Goal: Information Seeking & Learning: Learn about a topic

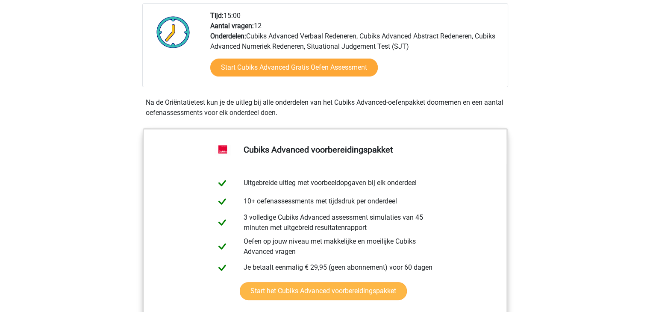
scroll to position [171, 0]
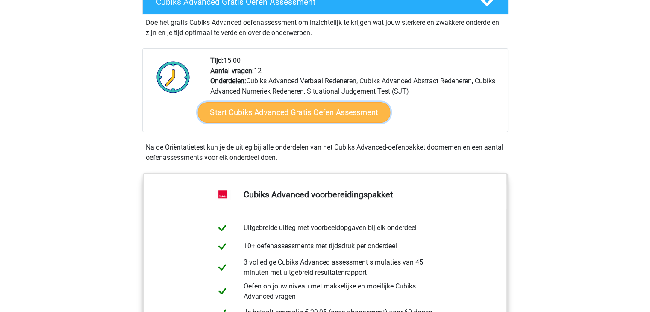
click at [344, 112] on link "Start Cubiks Advanced Gratis Oefen Assessment" at bounding box center [293, 112] width 193 height 21
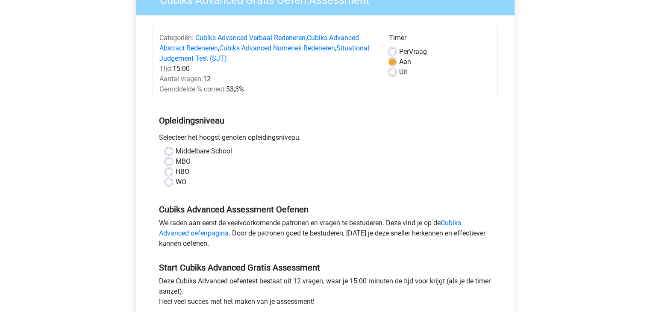
scroll to position [128, 0]
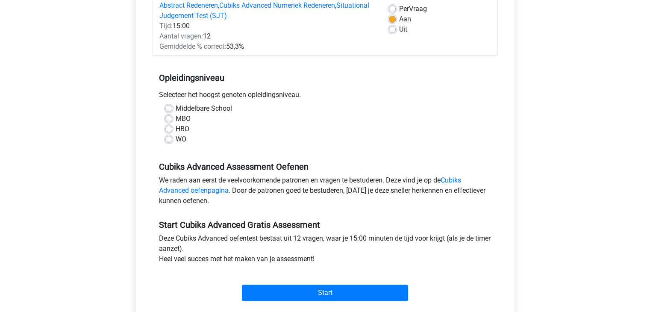
click at [176, 138] on label "WO" at bounding box center [181, 139] width 11 height 10
click at [167, 138] on input "WO" at bounding box center [168, 138] width 7 height 9
radio input "true"
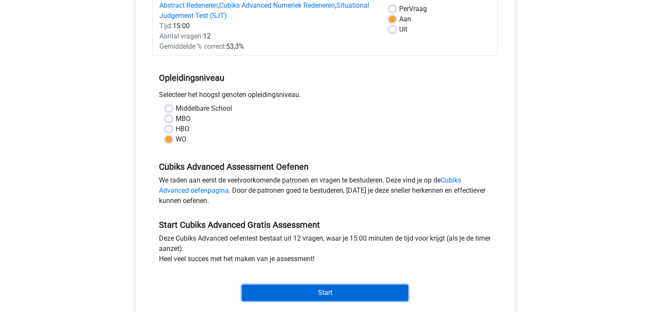
click at [318, 291] on input "Start" at bounding box center [325, 293] width 166 height 16
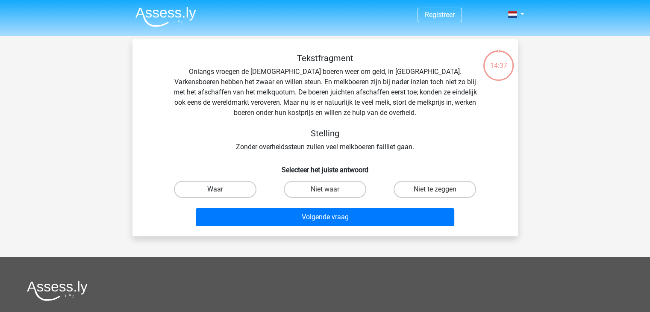
click at [214, 185] on label "Waar" at bounding box center [215, 189] width 82 height 17
click at [215, 189] on input "Waar" at bounding box center [218, 192] width 6 height 6
radio input "true"
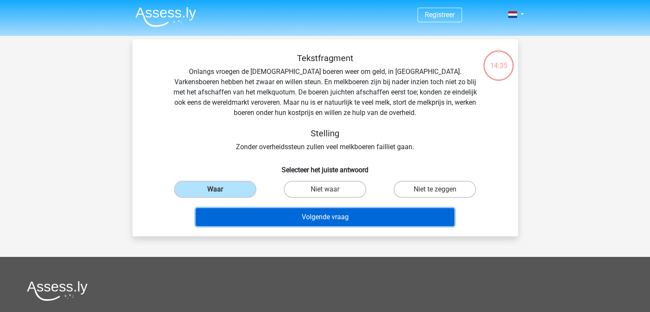
click at [354, 218] on button "Volgende vraag" at bounding box center [325, 217] width 259 height 18
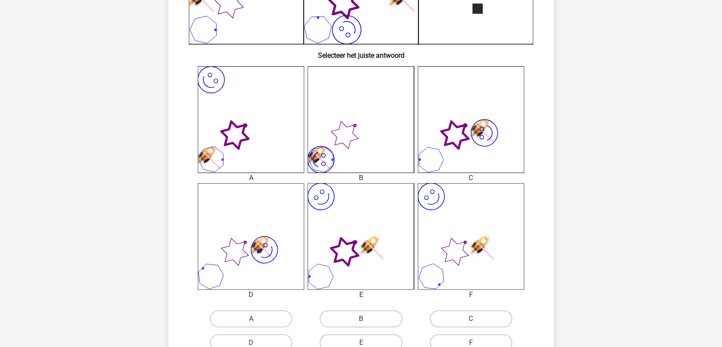
scroll to position [380, 0]
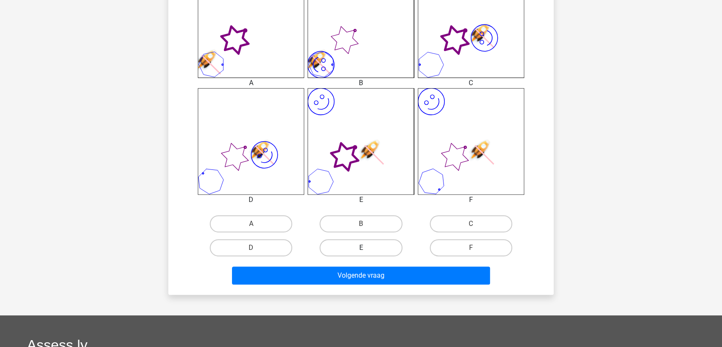
drag, startPoint x: 369, startPoint y: 250, endPoint x: 366, endPoint y: 262, distance: 13.2
click at [368, 250] on label "E" at bounding box center [361, 247] width 82 height 17
click at [367, 250] on input "E" at bounding box center [364, 250] width 6 height 6
radio input "true"
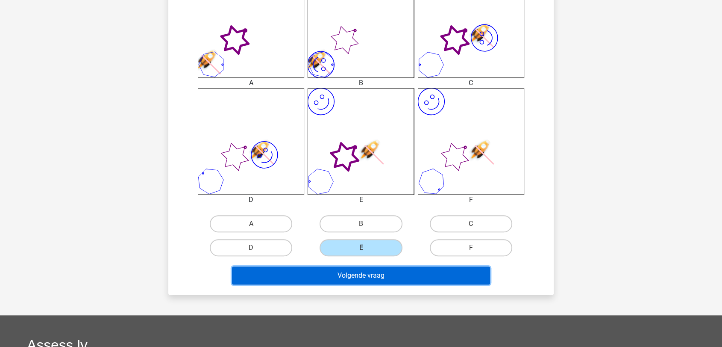
click at [364, 279] on button "Volgende vraag" at bounding box center [361, 275] width 259 height 18
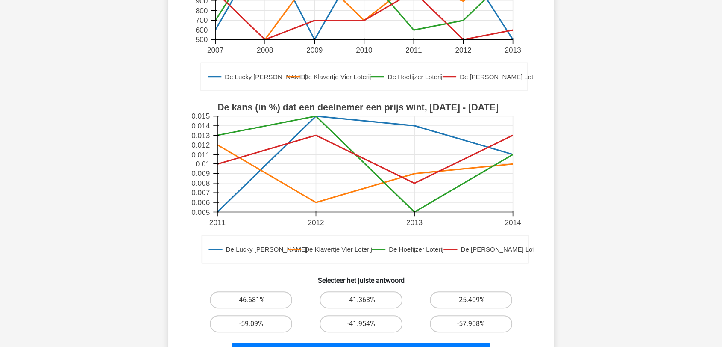
scroll to position [237, 0]
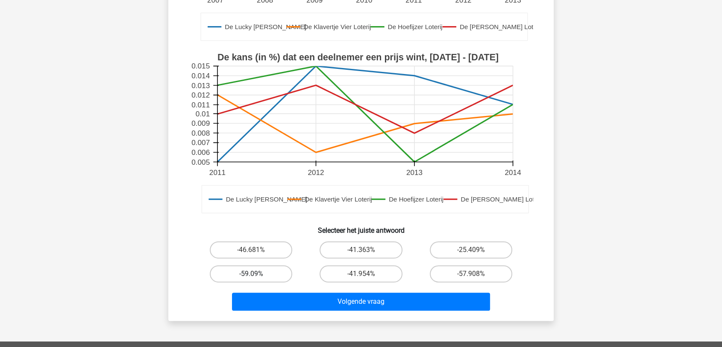
click at [265, 274] on label "-59.09%" at bounding box center [251, 273] width 82 height 17
click at [257, 274] on input "-59.09%" at bounding box center [254, 277] width 6 height 6
radio input "true"
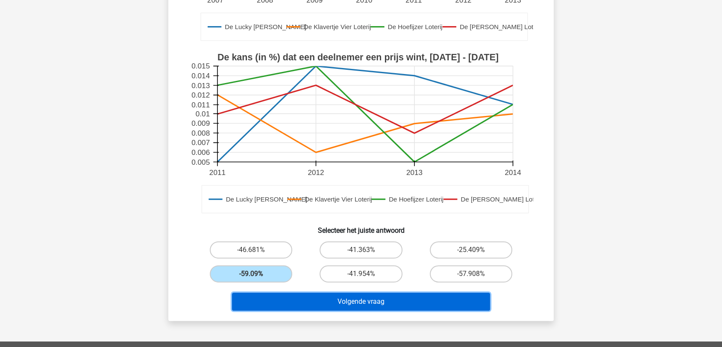
click at [294, 300] on button "Volgende vraag" at bounding box center [361, 301] width 259 height 18
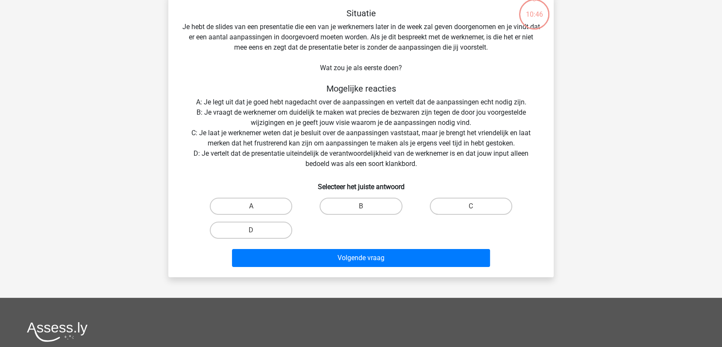
scroll to position [43, 0]
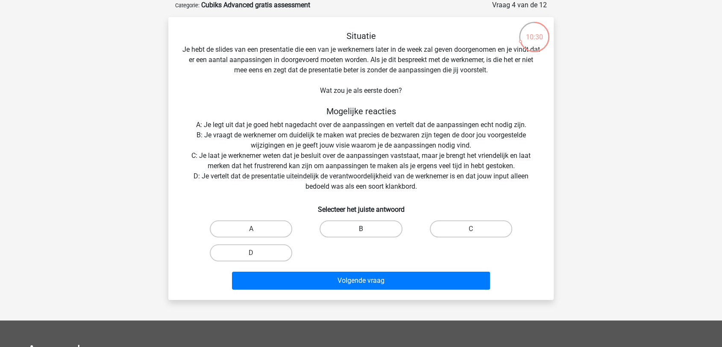
click at [368, 226] on label "B" at bounding box center [361, 228] width 82 height 17
click at [367, 229] on input "B" at bounding box center [364, 232] width 6 height 6
radio input "true"
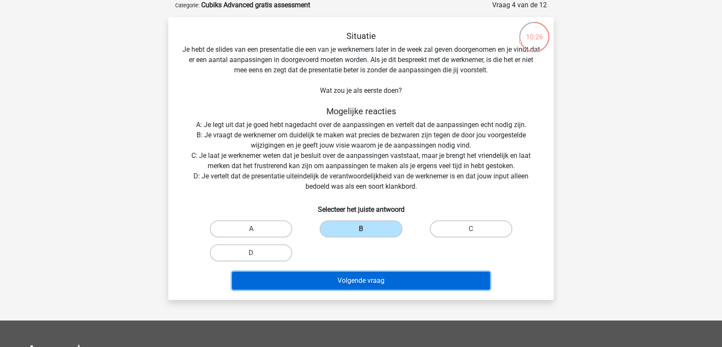
click at [376, 277] on button "Volgende vraag" at bounding box center [361, 280] width 259 height 18
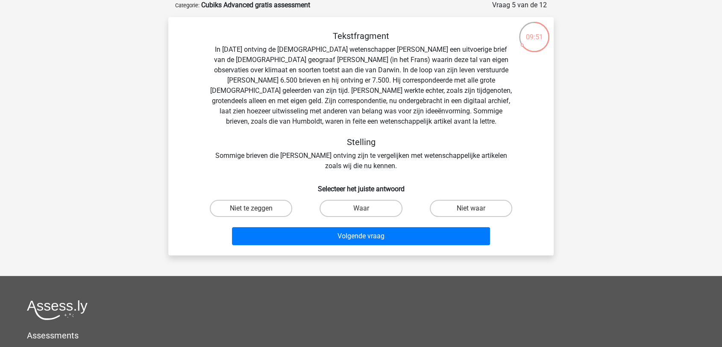
click at [365, 213] on input "Waar" at bounding box center [364, 211] width 6 height 6
radio input "true"
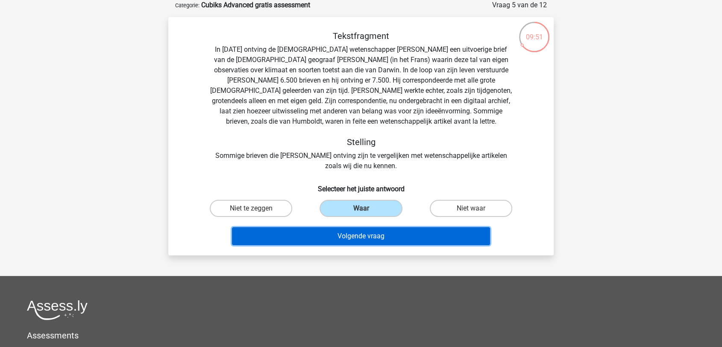
click at [358, 234] on button "Volgende vraag" at bounding box center [361, 236] width 259 height 18
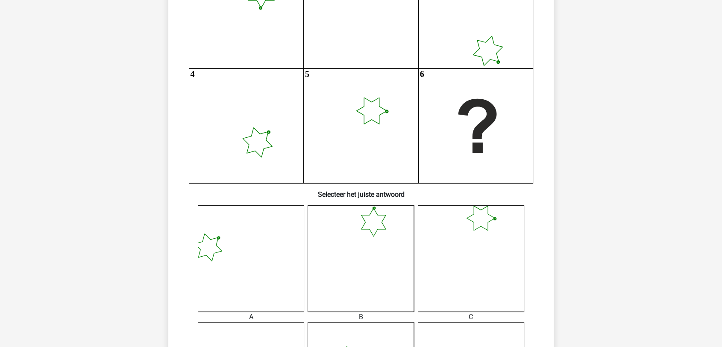
scroll to position [280, 0]
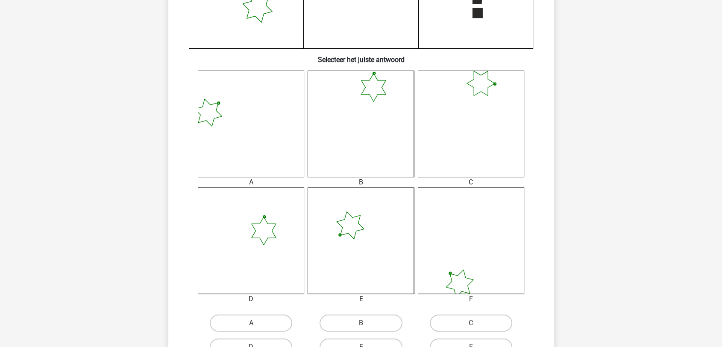
click at [374, 312] on label "B" at bounding box center [361, 322] width 82 height 17
click at [367, 312] on input "B" at bounding box center [364, 326] width 6 height 6
radio input "true"
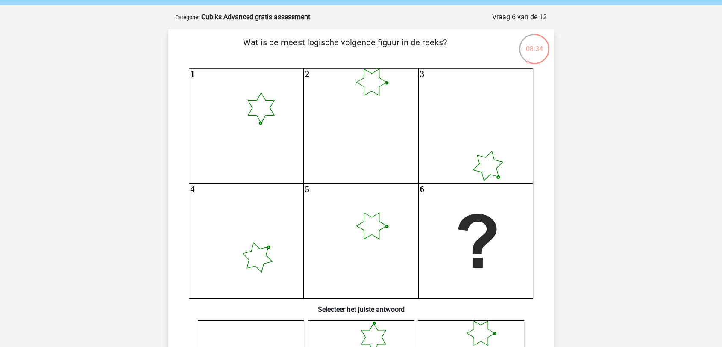
scroll to position [47, 0]
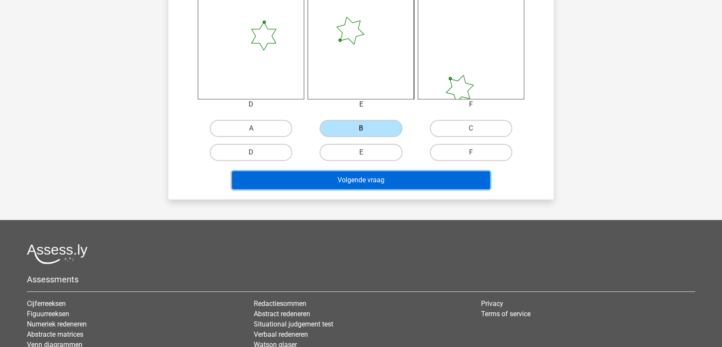
click at [381, 180] on button "Volgende vraag" at bounding box center [361, 180] width 259 height 18
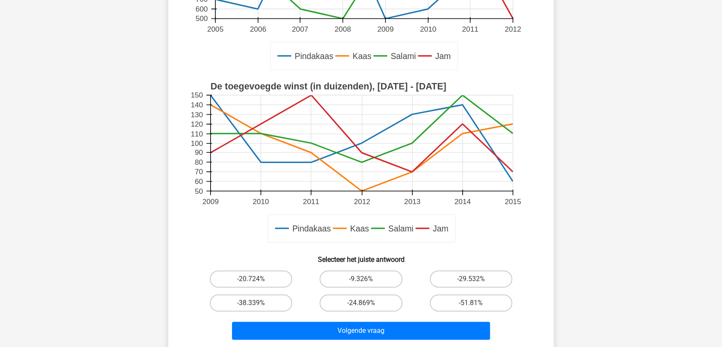
scroll to position [237, 0]
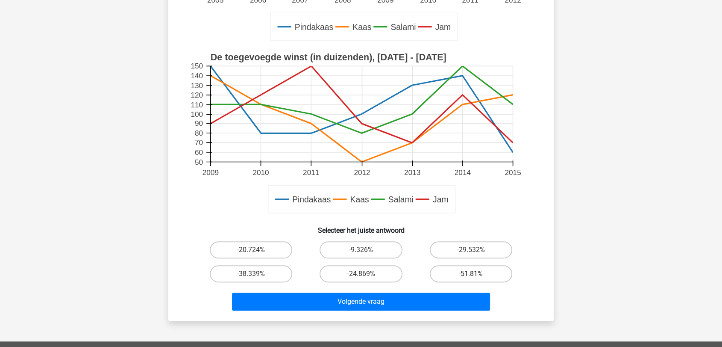
click at [482, 277] on label "-51.81%" at bounding box center [471, 273] width 82 height 17
click at [477, 277] on input "-51.81%" at bounding box center [474, 277] width 6 height 6
radio input "true"
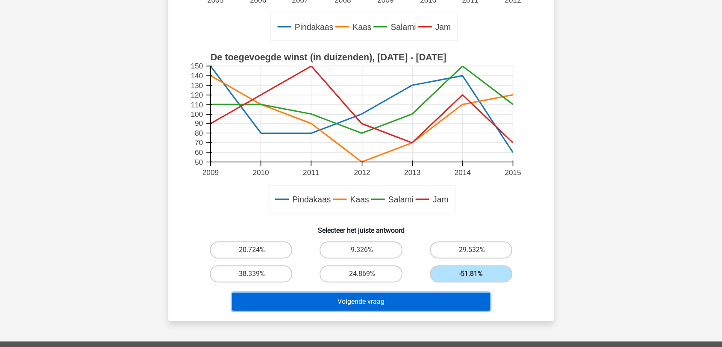
click at [438, 299] on button "Volgende vraag" at bounding box center [361, 301] width 259 height 18
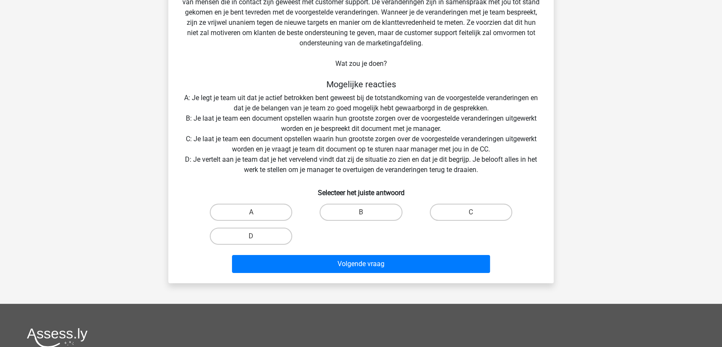
scroll to position [138, 0]
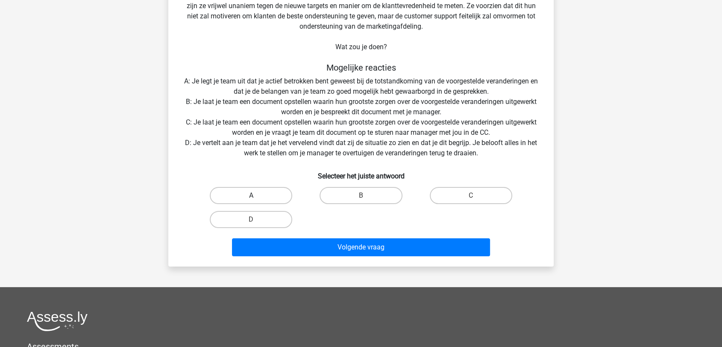
click at [278, 195] on label "A" at bounding box center [251, 195] width 82 height 17
click at [257, 195] on input "A" at bounding box center [254, 198] width 6 height 6
radio input "true"
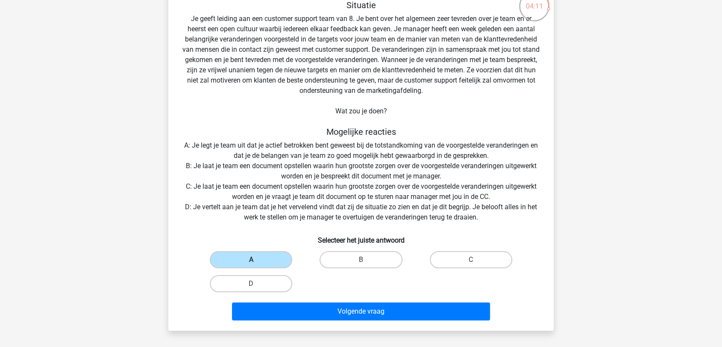
scroll to position [90, 0]
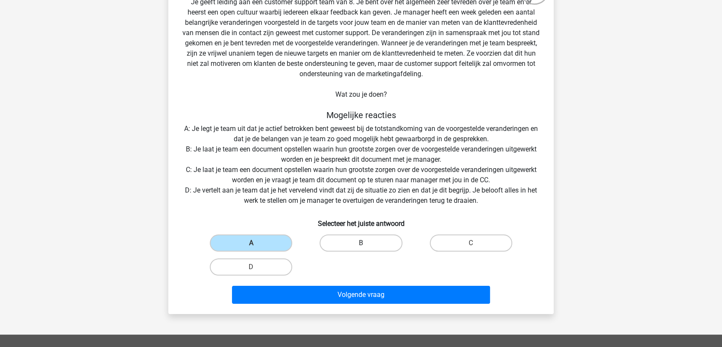
click at [367, 240] on label "B" at bounding box center [361, 242] width 82 height 17
click at [367, 243] on input "B" at bounding box center [364, 246] width 6 height 6
radio input "true"
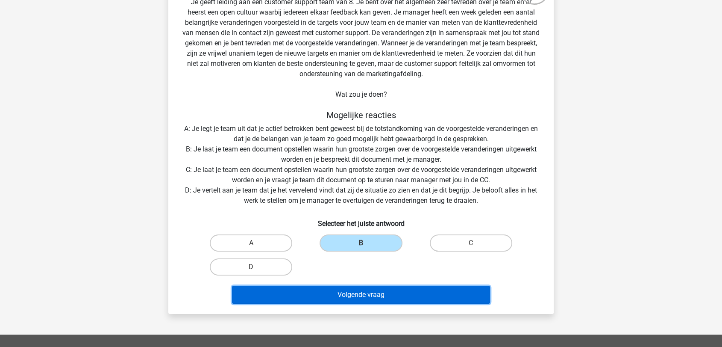
click at [386, 292] on button "Volgende vraag" at bounding box center [361, 295] width 259 height 18
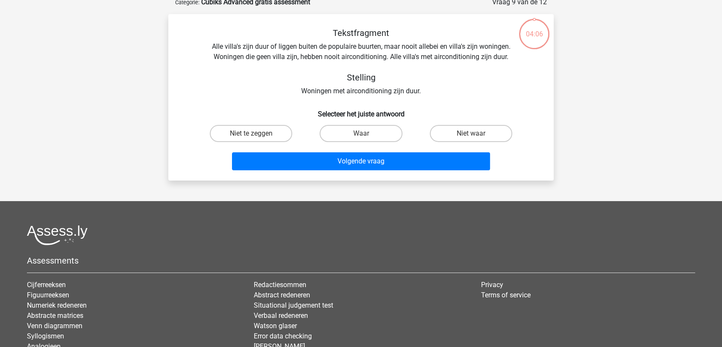
scroll to position [43, 0]
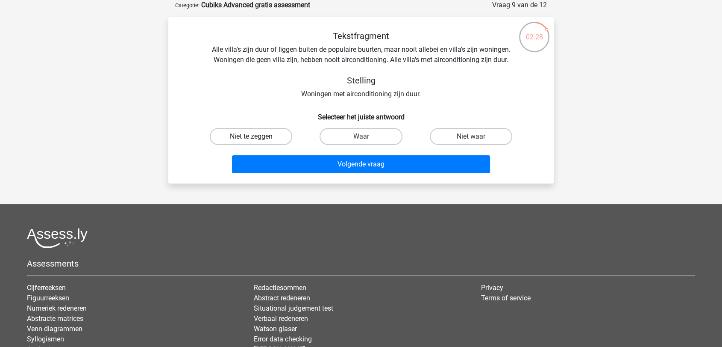
click at [270, 138] on label "Niet te zeggen" at bounding box center [251, 136] width 82 height 17
click at [257, 138] on input "Niet te zeggen" at bounding box center [254, 139] width 6 height 6
radio input "true"
click at [384, 176] on div "Volgende vraag" at bounding box center [361, 165] width 330 height 21
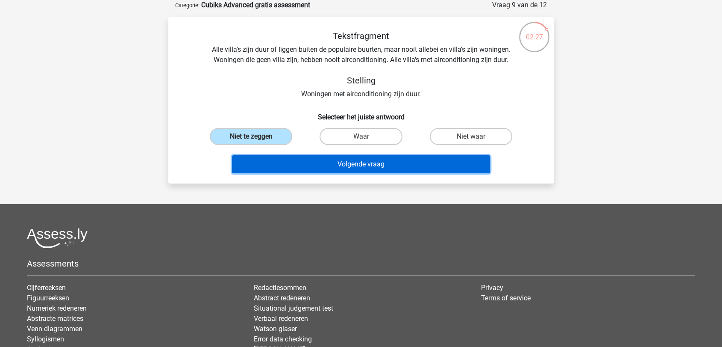
click at [389, 169] on button "Volgende vraag" at bounding box center [361, 164] width 259 height 18
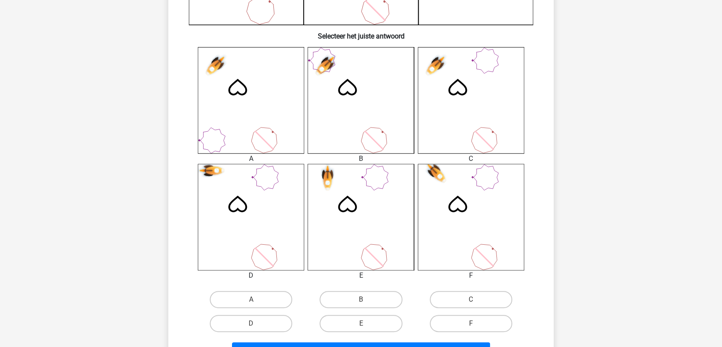
scroll to position [375, 0]
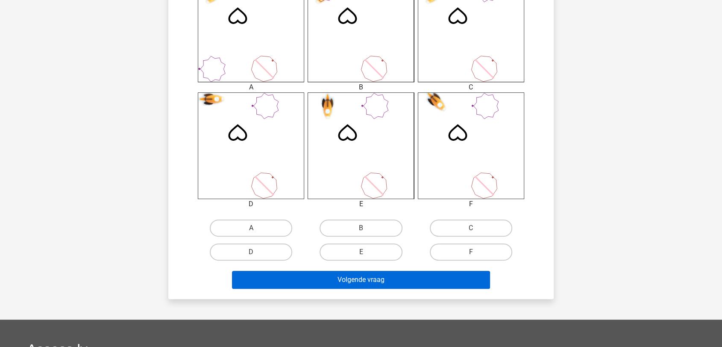
drag, startPoint x: 492, startPoint y: 231, endPoint x: 444, endPoint y: 271, distance: 61.6
click at [491, 230] on label "C" at bounding box center [471, 227] width 82 height 17
click at [477, 230] on input "C" at bounding box center [474, 231] width 6 height 6
radio input "true"
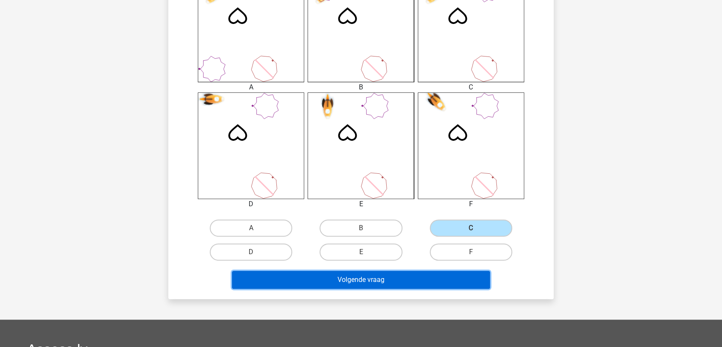
click at [429, 274] on button "Volgende vraag" at bounding box center [361, 280] width 259 height 18
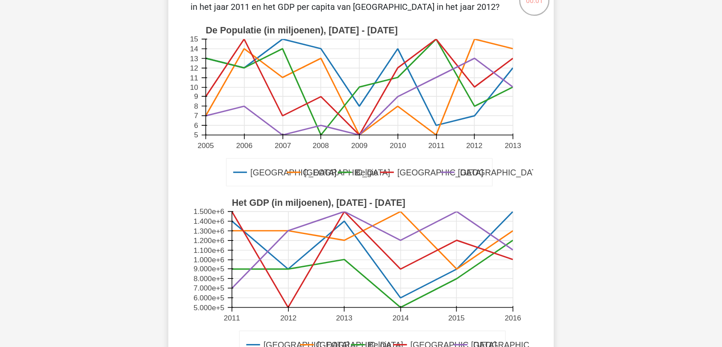
scroll to position [0, 0]
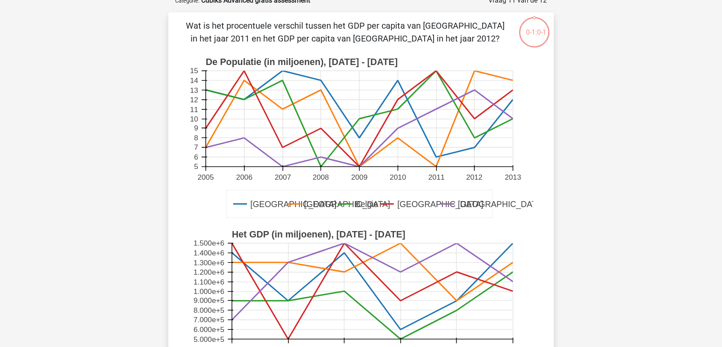
scroll to position [72, 0]
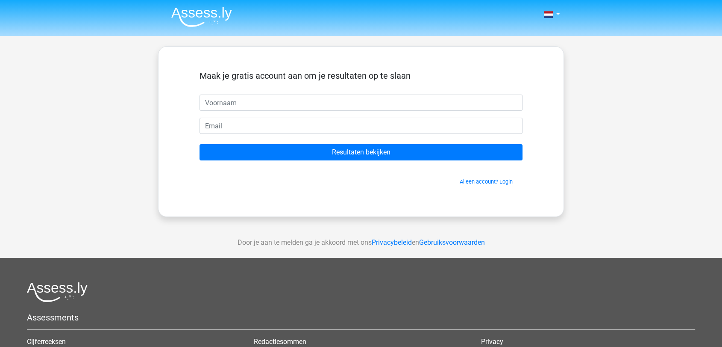
click at [364, 102] on input "text" at bounding box center [361, 102] width 323 height 16
type input "[PERSON_NAME]"
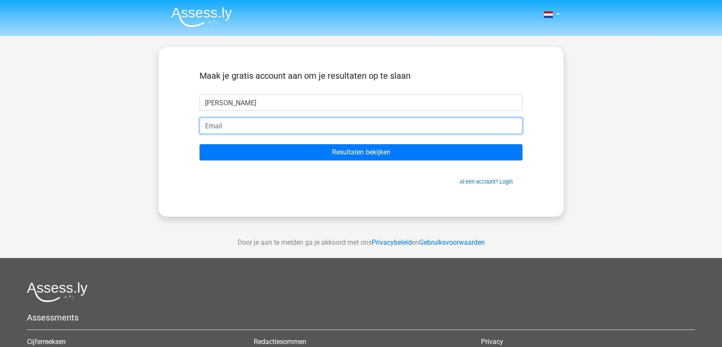
click at [365, 129] on input "email" at bounding box center [361, 126] width 323 height 16
type input "[EMAIL_ADDRESS][DOMAIN_NAME]"
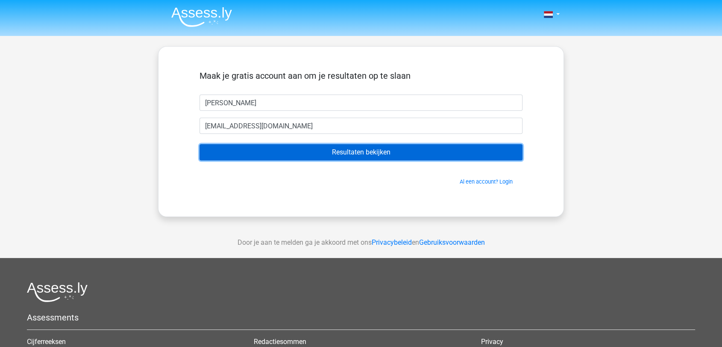
click at [401, 156] on input "Resultaten bekijken" at bounding box center [361, 152] width 323 height 16
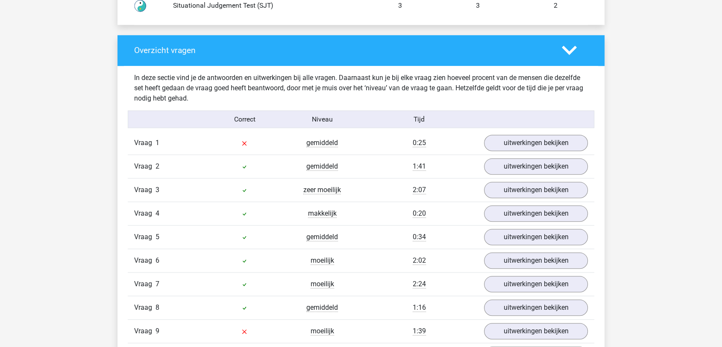
scroll to position [902, 0]
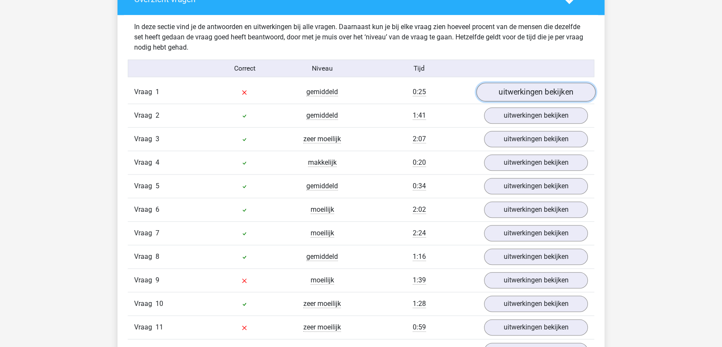
click at [574, 89] on link "uitwerkingen bekijken" at bounding box center [536, 92] width 119 height 19
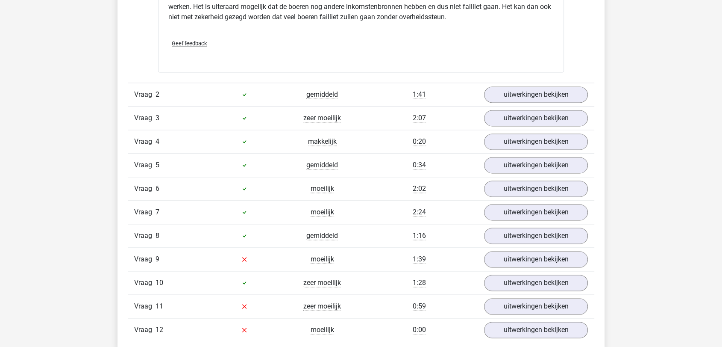
scroll to position [1187, 0]
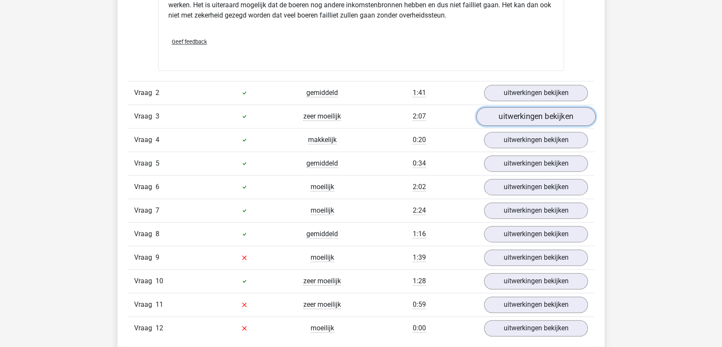
click at [536, 117] on link "uitwerkingen bekijken" at bounding box center [536, 116] width 119 height 19
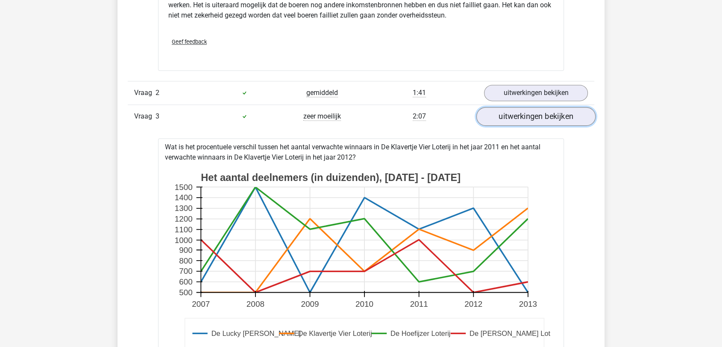
click at [537, 115] on link "uitwerkingen bekijken" at bounding box center [536, 116] width 119 height 19
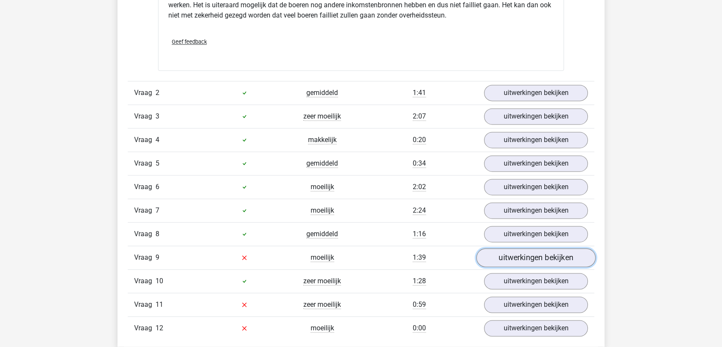
click at [529, 252] on link "uitwerkingen bekijken" at bounding box center [536, 257] width 119 height 19
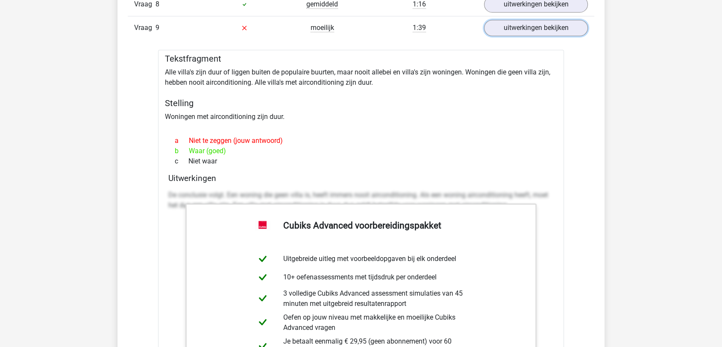
scroll to position [1377, 0]
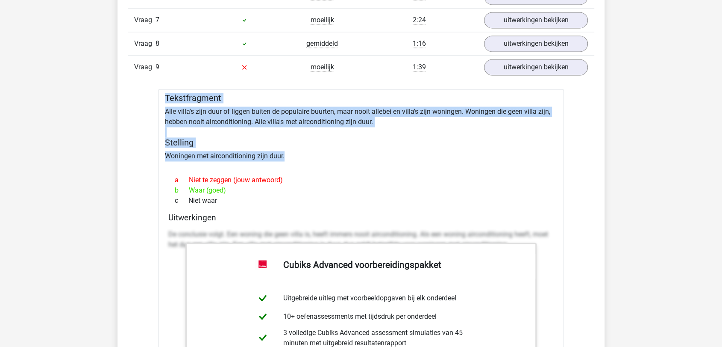
drag, startPoint x: 284, startPoint y: 154, endPoint x: 138, endPoint y: 97, distance: 155.9
click at [138, 97] on div "Vraag 1 gemiddeld 0:25 uitwerkingen bekijken Tekstfragment Onlangs vroegen de E…" at bounding box center [361, 104] width 454 height 996
copy div "Tekstfragment Alle villa's zijn duur of liggen buiten de populaire buurten, maa…"
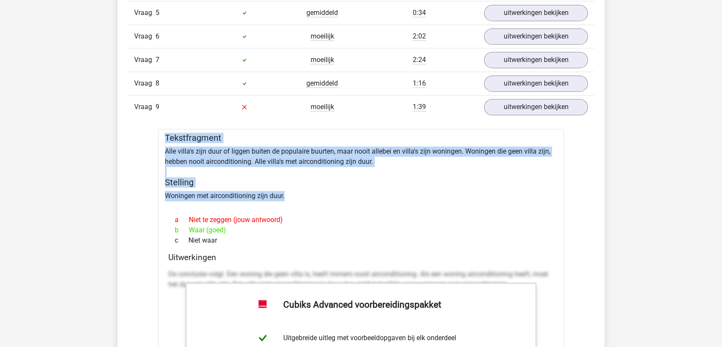
scroll to position [1282, 0]
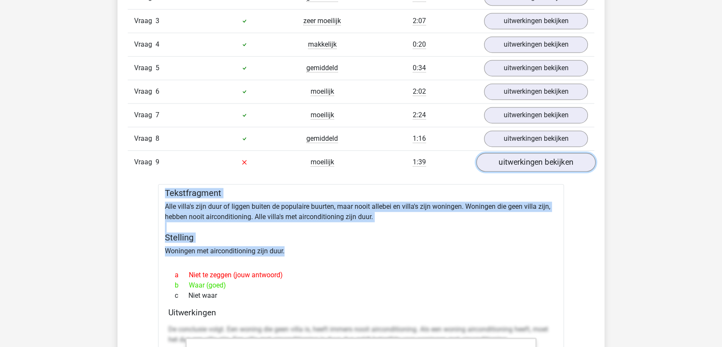
click at [495, 159] on link "uitwerkingen bekijken" at bounding box center [536, 162] width 119 height 19
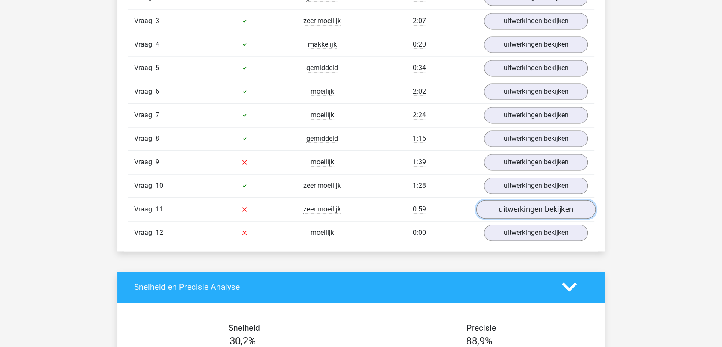
click at [524, 205] on link "uitwerkingen bekijken" at bounding box center [536, 209] width 119 height 19
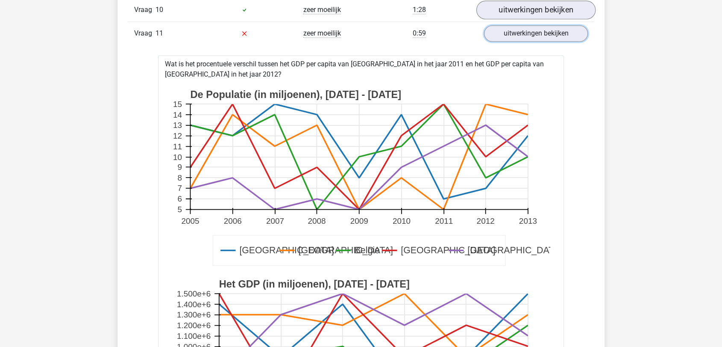
scroll to position [1425, 0]
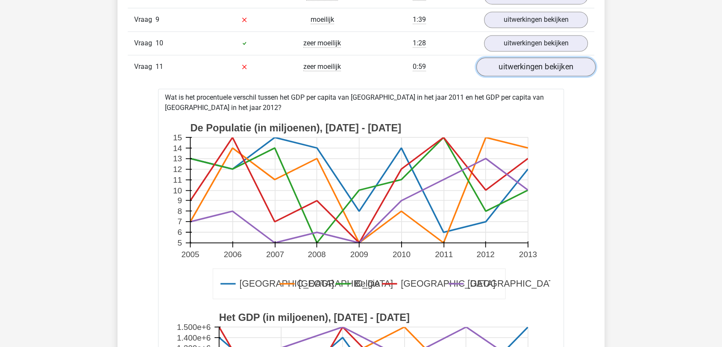
click at [565, 68] on link "uitwerkingen bekijken" at bounding box center [536, 66] width 119 height 19
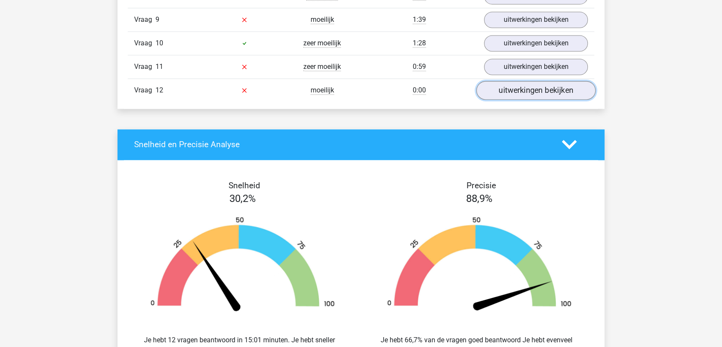
click at [536, 90] on link "uitwerkingen bekijken" at bounding box center [536, 90] width 119 height 19
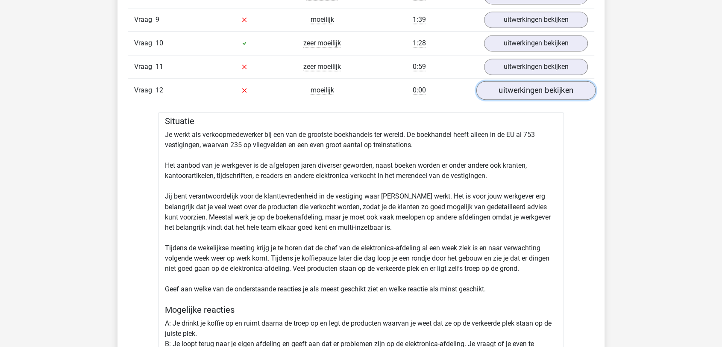
click at [536, 90] on link "uitwerkingen bekijken" at bounding box center [536, 90] width 119 height 19
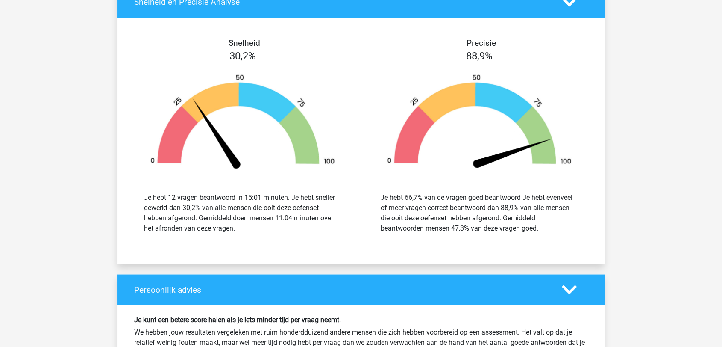
scroll to position [1710, 0]
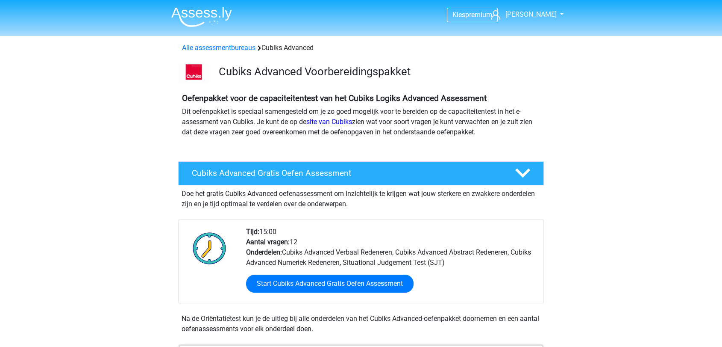
scroll to position [95, 0]
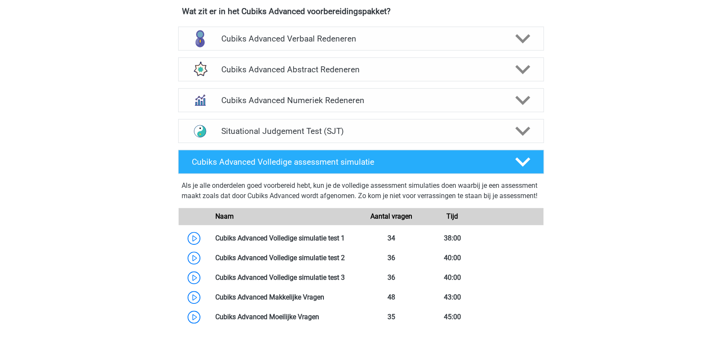
scroll to position [617, 0]
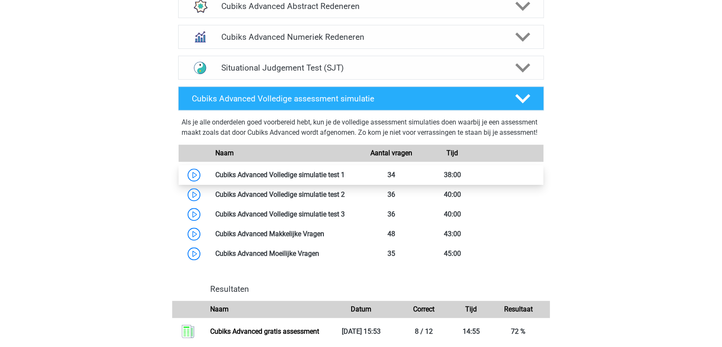
click at [345, 179] on link at bounding box center [345, 175] width 0 height 8
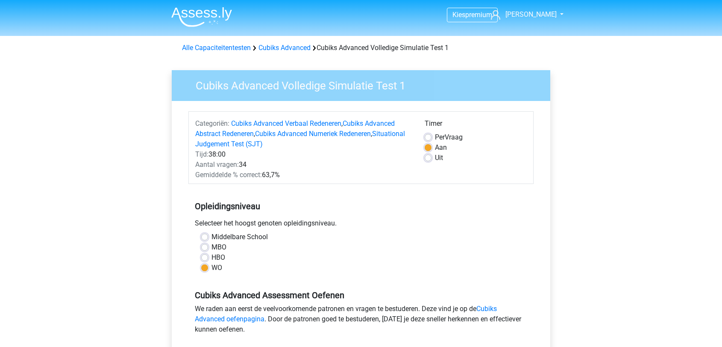
scroll to position [142, 0]
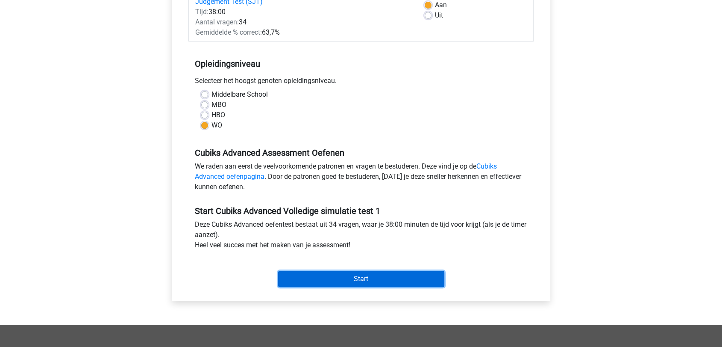
click at [368, 274] on input "Start" at bounding box center [361, 279] width 166 height 16
click at [284, 275] on input "Start" at bounding box center [361, 279] width 166 height 16
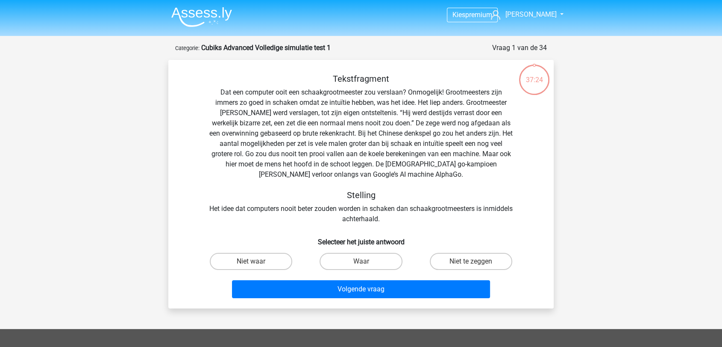
click at [371, 250] on div "Waar" at bounding box center [361, 261] width 110 height 24
click at [372, 268] on label "Waar" at bounding box center [361, 261] width 82 height 17
click at [367, 267] on input "Waar" at bounding box center [364, 264] width 6 height 6
radio input "true"
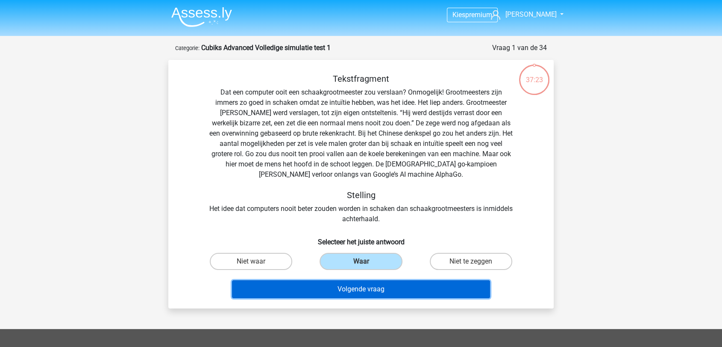
click at [366, 283] on button "Volgende vraag" at bounding box center [361, 289] width 259 height 18
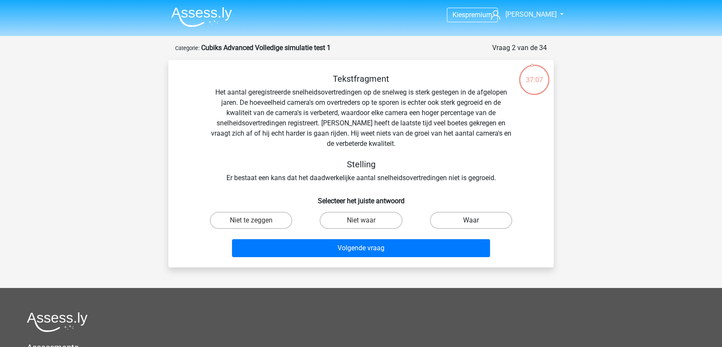
click at [478, 220] on label "Waar" at bounding box center [471, 220] width 82 height 17
click at [477, 220] on input "Waar" at bounding box center [474, 223] width 6 height 6
radio input "true"
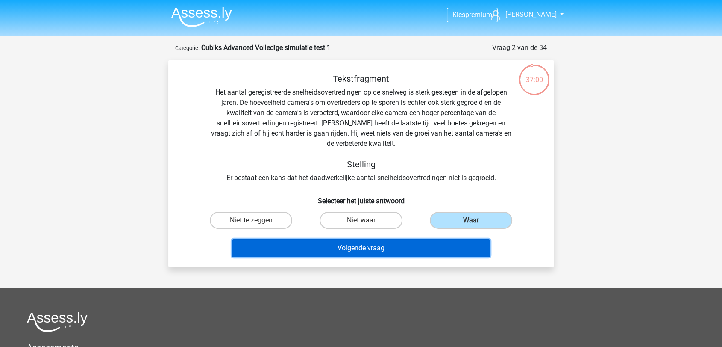
click at [415, 244] on button "Volgende vraag" at bounding box center [361, 248] width 259 height 18
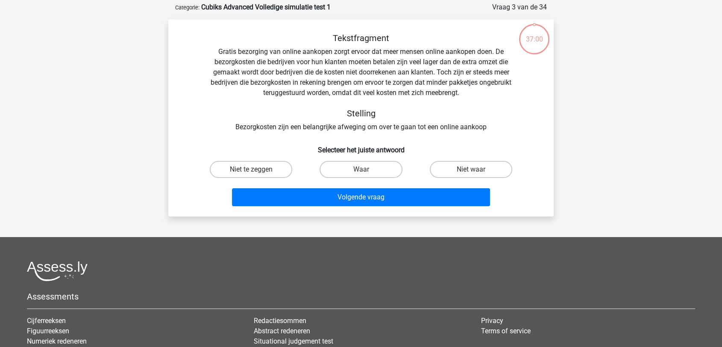
scroll to position [43, 0]
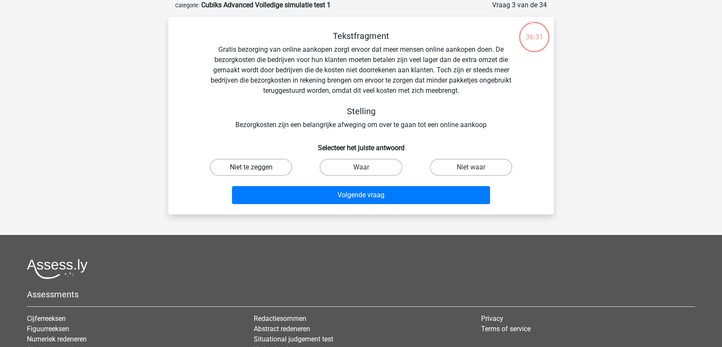
click at [262, 165] on label "Niet te zeggen" at bounding box center [251, 167] width 82 height 17
click at [257, 167] on input "Niet te zeggen" at bounding box center [254, 170] width 6 height 6
radio input "true"
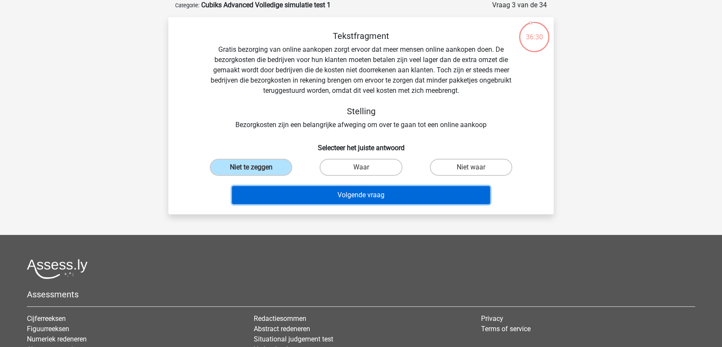
click at [343, 190] on button "Volgende vraag" at bounding box center [361, 195] width 259 height 18
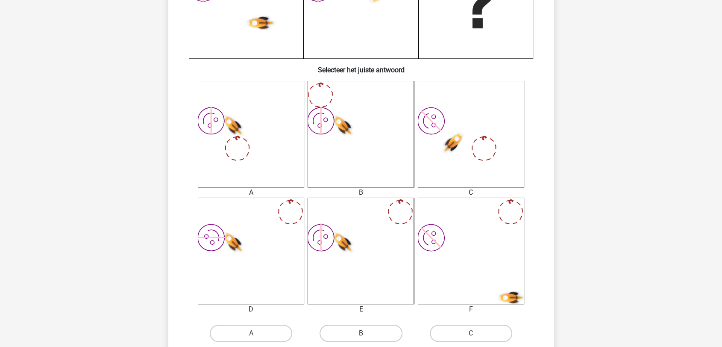
scroll to position [328, 0]
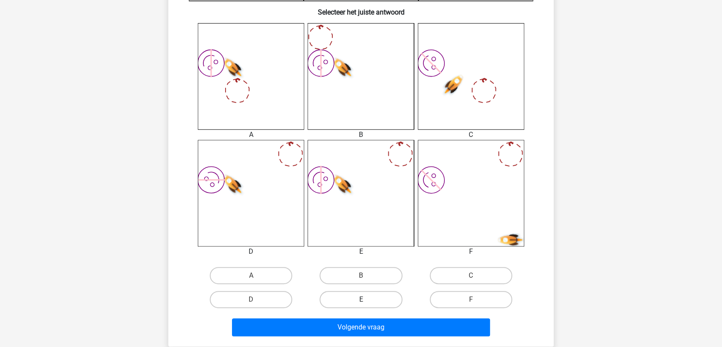
click at [370, 298] on label "E" at bounding box center [361, 299] width 82 height 17
click at [367, 299] on input "E" at bounding box center [364, 302] width 6 height 6
radio input "true"
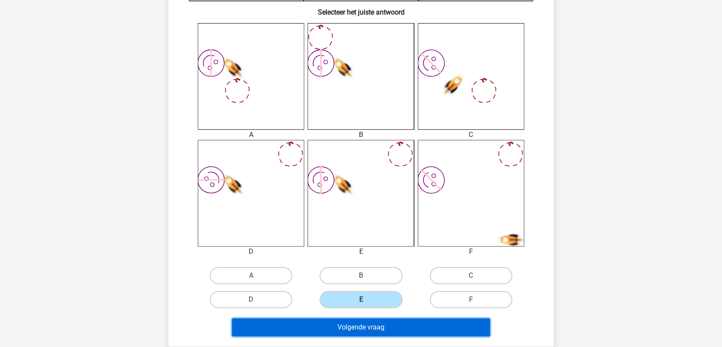
click at [366, 326] on button "Volgende vraag" at bounding box center [361, 327] width 259 height 18
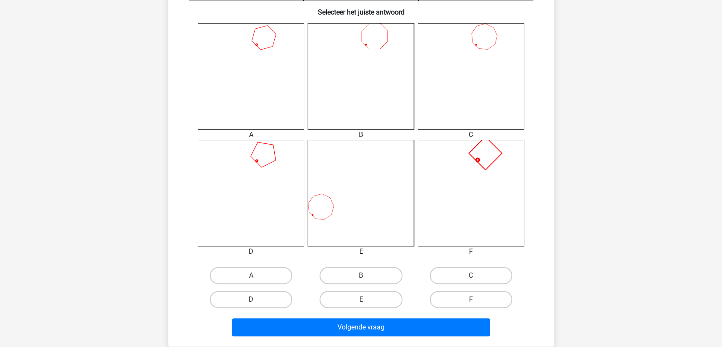
click at [270, 295] on label "D" at bounding box center [251, 299] width 82 height 17
click at [257, 299] on input "D" at bounding box center [254, 302] width 6 height 6
radio input "true"
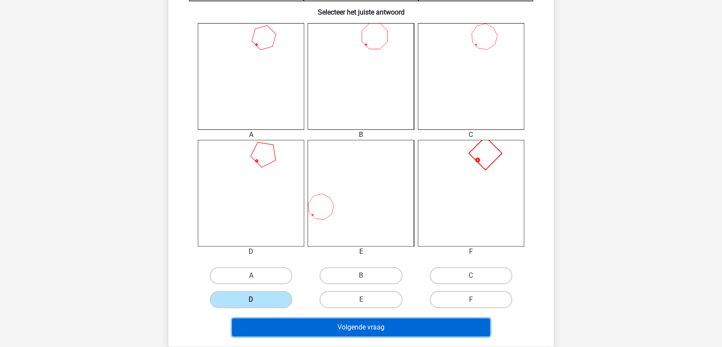
click at [315, 321] on button "Volgende vraag" at bounding box center [361, 327] width 259 height 18
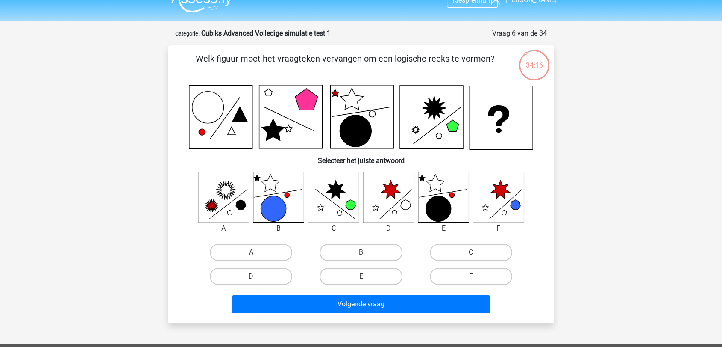
scroll to position [0, 0]
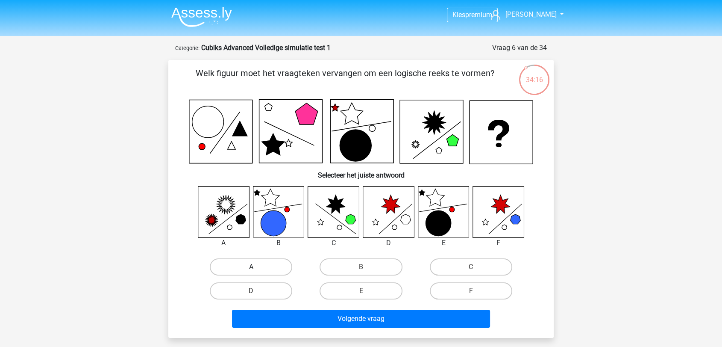
click at [279, 269] on label "A" at bounding box center [251, 266] width 82 height 17
click at [257, 269] on input "A" at bounding box center [254, 270] width 6 height 6
radio input "true"
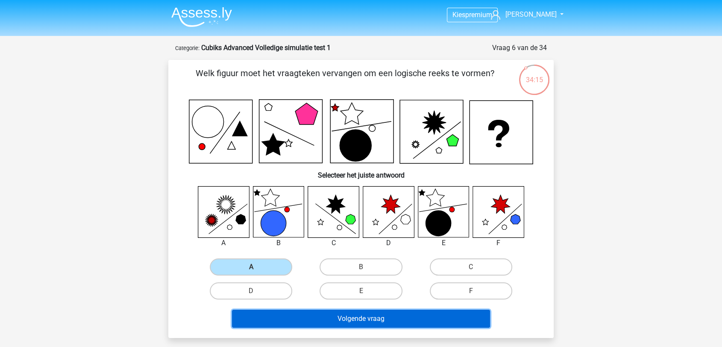
click at [360, 318] on button "Volgende vraag" at bounding box center [361, 318] width 259 height 18
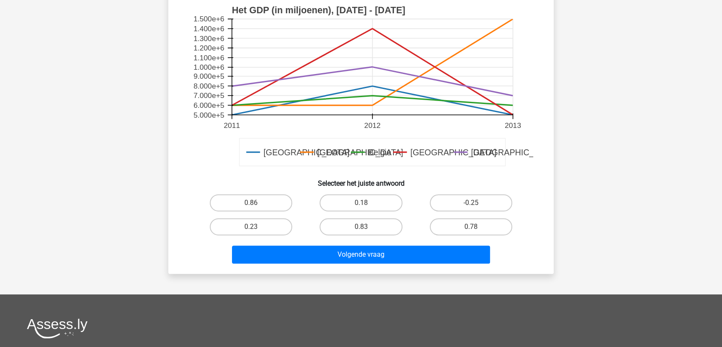
scroll to position [285, 0]
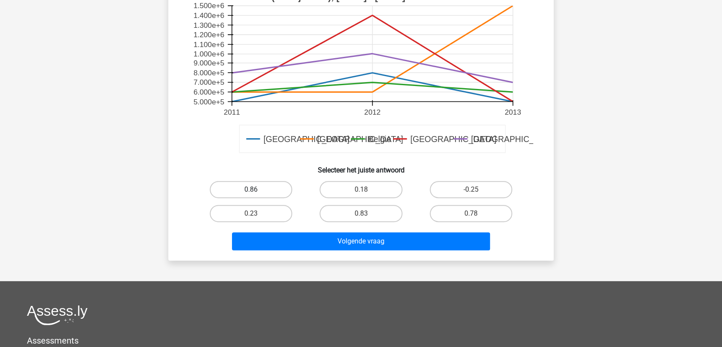
click at [260, 189] on label "0.86" at bounding box center [251, 189] width 82 height 17
click at [257, 189] on input "0.86" at bounding box center [254, 192] width 6 height 6
radio input "true"
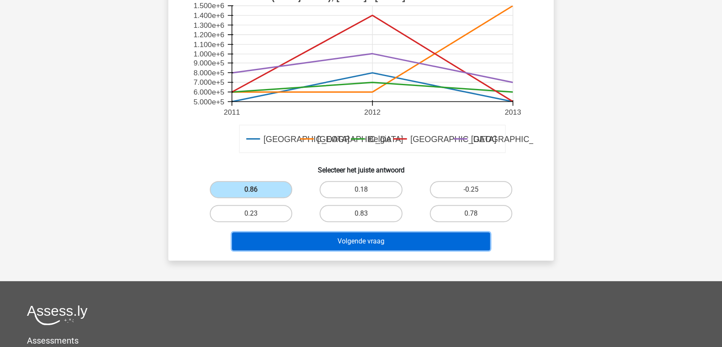
click at [392, 244] on button "Volgende vraag" at bounding box center [361, 241] width 259 height 18
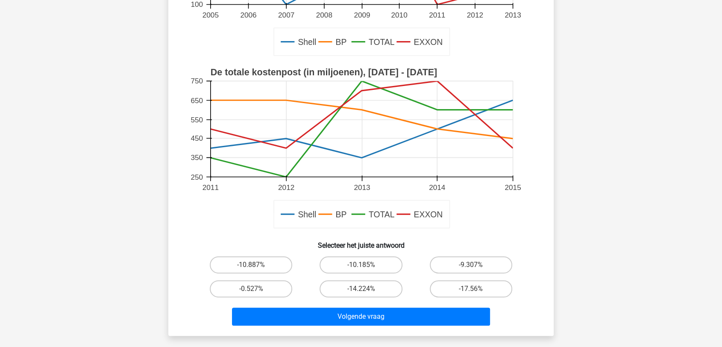
scroll to position [237, 0]
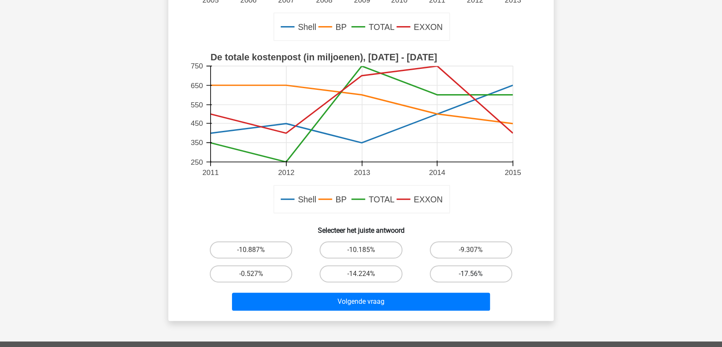
click at [482, 279] on label "-17.56%" at bounding box center [471, 273] width 82 height 17
click at [477, 279] on input "-17.56%" at bounding box center [474, 277] width 6 height 6
radio input "true"
click at [418, 291] on div "Volgende vraag" at bounding box center [361, 300] width 358 height 28
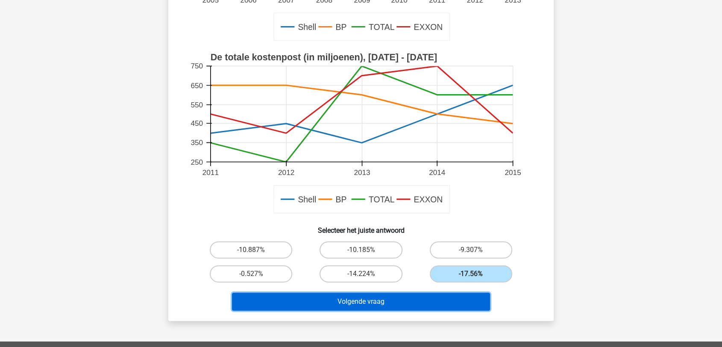
click at [418, 302] on button "Volgende vraag" at bounding box center [361, 301] width 259 height 18
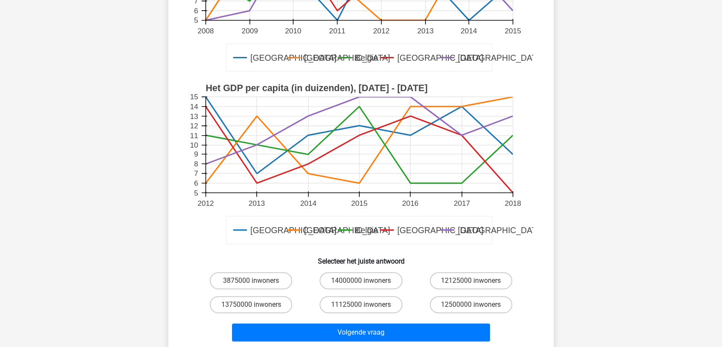
scroll to position [285, 0]
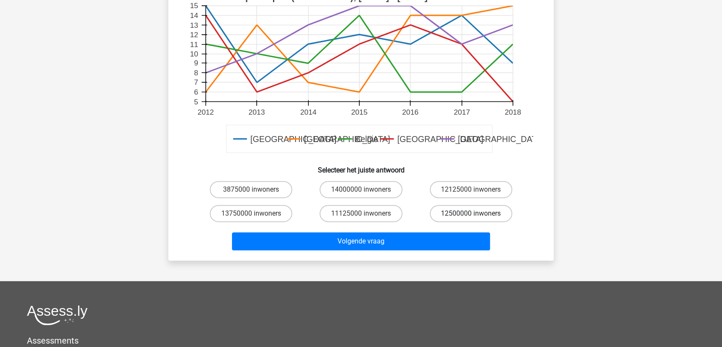
click at [471, 211] on label "12500000 inwoners" at bounding box center [471, 213] width 82 height 17
click at [471, 213] on input "12500000 inwoners" at bounding box center [474, 216] width 6 height 6
radio input "true"
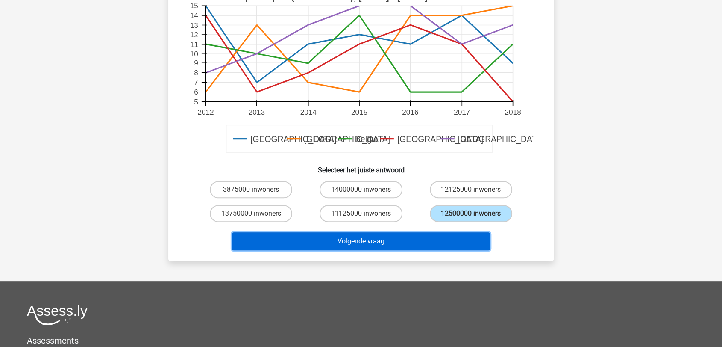
click at [424, 242] on button "Volgende vraag" at bounding box center [361, 241] width 259 height 18
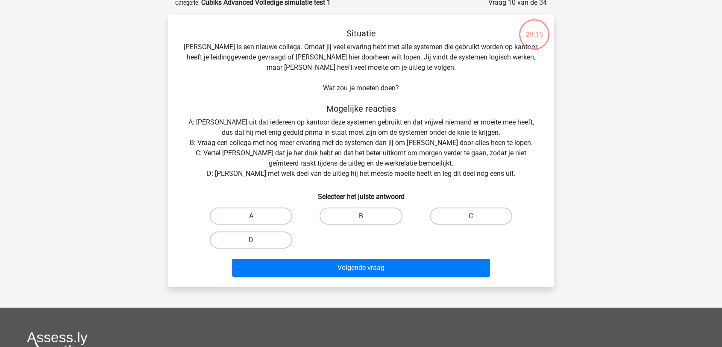
scroll to position [43, 0]
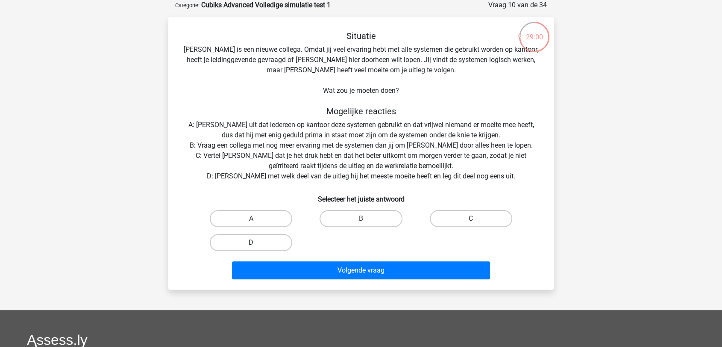
click at [256, 243] on label "D" at bounding box center [251, 242] width 82 height 17
click at [256, 243] on input "D" at bounding box center [254, 245] width 6 height 6
radio input "true"
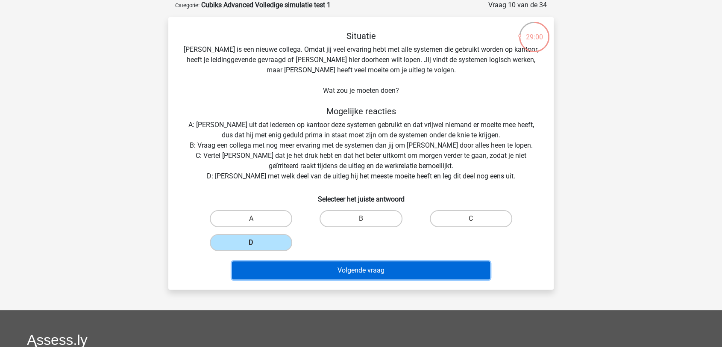
click at [375, 272] on button "Volgende vraag" at bounding box center [361, 270] width 259 height 18
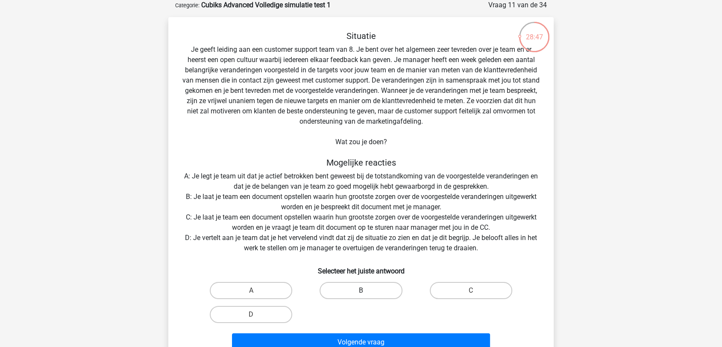
drag, startPoint x: 365, startPoint y: 302, endPoint x: 367, endPoint y: 296, distance: 6.0
click at [365, 300] on div "A B C D" at bounding box center [361, 302] width 330 height 48
click at [367, 295] on label "B" at bounding box center [361, 290] width 82 height 17
click at [367, 295] on input "B" at bounding box center [364, 293] width 6 height 6
radio input "true"
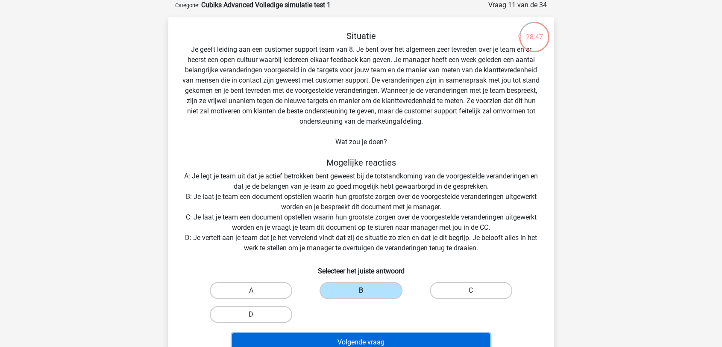
click at [378, 336] on button "Volgende vraag" at bounding box center [361, 342] width 259 height 18
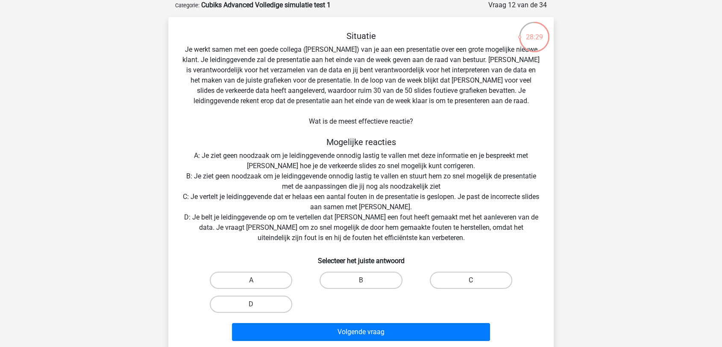
click at [483, 280] on label "C" at bounding box center [471, 279] width 82 height 17
click at [477, 280] on input "C" at bounding box center [474, 283] width 6 height 6
radio input "true"
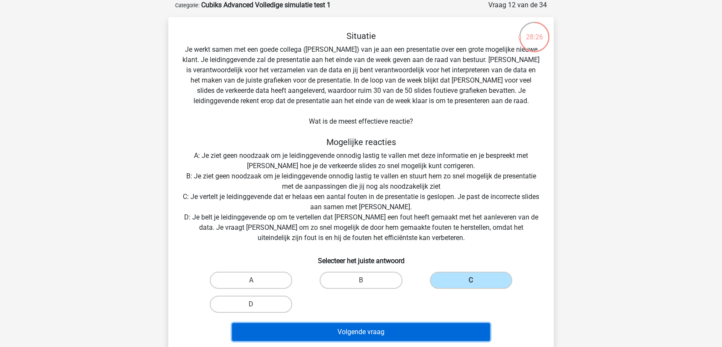
click at [369, 332] on button "Volgende vraag" at bounding box center [361, 332] width 259 height 18
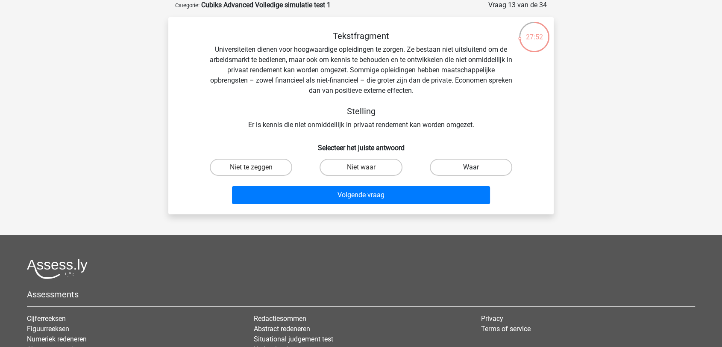
click at [467, 164] on label "Waar" at bounding box center [471, 167] width 82 height 17
click at [471, 167] on input "Waar" at bounding box center [474, 170] width 6 height 6
radio input "true"
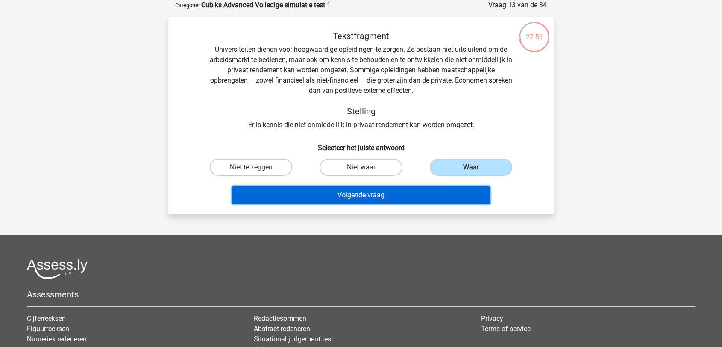
click at [408, 193] on button "Volgende vraag" at bounding box center [361, 195] width 259 height 18
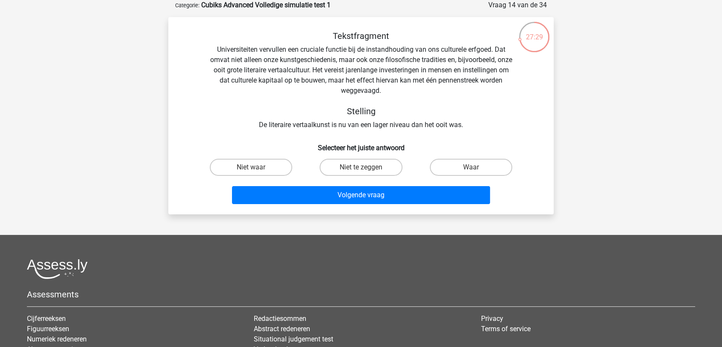
click at [364, 167] on input "Niet te zeggen" at bounding box center [364, 170] width 6 height 6
radio input "true"
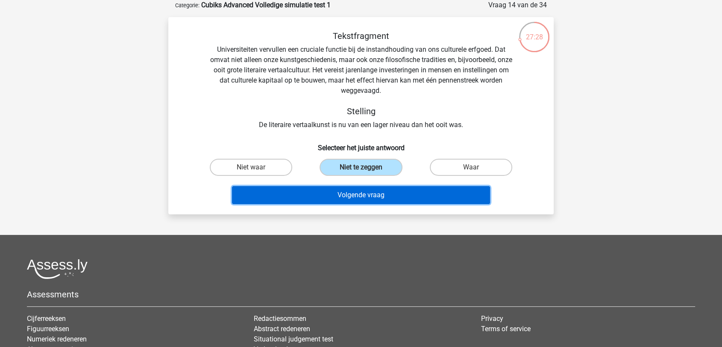
click at [363, 195] on button "Volgende vraag" at bounding box center [361, 195] width 259 height 18
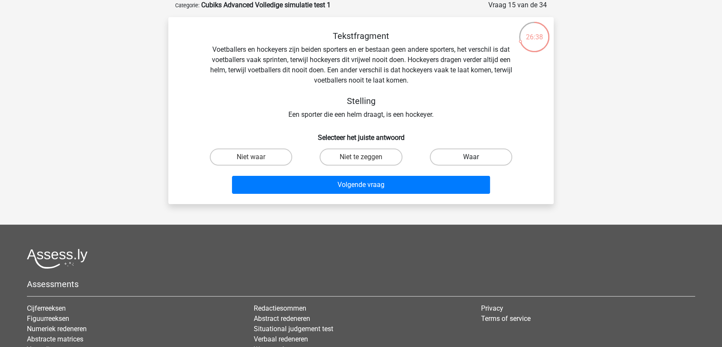
click at [466, 156] on label "Waar" at bounding box center [471, 156] width 82 height 17
click at [471, 157] on input "Waar" at bounding box center [474, 160] width 6 height 6
radio input "true"
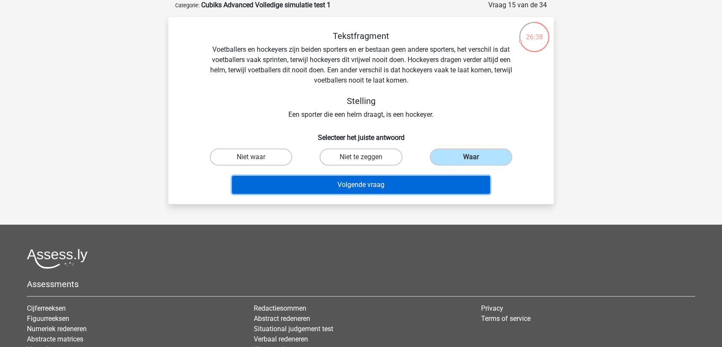
click at [426, 183] on button "Volgende vraag" at bounding box center [361, 185] width 259 height 18
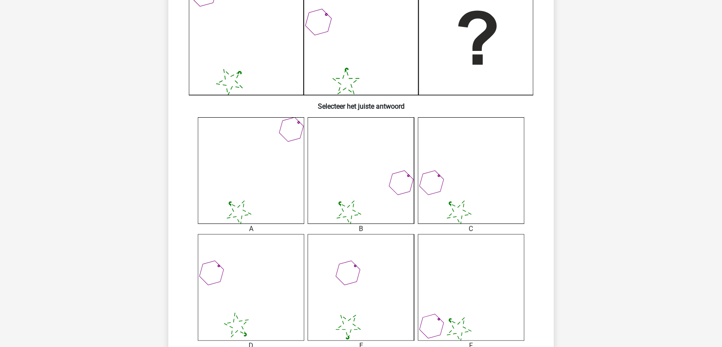
scroll to position [332, 0]
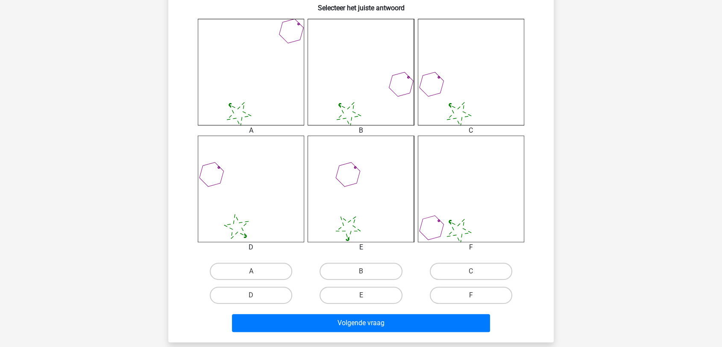
click at [472, 261] on div "C" at bounding box center [471, 271] width 110 height 24
click at [472, 264] on label "C" at bounding box center [471, 270] width 82 height 17
click at [472, 271] on input "C" at bounding box center [474, 274] width 6 height 6
radio input "true"
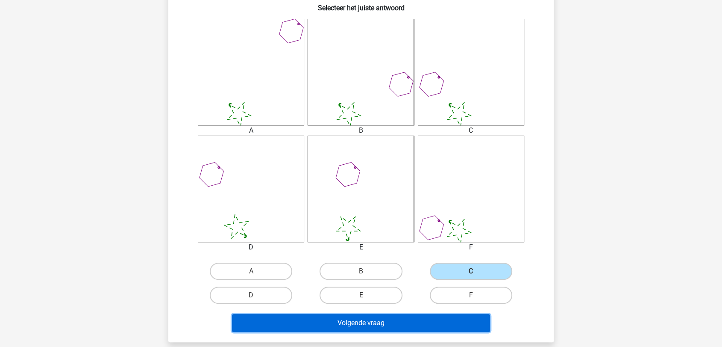
click at [370, 325] on button "Volgende vraag" at bounding box center [361, 323] width 259 height 18
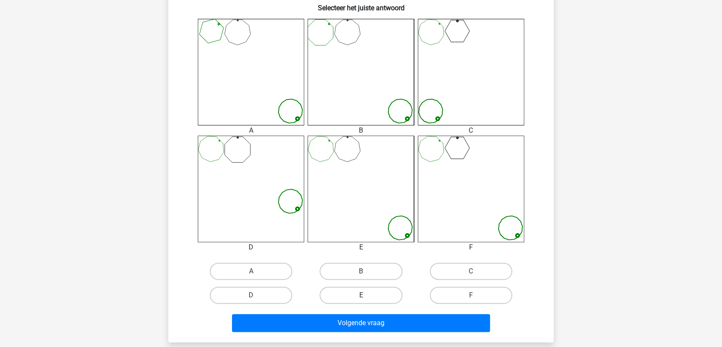
drag, startPoint x: 356, startPoint y: 296, endPoint x: 362, endPoint y: 303, distance: 10.3
click at [356, 297] on label "E" at bounding box center [361, 294] width 82 height 17
click at [361, 297] on input "E" at bounding box center [364, 298] width 6 height 6
radio input "true"
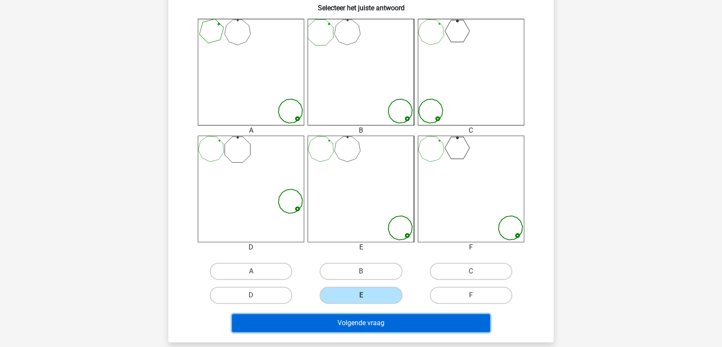
click at [373, 324] on button "Volgende vraag" at bounding box center [361, 323] width 259 height 18
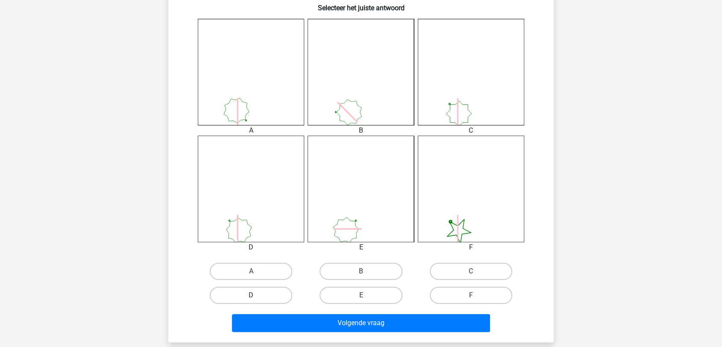
click at [244, 293] on label "D" at bounding box center [251, 294] width 82 height 17
click at [251, 295] on input "D" at bounding box center [254, 298] width 6 height 6
radio input "true"
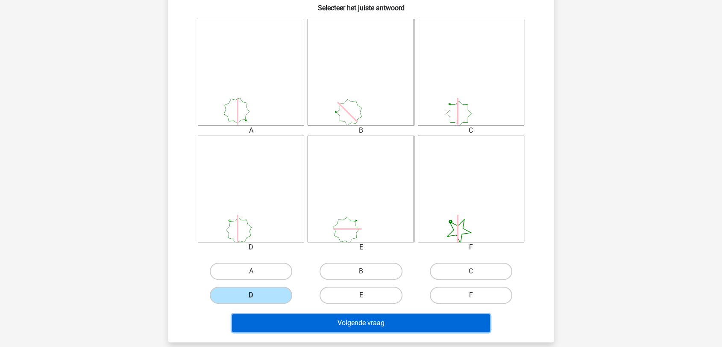
click at [318, 326] on button "Volgende vraag" at bounding box center [361, 323] width 259 height 18
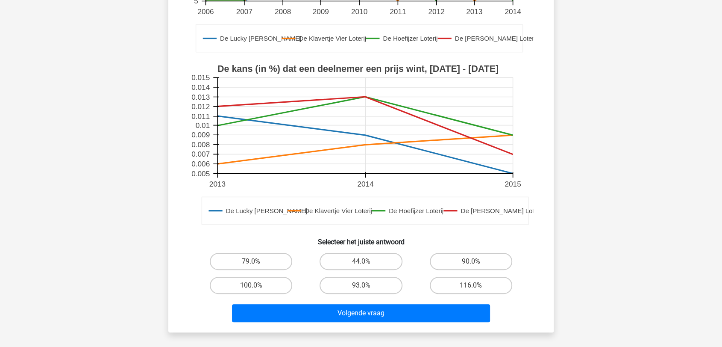
scroll to position [285, 0]
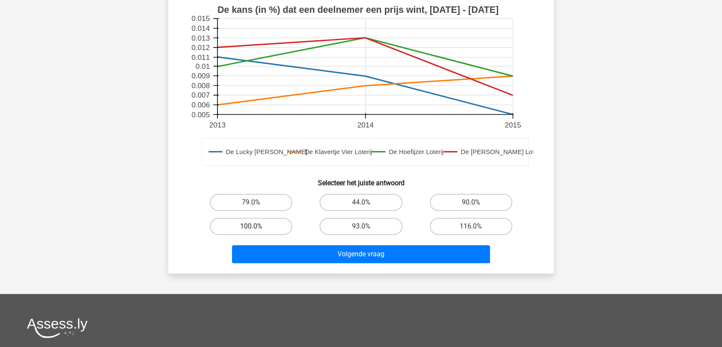
click at [233, 221] on label "100.0%" at bounding box center [251, 226] width 82 height 17
click at [251, 226] on input "100.0%" at bounding box center [254, 229] width 6 height 6
radio input "true"
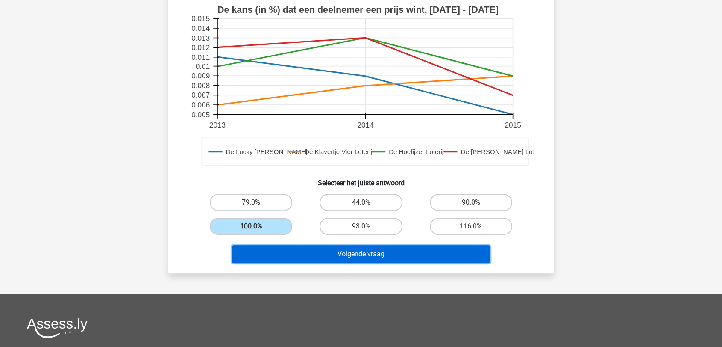
click at [380, 252] on button "Volgende vraag" at bounding box center [361, 254] width 259 height 18
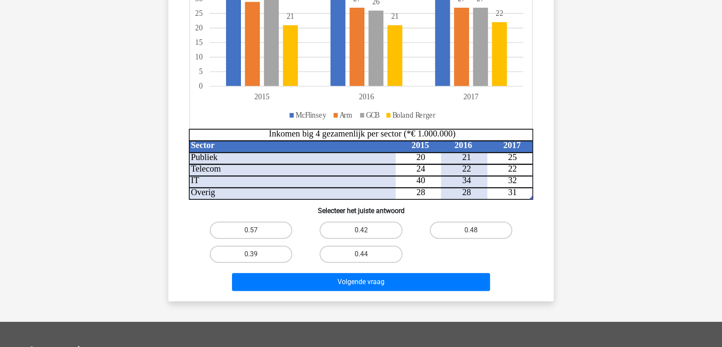
scroll to position [185, 0]
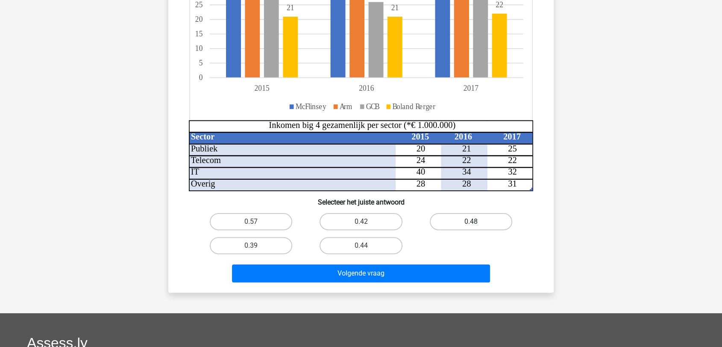
click at [469, 218] on label "0.48" at bounding box center [471, 221] width 82 height 17
click at [471, 221] on input "0.48" at bounding box center [474, 224] width 6 height 6
radio input "true"
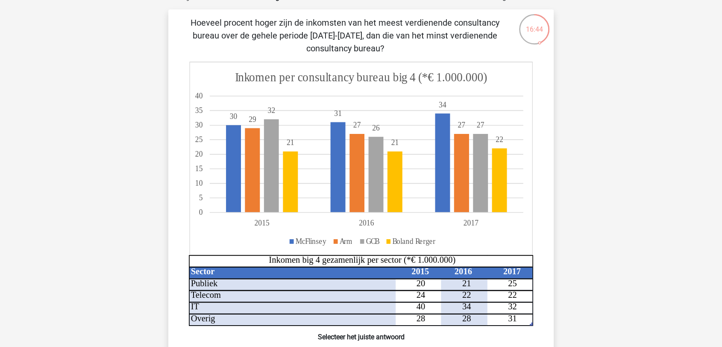
scroll to position [190, 0]
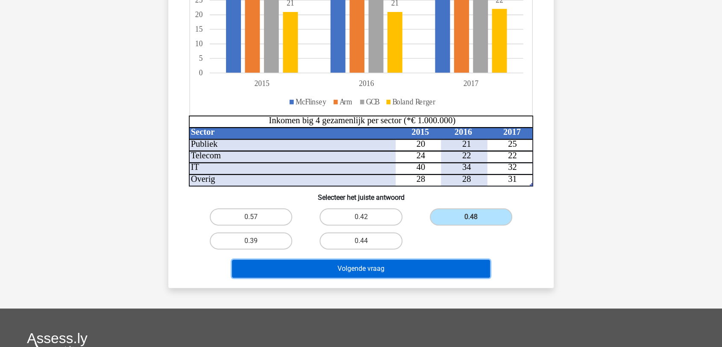
click at [386, 266] on button "Volgende vraag" at bounding box center [361, 268] width 259 height 18
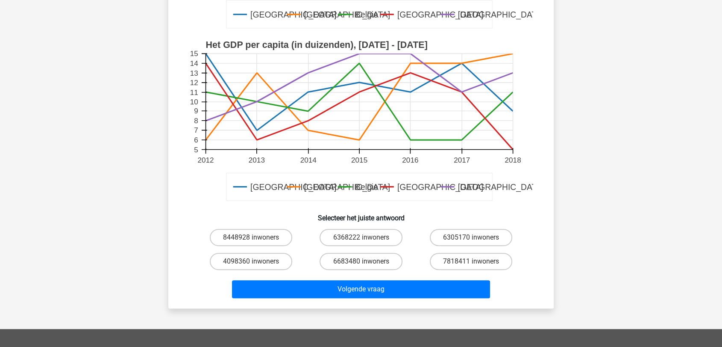
scroll to position [328, 0]
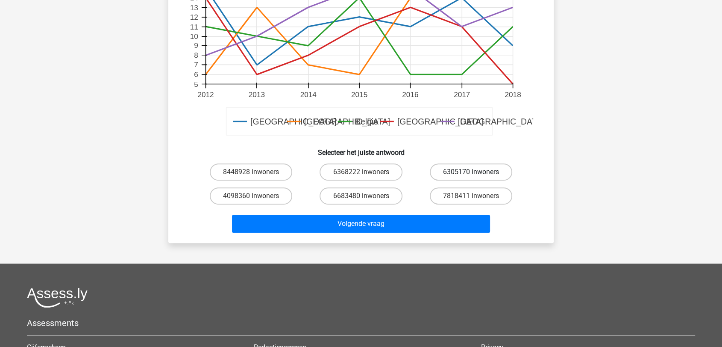
click at [478, 173] on label "6305170 inwoners" at bounding box center [471, 171] width 82 height 17
click at [477, 173] on input "6305170 inwoners" at bounding box center [474, 175] width 6 height 6
radio input "true"
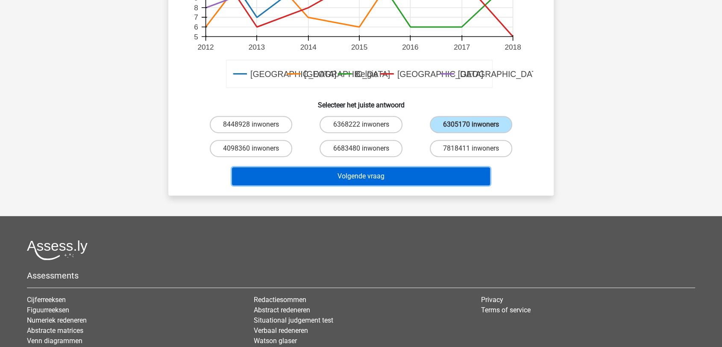
click at [412, 177] on button "Volgende vraag" at bounding box center [361, 176] width 259 height 18
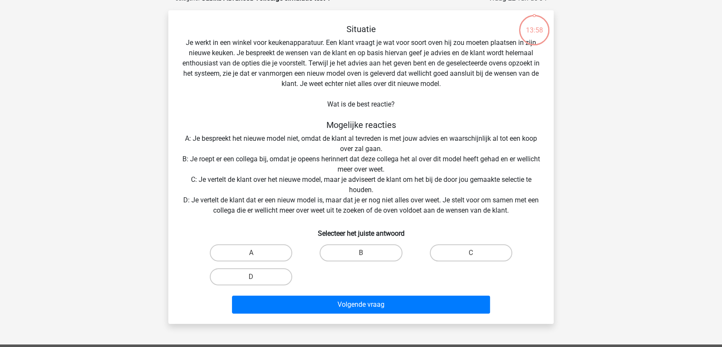
scroll to position [43, 0]
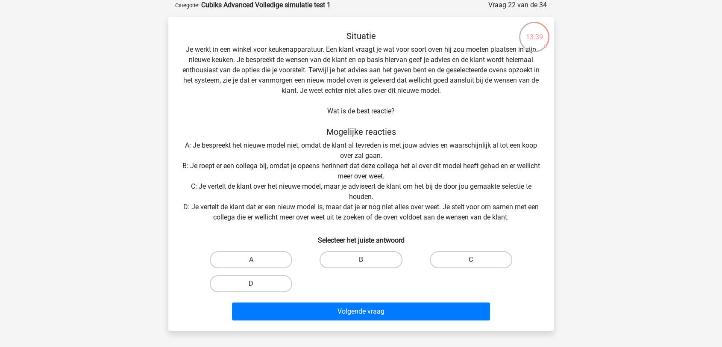
click at [367, 253] on label "B" at bounding box center [361, 259] width 82 height 17
click at [367, 259] on input "B" at bounding box center [364, 262] width 6 height 6
radio input "true"
click at [275, 283] on label "D" at bounding box center [251, 283] width 82 height 17
click at [257, 283] on input "D" at bounding box center [254, 286] width 6 height 6
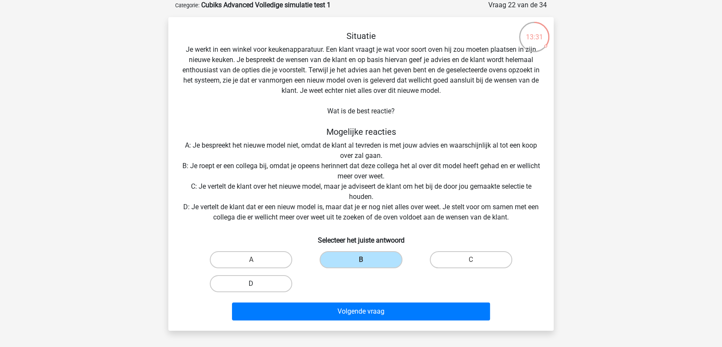
radio input "true"
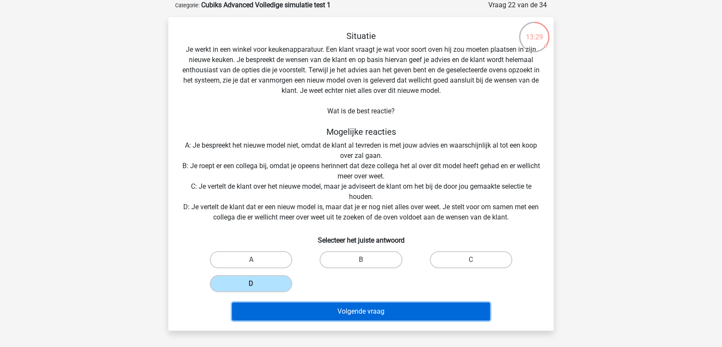
click at [388, 306] on button "Volgende vraag" at bounding box center [361, 311] width 259 height 18
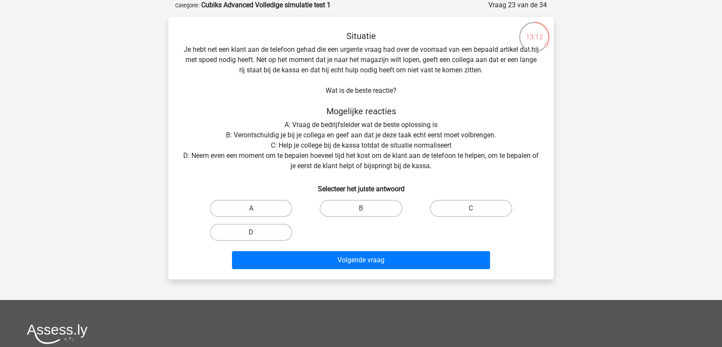
click at [274, 233] on label "D" at bounding box center [251, 232] width 82 height 17
click at [257, 233] on input "D" at bounding box center [254, 235] width 6 height 6
radio input "true"
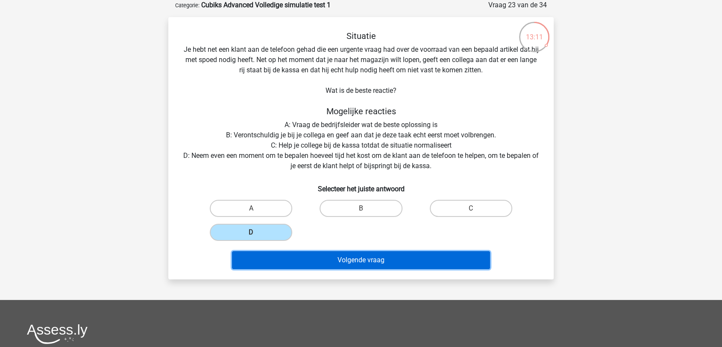
click at [359, 253] on button "Volgende vraag" at bounding box center [361, 260] width 259 height 18
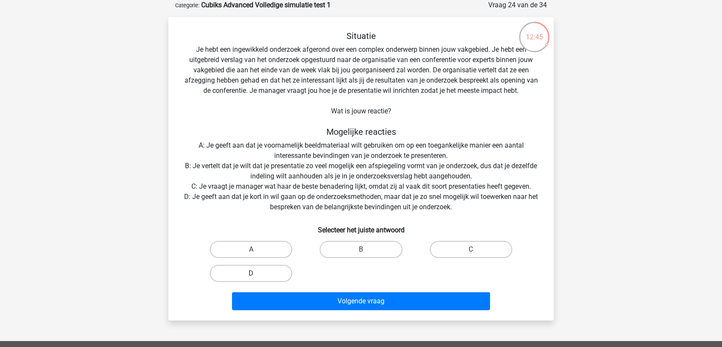
click at [279, 274] on label "D" at bounding box center [251, 273] width 82 height 17
click at [257, 274] on input "D" at bounding box center [254, 276] width 6 height 6
radio input "true"
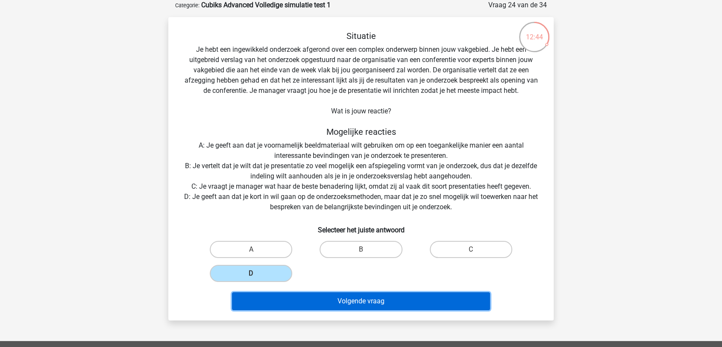
click at [369, 305] on button "Volgende vraag" at bounding box center [361, 301] width 259 height 18
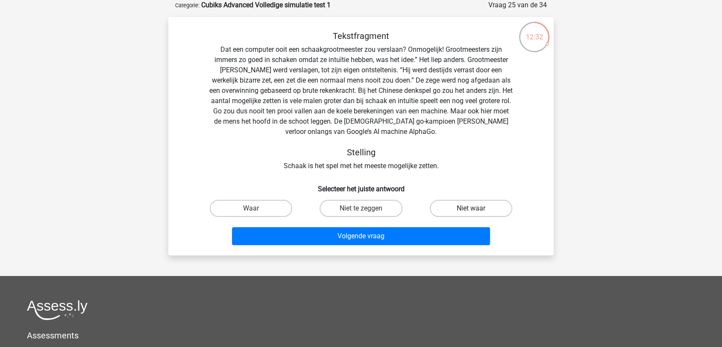
click at [462, 205] on label "Niet waar" at bounding box center [471, 208] width 82 height 17
click at [471, 208] on input "Niet waar" at bounding box center [474, 211] width 6 height 6
radio input "true"
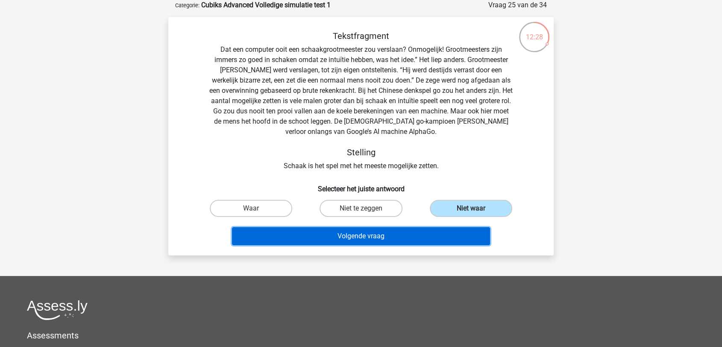
click at [362, 233] on button "Volgende vraag" at bounding box center [361, 236] width 259 height 18
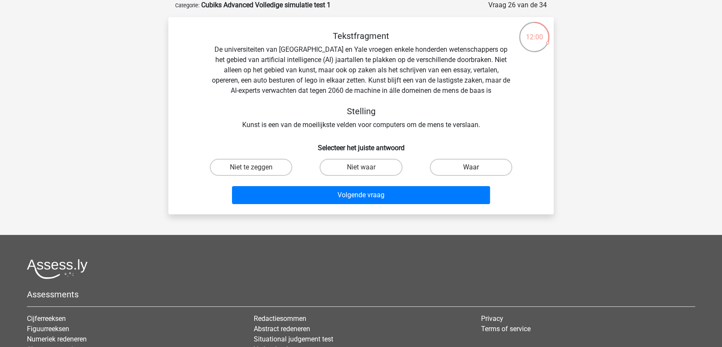
click at [486, 170] on label "Waar" at bounding box center [471, 167] width 82 height 17
click at [477, 170] on input "Waar" at bounding box center [474, 170] width 6 height 6
radio input "true"
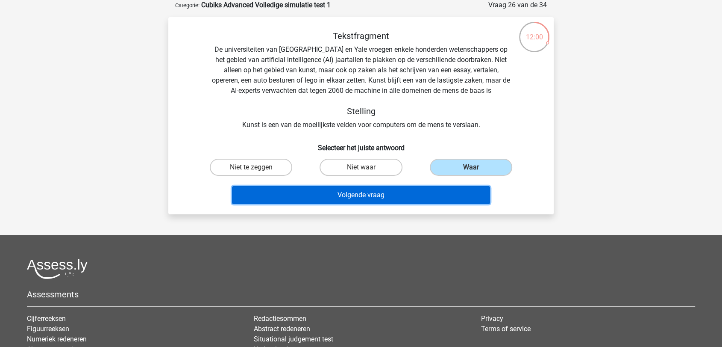
click at [428, 195] on button "Volgende vraag" at bounding box center [361, 195] width 259 height 18
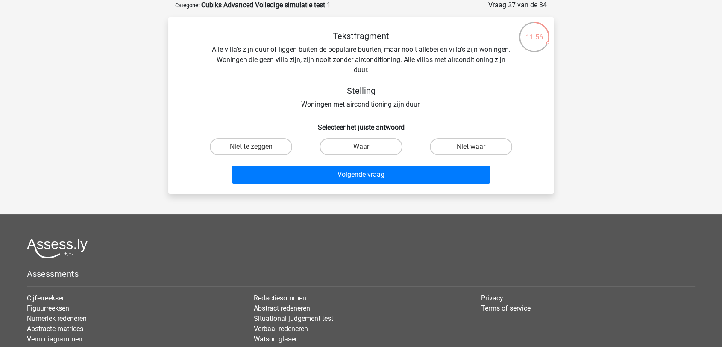
click at [361, 150] on input "Waar" at bounding box center [364, 150] width 6 height 6
radio input "true"
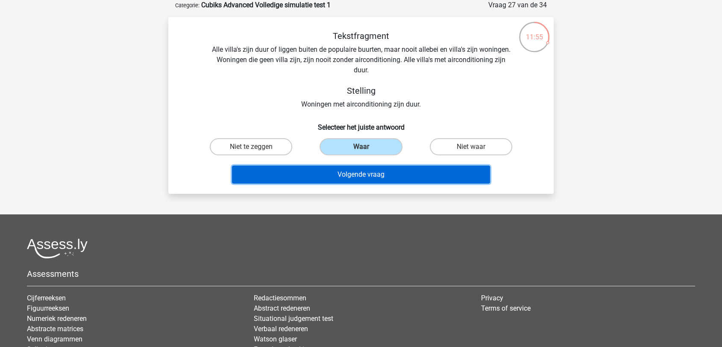
click at [362, 171] on button "Volgende vraag" at bounding box center [361, 174] width 259 height 18
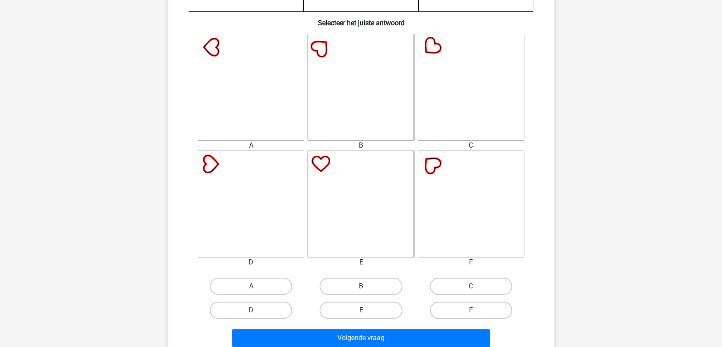
scroll to position [328, 0]
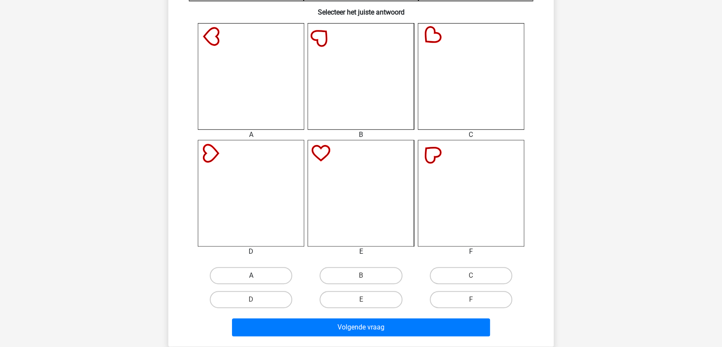
click at [271, 276] on label "A" at bounding box center [251, 275] width 82 height 17
click at [257, 276] on input "A" at bounding box center [254, 278] width 6 height 6
radio input "true"
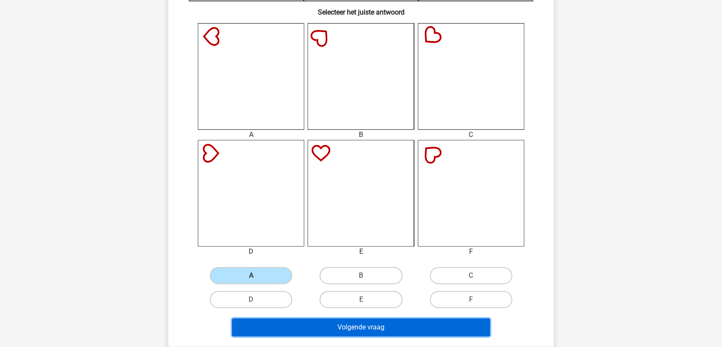
click at [347, 323] on button "Volgende vraag" at bounding box center [361, 327] width 259 height 18
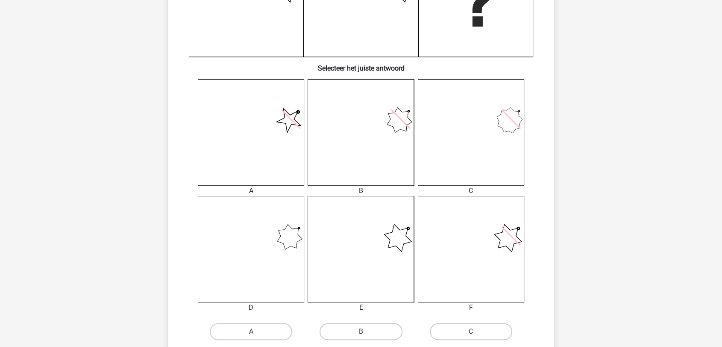
scroll to position [280, 0]
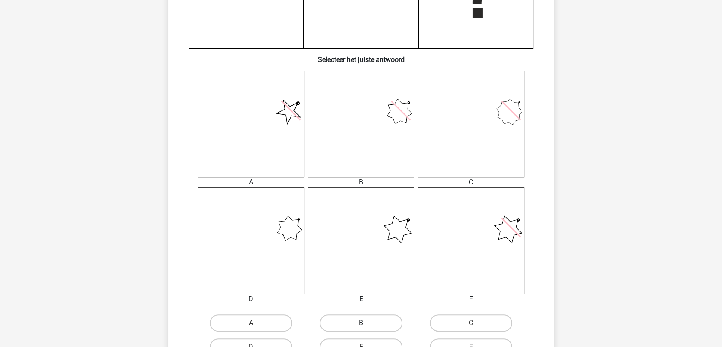
click at [380, 322] on label "B" at bounding box center [361, 322] width 82 height 17
click at [367, 323] on input "B" at bounding box center [364, 326] width 6 height 6
radio input "true"
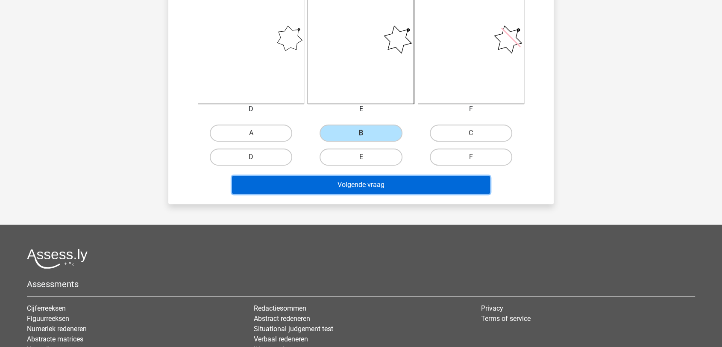
click at [396, 183] on button "Volgende vraag" at bounding box center [361, 185] width 259 height 18
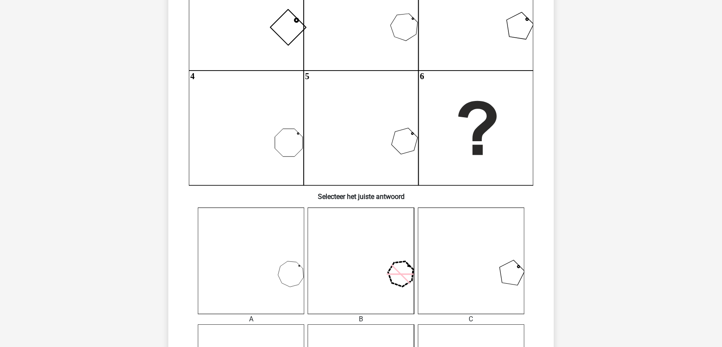
scroll to position [280, 0]
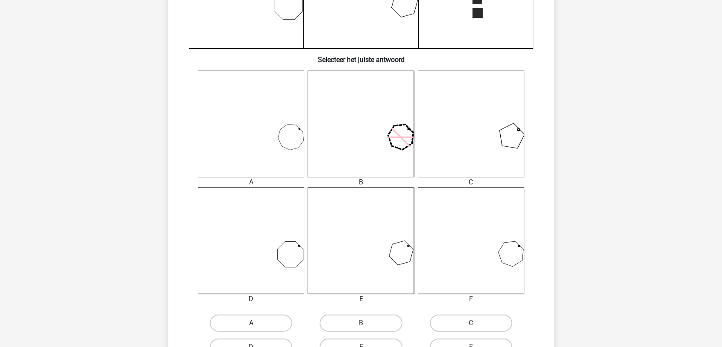
click at [277, 315] on label "A" at bounding box center [251, 322] width 82 height 17
click at [257, 323] on input "A" at bounding box center [254, 326] width 6 height 6
radio input "true"
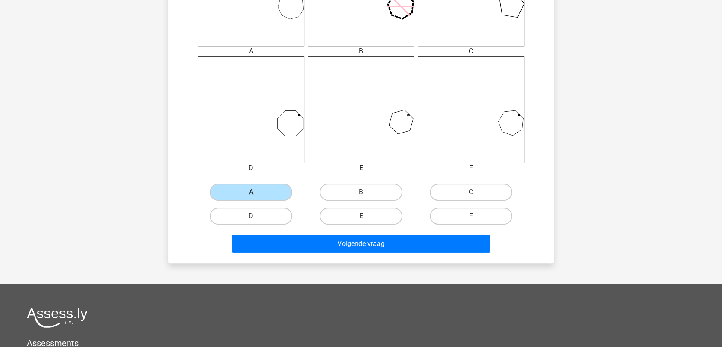
scroll to position [565, 0]
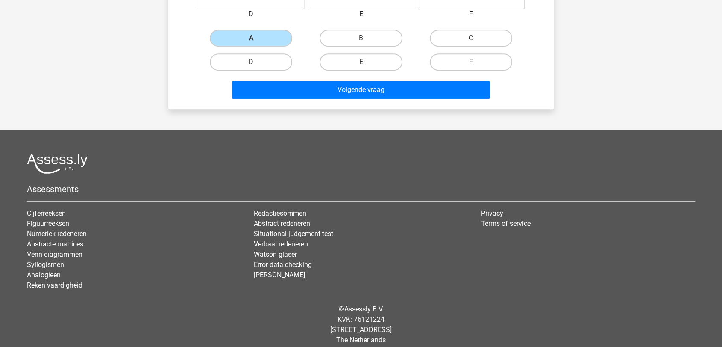
click at [412, 79] on div "Volgende vraag" at bounding box center [361, 88] width 358 height 28
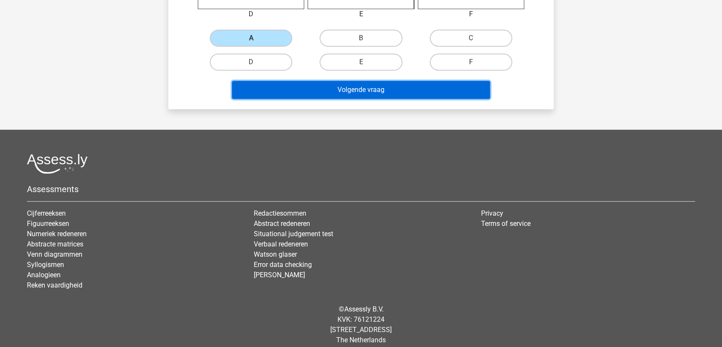
click at [409, 84] on button "Volgende vraag" at bounding box center [361, 90] width 259 height 18
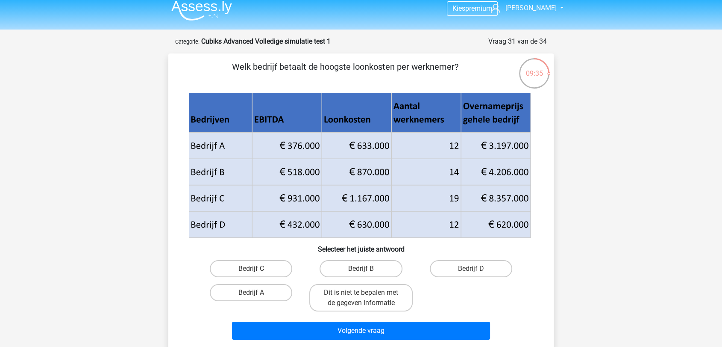
scroll to position [47, 0]
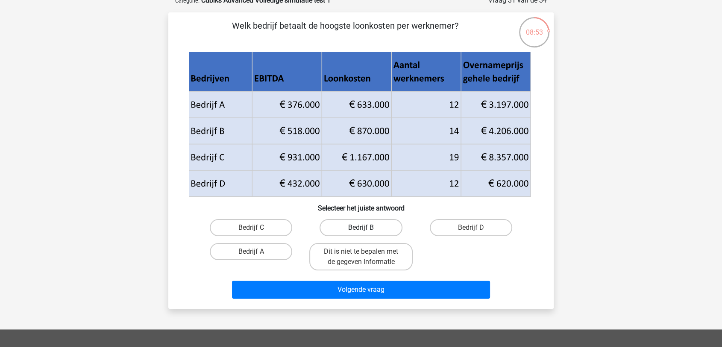
click at [380, 230] on label "Bedrijf B" at bounding box center [361, 227] width 82 height 17
click at [367, 230] on input "Bedrijf B" at bounding box center [364, 230] width 6 height 6
radio input "true"
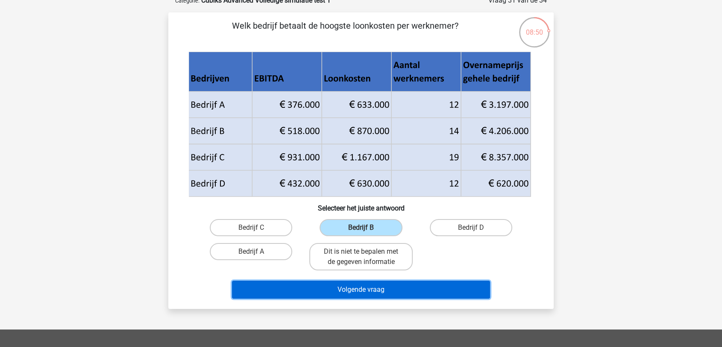
click at [362, 286] on button "Volgende vraag" at bounding box center [361, 289] width 259 height 18
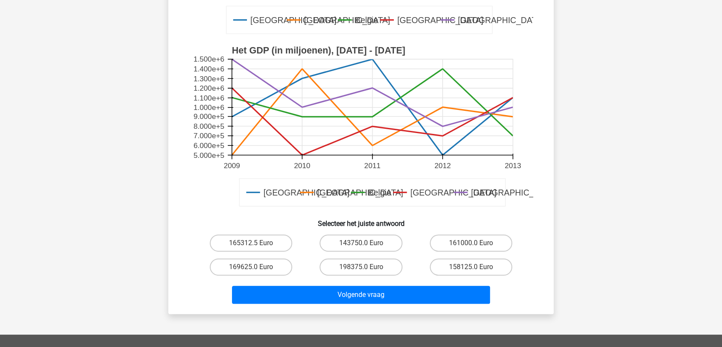
scroll to position [237, 0]
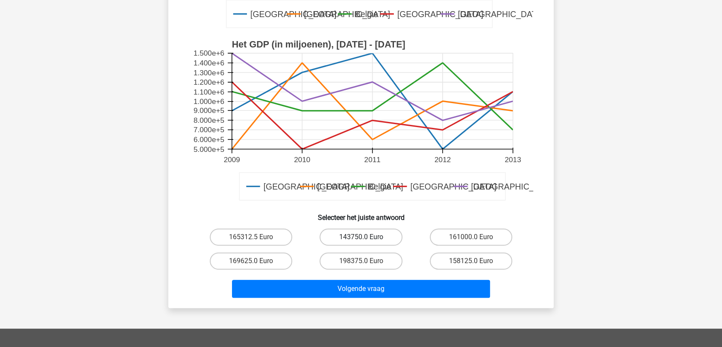
click at [375, 235] on label "143750.0 Euro" at bounding box center [361, 236] width 82 height 17
click at [367, 237] on input "143750.0 Euro" at bounding box center [364, 240] width 6 height 6
radio input "true"
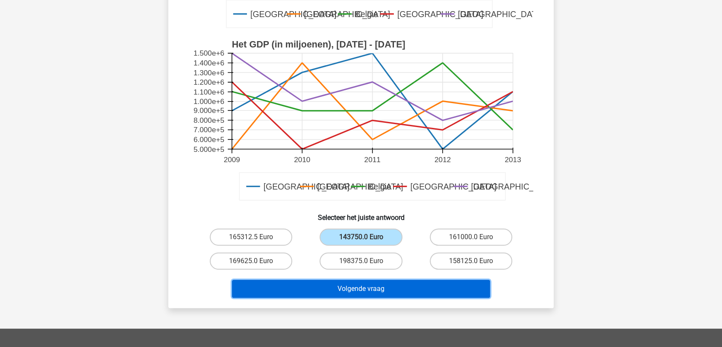
click at [351, 286] on button "Volgende vraag" at bounding box center [361, 289] width 259 height 18
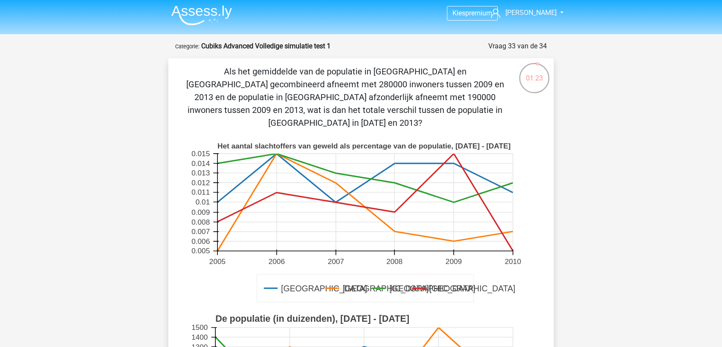
scroll to position [0, 0]
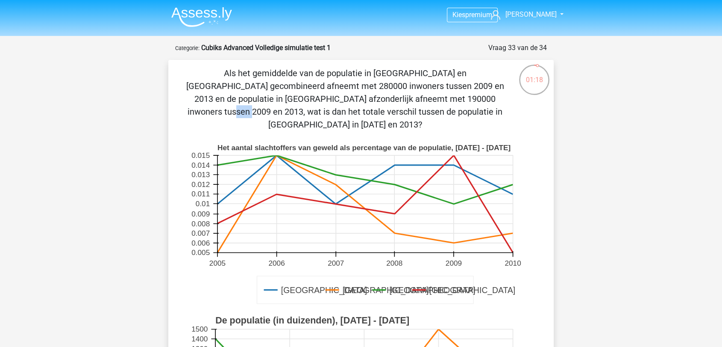
drag, startPoint x: 297, startPoint y: 97, endPoint x: 282, endPoint y: 97, distance: 15.8
click at [282, 97] on p "Als het gemiddelde van de populatie in Amsterdam en Londen gecombineerd afneemt…" at bounding box center [345, 99] width 326 height 64
click at [300, 98] on p "Als het gemiddelde van de populatie in Amsterdam en Londen gecombineerd afneemt…" at bounding box center [345, 99] width 326 height 64
drag, startPoint x: 293, startPoint y: 98, endPoint x: 281, endPoint y: 99, distance: 12.5
click at [281, 99] on p "Als het gemiddelde van de populatie in Amsterdam en Londen gecombineerd afneemt…" at bounding box center [345, 99] width 326 height 64
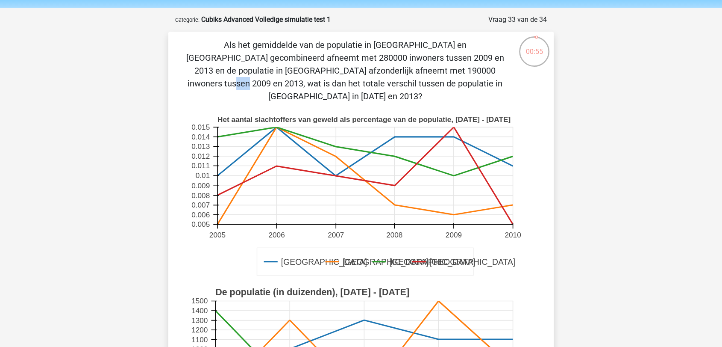
scroll to position [237, 0]
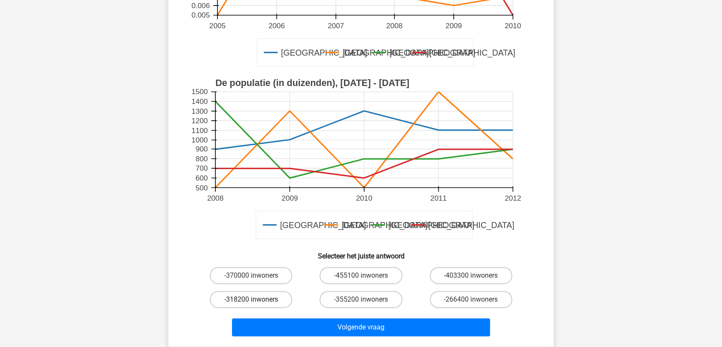
click at [266, 293] on label "-318200 inwoners" at bounding box center [251, 299] width 82 height 17
click at [257, 299] on input "-318200 inwoners" at bounding box center [254, 302] width 6 height 6
radio input "true"
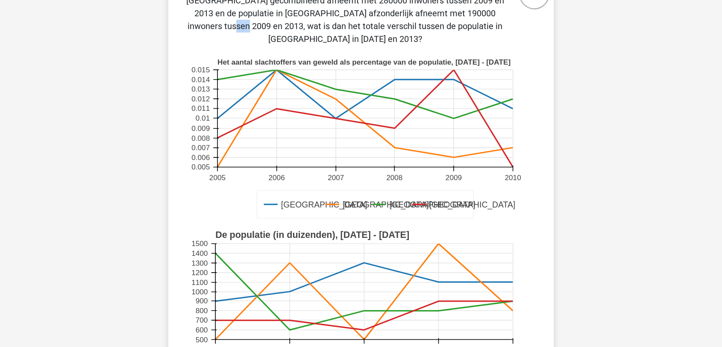
scroll to position [0, 0]
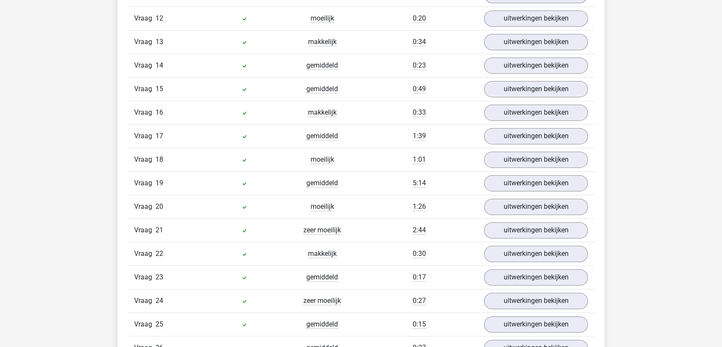
scroll to position [1282, 0]
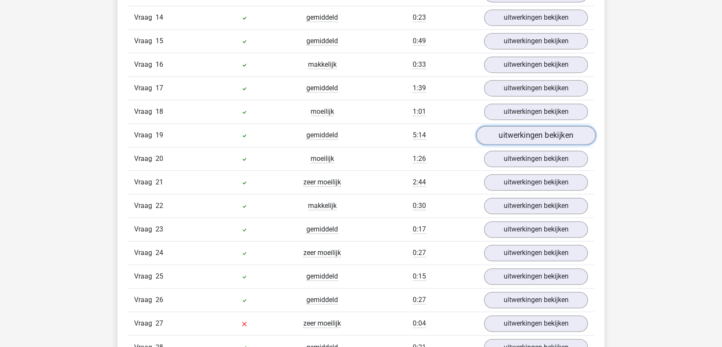
click at [547, 136] on link "uitwerkingen bekijken" at bounding box center [536, 135] width 119 height 19
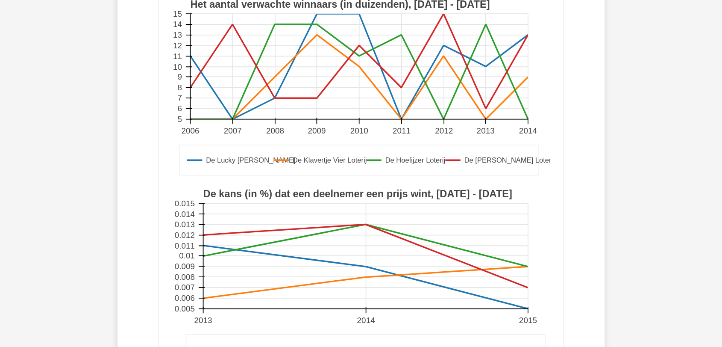
scroll to position [1377, 0]
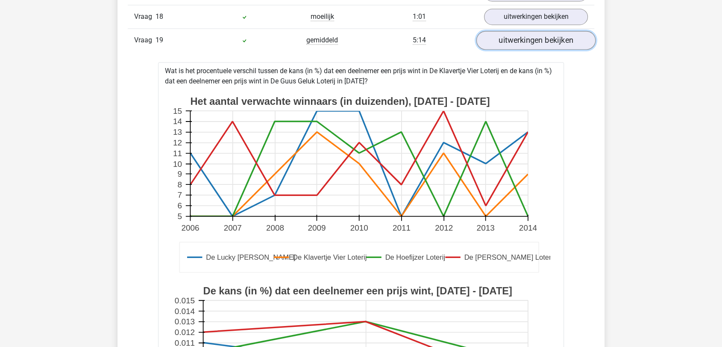
click at [537, 38] on link "uitwerkingen bekijken" at bounding box center [536, 40] width 119 height 19
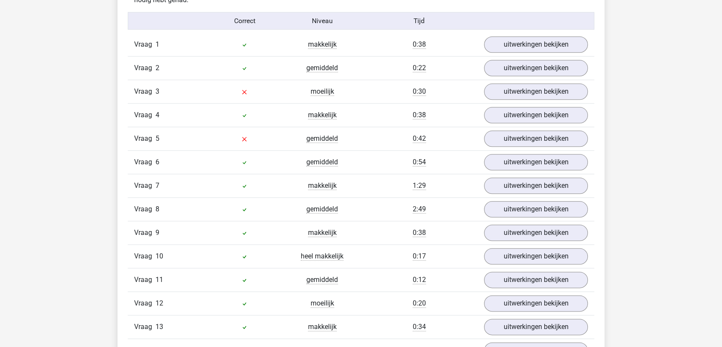
scroll to position [902, 0]
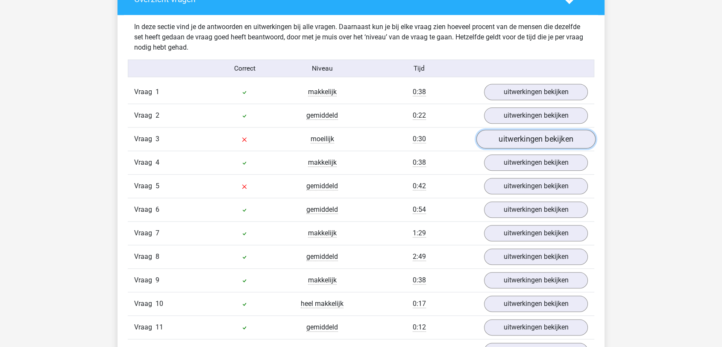
click at [523, 134] on link "uitwerkingen bekijken" at bounding box center [536, 139] width 119 height 19
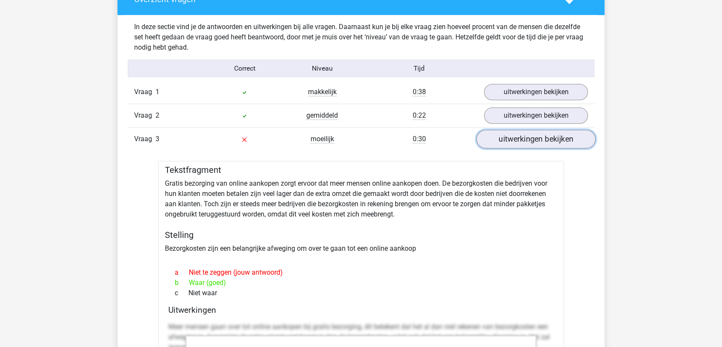
click at [523, 135] on link "uitwerkingen bekijken" at bounding box center [536, 139] width 119 height 19
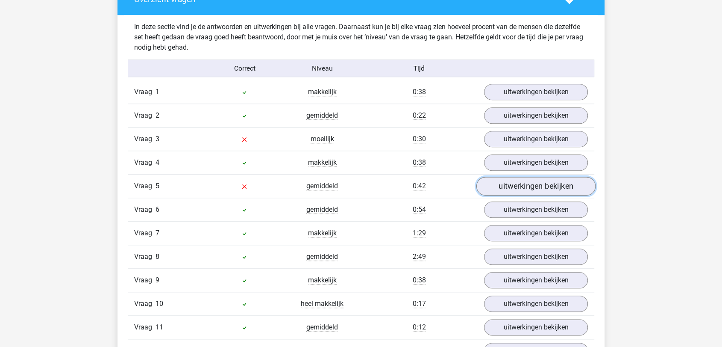
click at [557, 186] on link "uitwerkingen bekijken" at bounding box center [536, 186] width 119 height 19
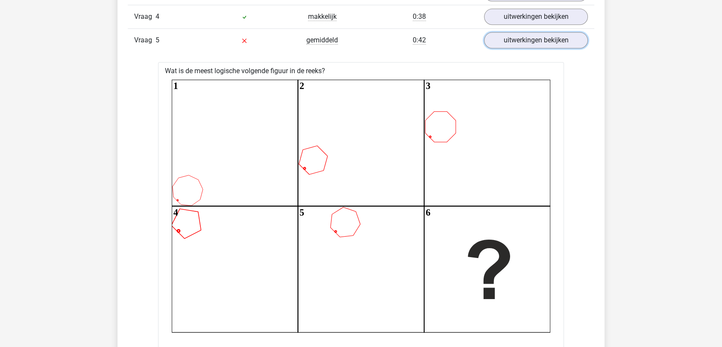
scroll to position [997, 0]
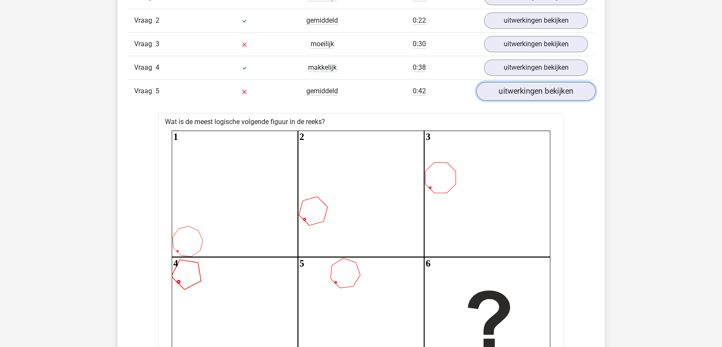
click at [566, 90] on link "uitwerkingen bekijken" at bounding box center [536, 91] width 119 height 19
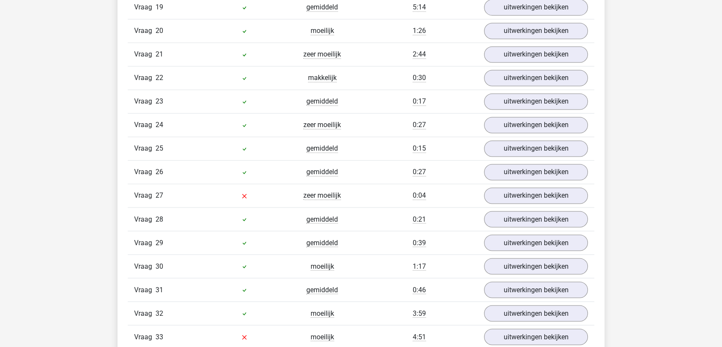
scroll to position [1425, 0]
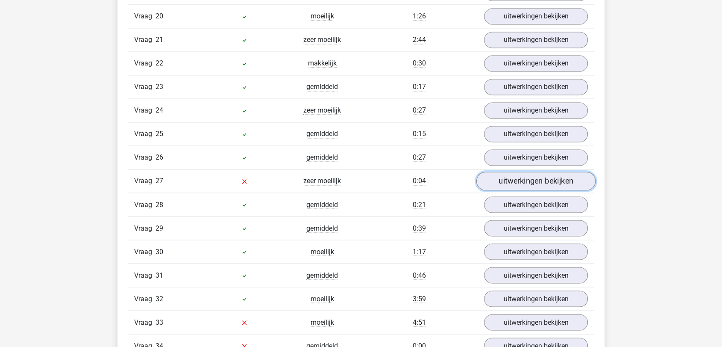
click at [545, 178] on link "uitwerkingen bekijken" at bounding box center [536, 181] width 119 height 19
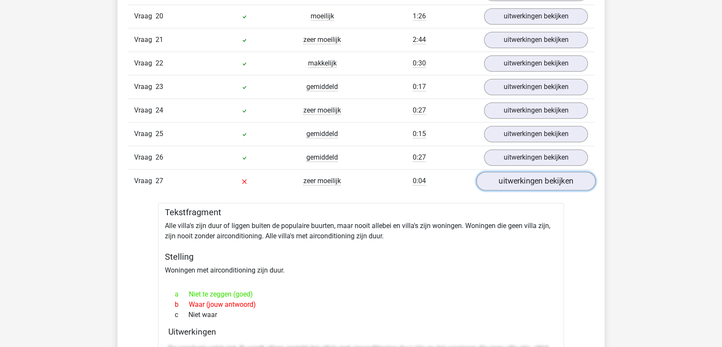
click at [545, 176] on link "uitwerkingen bekijken" at bounding box center [536, 181] width 119 height 19
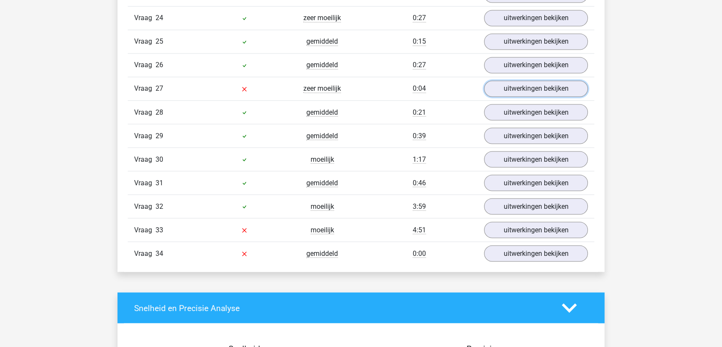
scroll to position [1567, 0]
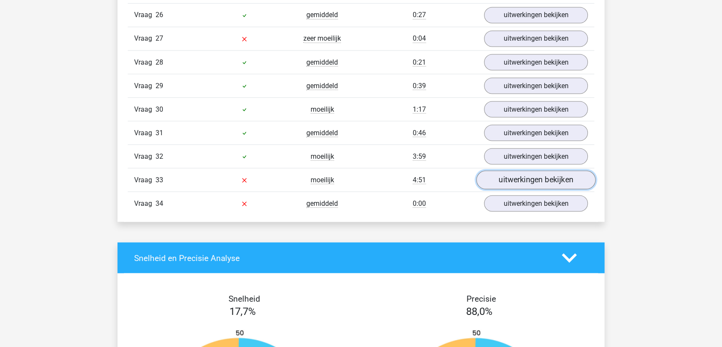
click at [544, 171] on link "uitwerkingen bekijken" at bounding box center [536, 180] width 119 height 19
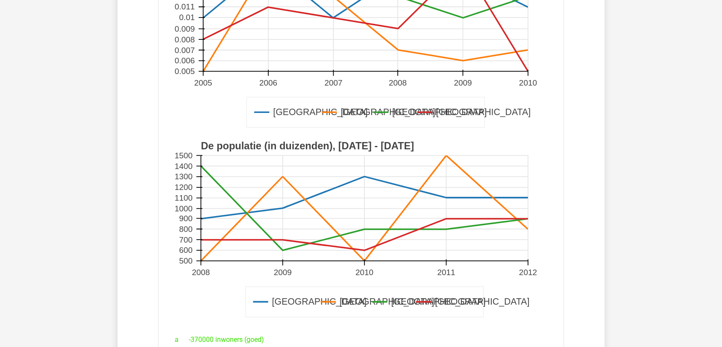
scroll to position [1994, 0]
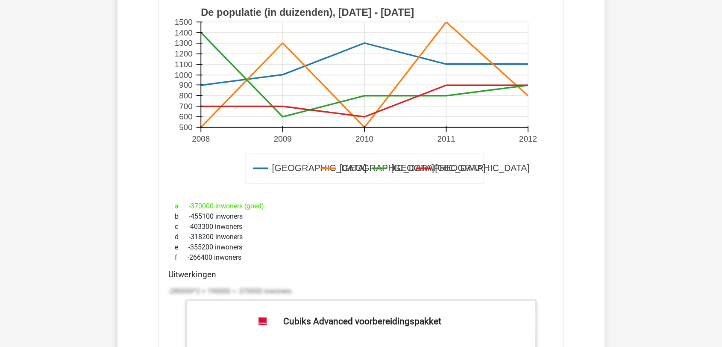
drag, startPoint x: 284, startPoint y: 199, endPoint x: 188, endPoint y: 203, distance: 96.2
click at [188, 203] on div "a -370000 inwoners (goed)" at bounding box center [361, 206] width 386 height 10
copy div "-370000 inwoners (goed)"
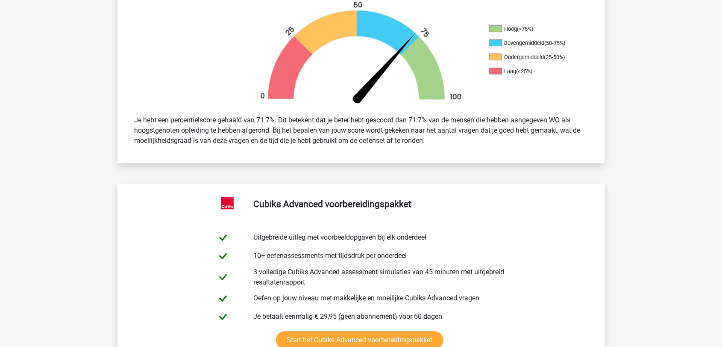
scroll to position [0, 0]
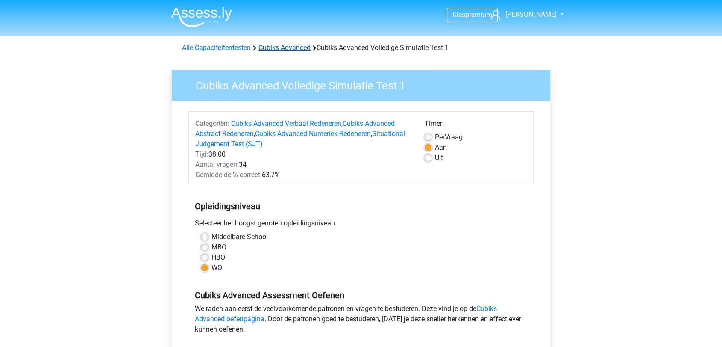
click at [294, 49] on link "Cubiks Advanced" at bounding box center [285, 48] width 52 height 8
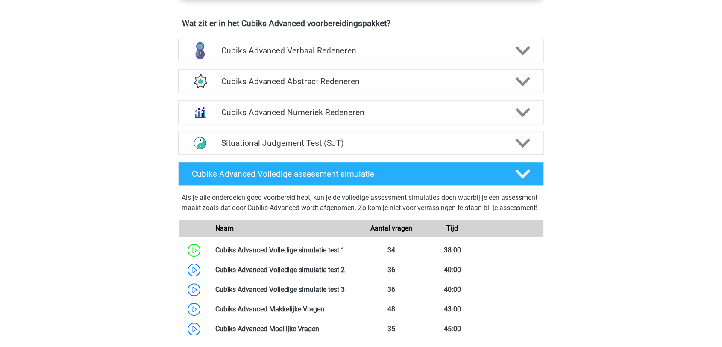
scroll to position [665, 0]
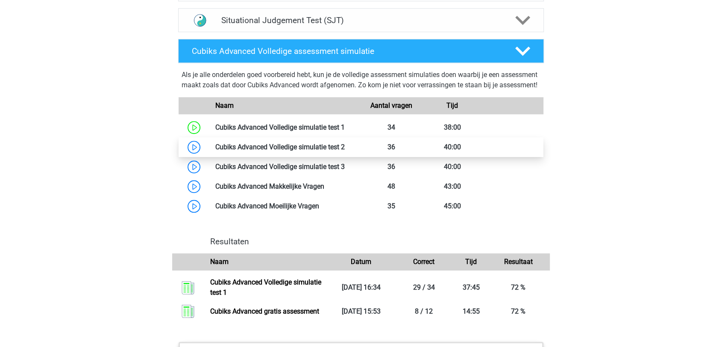
click at [345, 151] on link at bounding box center [345, 147] width 0 height 8
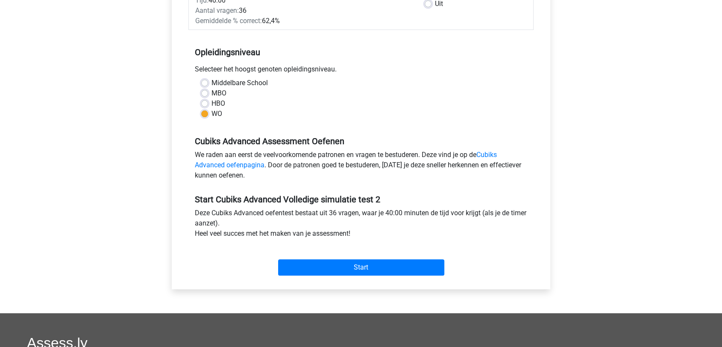
scroll to position [190, 0]
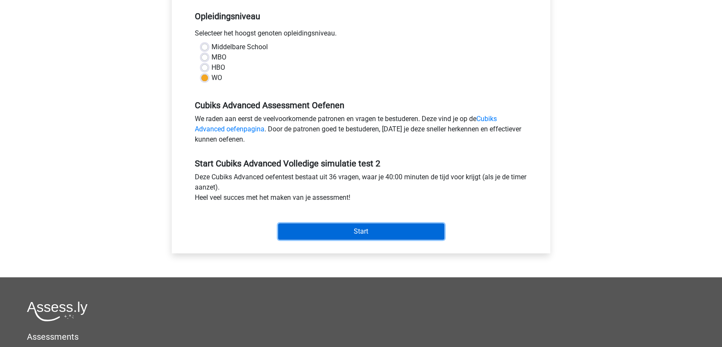
click at [391, 229] on input "Start" at bounding box center [361, 231] width 166 height 16
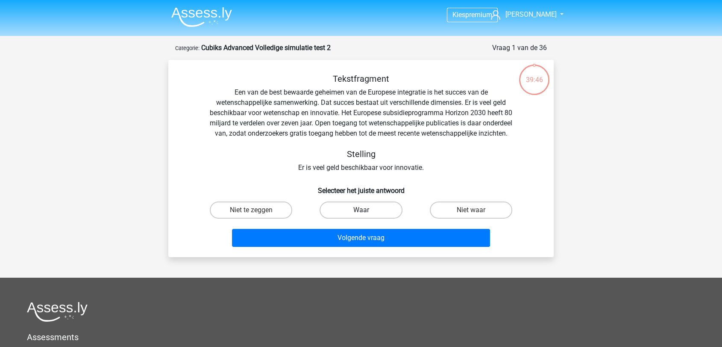
click at [354, 218] on label "Waar" at bounding box center [361, 209] width 82 height 17
click at [361, 215] on input "Waar" at bounding box center [364, 213] width 6 height 6
radio input "true"
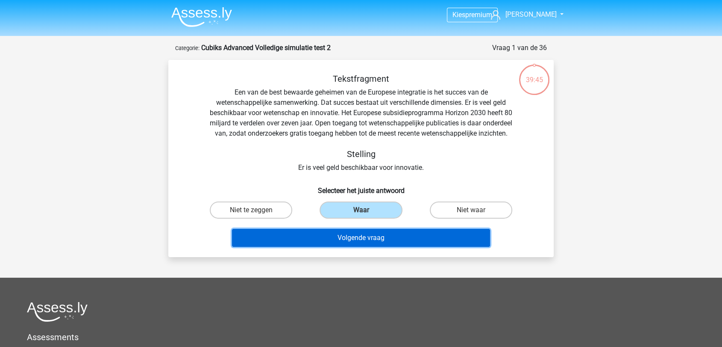
drag, startPoint x: 363, startPoint y: 247, endPoint x: 447, endPoint y: 256, distance: 84.3
click at [363, 247] on button "Volgende vraag" at bounding box center [361, 238] width 259 height 18
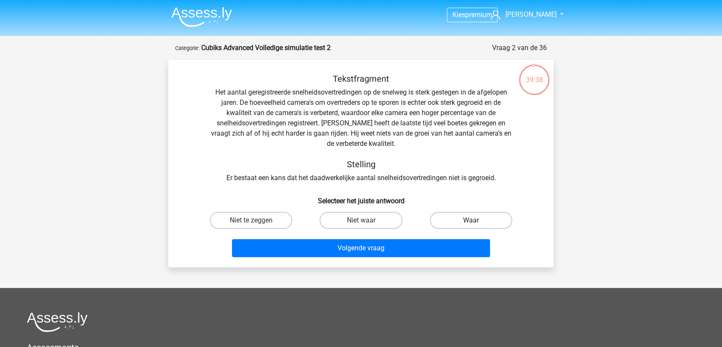
click at [457, 223] on label "Waar" at bounding box center [471, 220] width 82 height 17
click at [471, 223] on input "Waar" at bounding box center [474, 223] width 6 height 6
radio input "true"
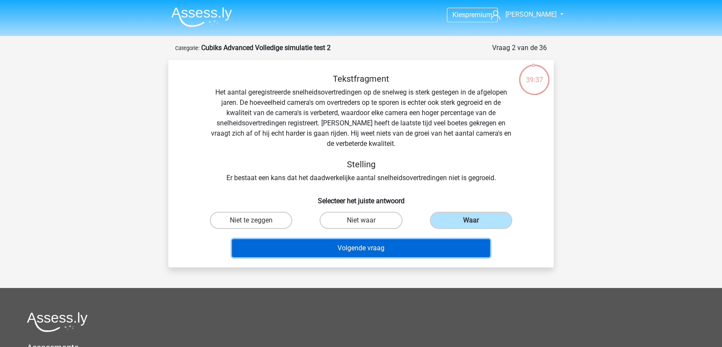
click at [413, 251] on button "Volgende vraag" at bounding box center [361, 248] width 259 height 18
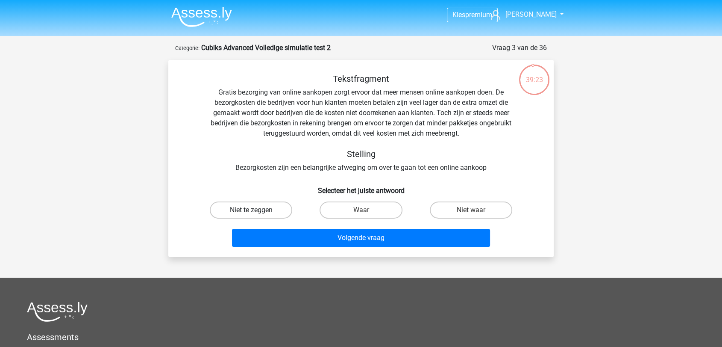
click at [279, 213] on label "Niet te zeggen" at bounding box center [251, 209] width 82 height 17
click at [257, 213] on input "Niet te zeggen" at bounding box center [254, 213] width 6 height 6
radio input "true"
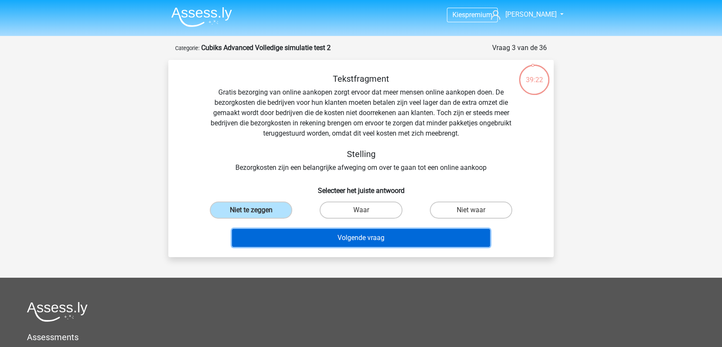
click at [339, 242] on button "Volgende vraag" at bounding box center [361, 238] width 259 height 18
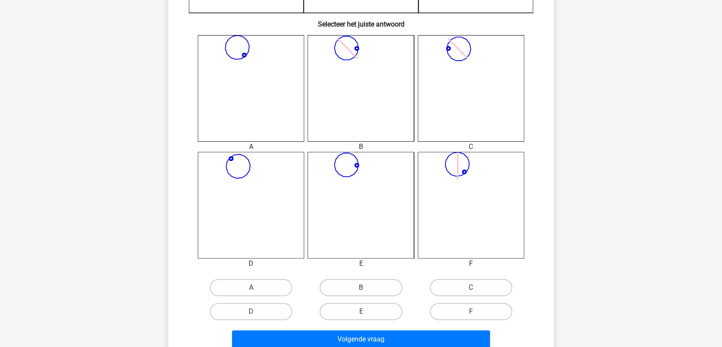
scroll to position [332, 0]
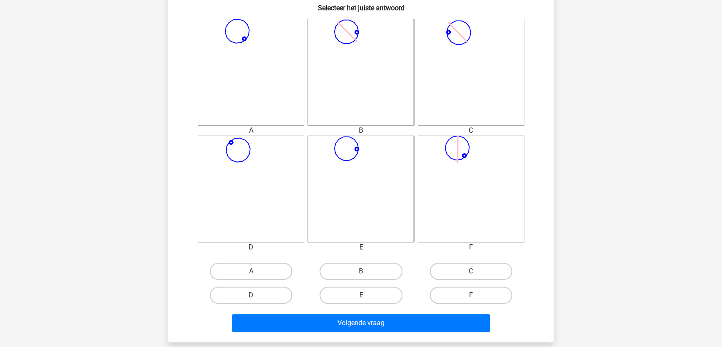
click at [469, 295] on label "F" at bounding box center [471, 294] width 82 height 17
click at [471, 295] on input "F" at bounding box center [474, 298] width 6 height 6
radio input "true"
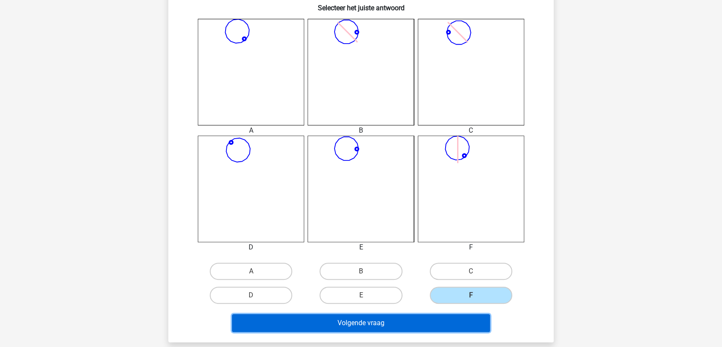
click at [448, 316] on button "Volgende vraag" at bounding box center [361, 323] width 259 height 18
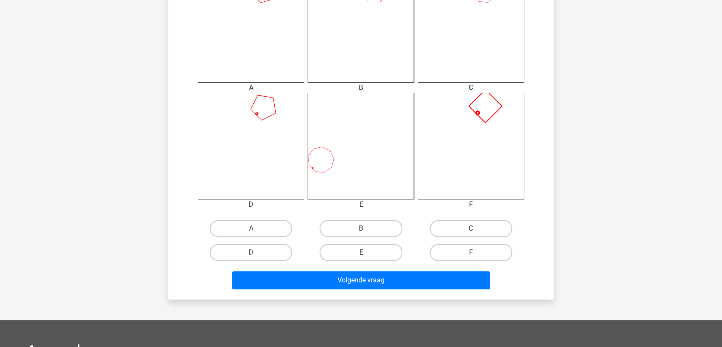
scroll to position [375, 0]
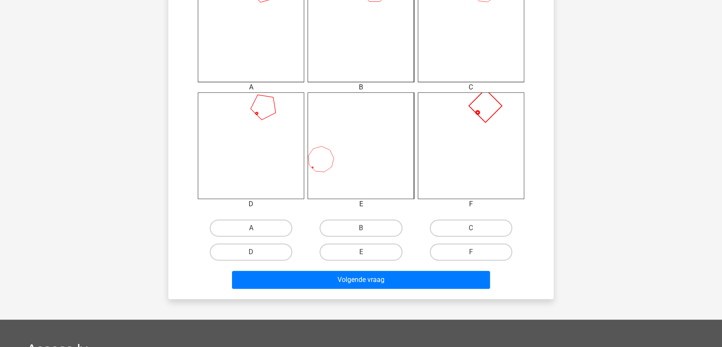
drag, startPoint x: 482, startPoint y: 257, endPoint x: 448, endPoint y: 264, distance: 34.4
click at [482, 255] on label "F" at bounding box center [471, 251] width 82 height 17
click at [477, 255] on input "F" at bounding box center [474, 255] width 6 height 6
radio input "true"
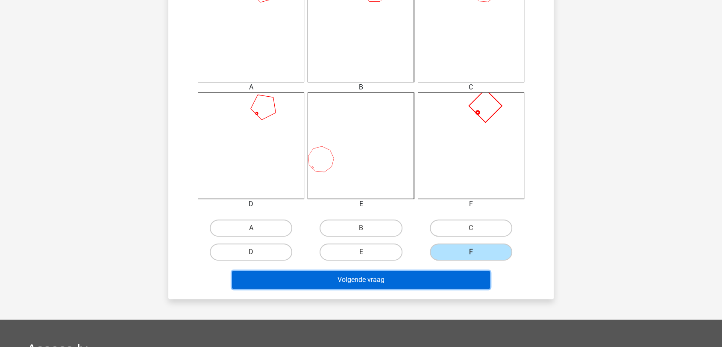
click at [423, 285] on button "Volgende vraag" at bounding box center [361, 280] width 259 height 18
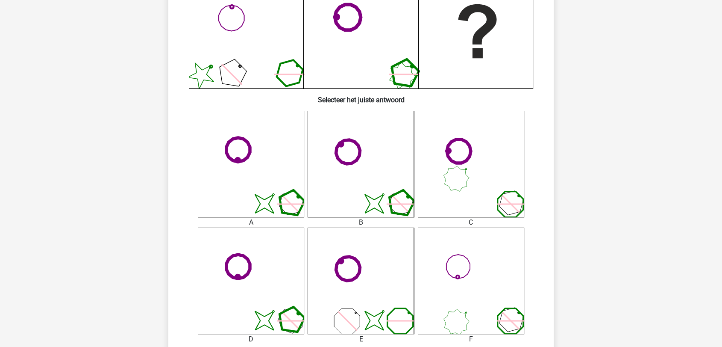
scroll to position [280, 0]
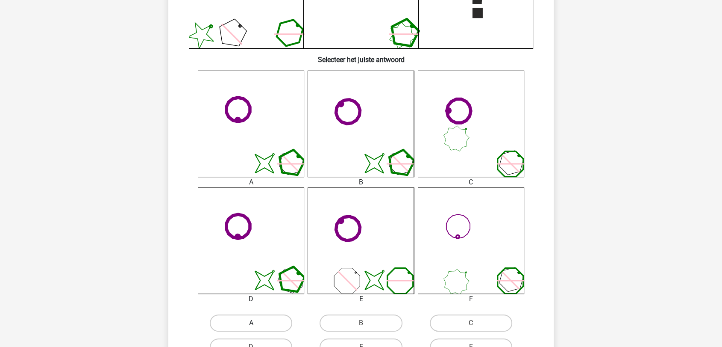
click at [264, 320] on label "A" at bounding box center [251, 322] width 82 height 17
click at [257, 323] on input "A" at bounding box center [254, 326] width 6 height 6
radio input "true"
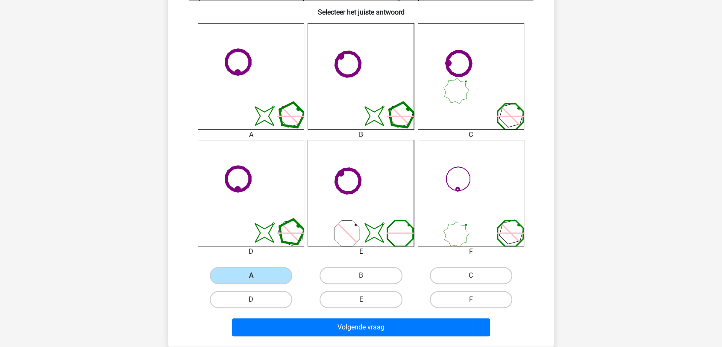
click at [265, 302] on label "D" at bounding box center [251, 299] width 82 height 17
click at [257, 302] on input "D" at bounding box center [254, 302] width 6 height 6
radio input "true"
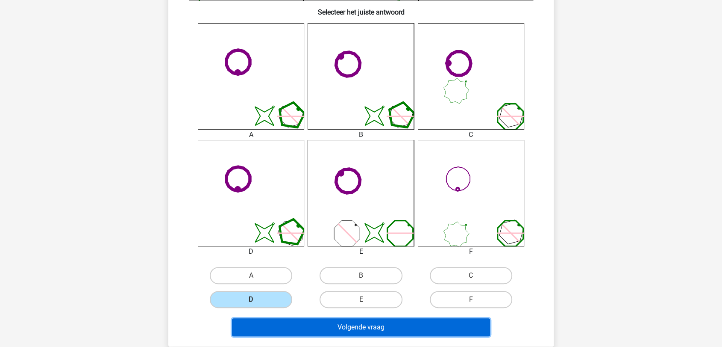
click at [289, 328] on button "Volgende vraag" at bounding box center [361, 327] width 259 height 18
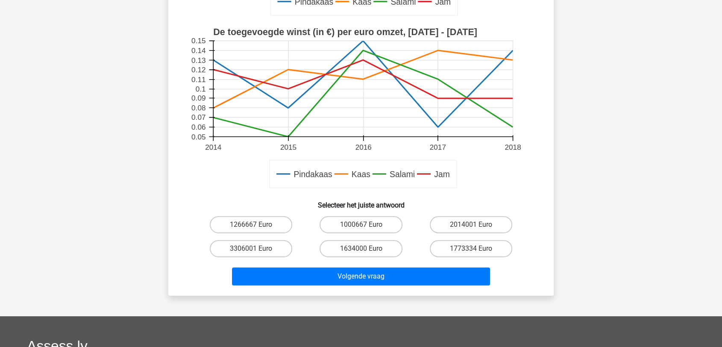
scroll to position [280, 0]
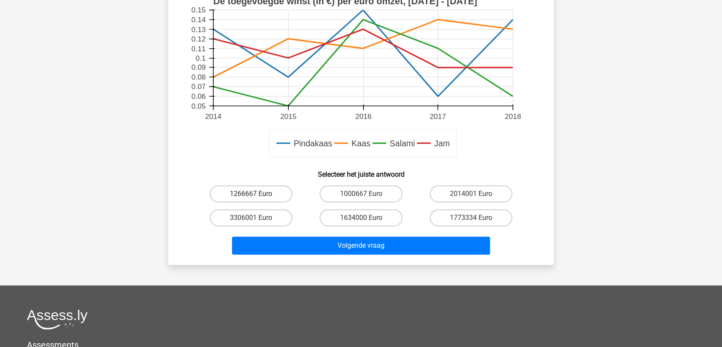
click at [267, 191] on label "1266667 Euro" at bounding box center [251, 193] width 82 height 17
click at [257, 194] on input "1266667 Euro" at bounding box center [254, 197] width 6 height 6
radio input "true"
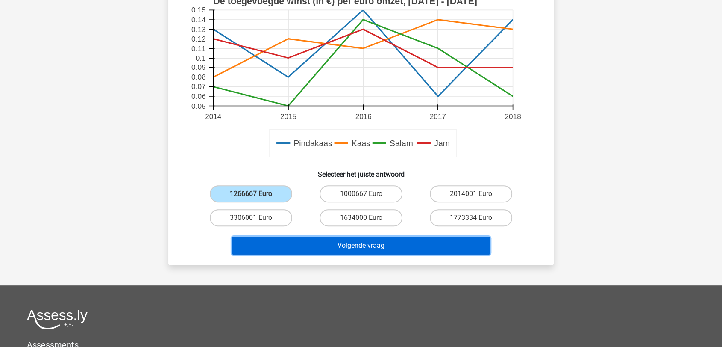
click at [352, 247] on button "Volgende vraag" at bounding box center [361, 245] width 259 height 18
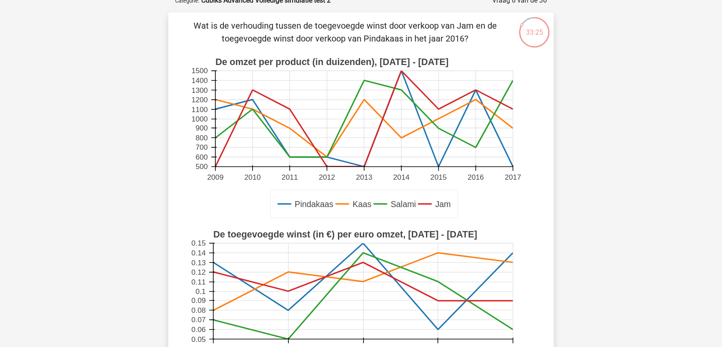
scroll to position [190, 0]
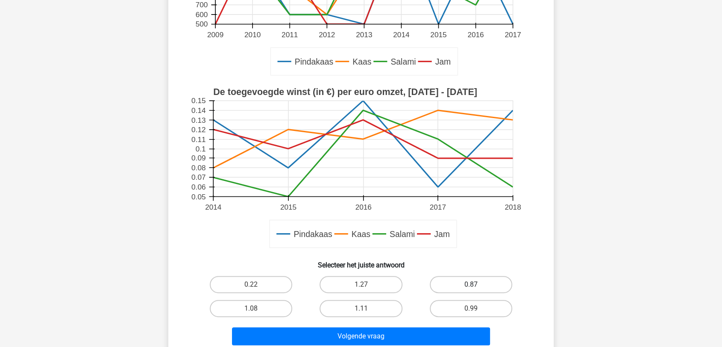
click at [479, 280] on label "0.87" at bounding box center [471, 284] width 82 height 17
click at [477, 284] on input "0.87" at bounding box center [474, 287] width 6 height 6
radio input "true"
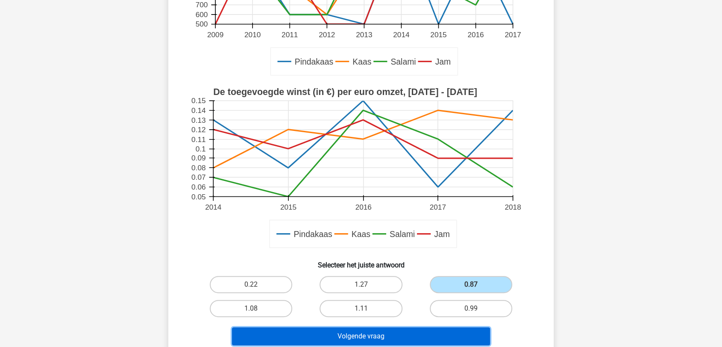
click at [341, 338] on button "Volgende vraag" at bounding box center [361, 336] width 259 height 18
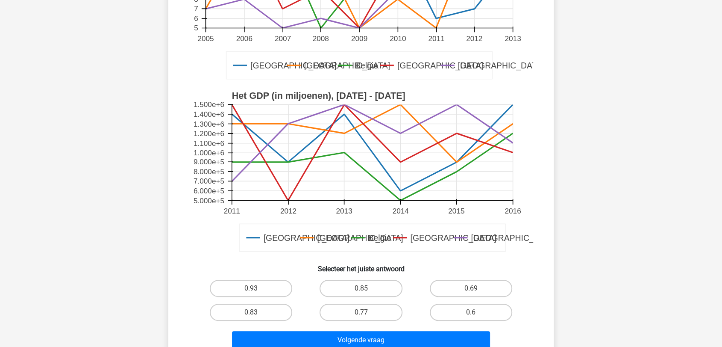
scroll to position [237, 0]
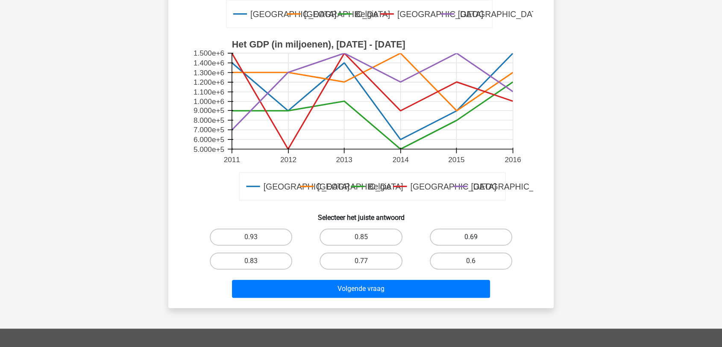
click at [479, 240] on label "0.69" at bounding box center [471, 236] width 82 height 17
click at [477, 240] on input "0.69" at bounding box center [474, 240] width 6 height 6
radio input "true"
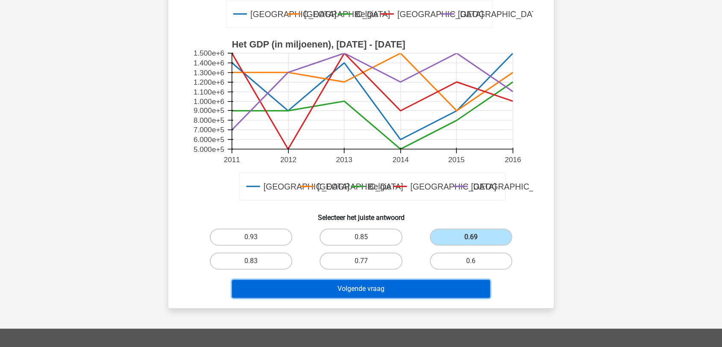
click at [463, 283] on button "Volgende vraag" at bounding box center [361, 289] width 259 height 18
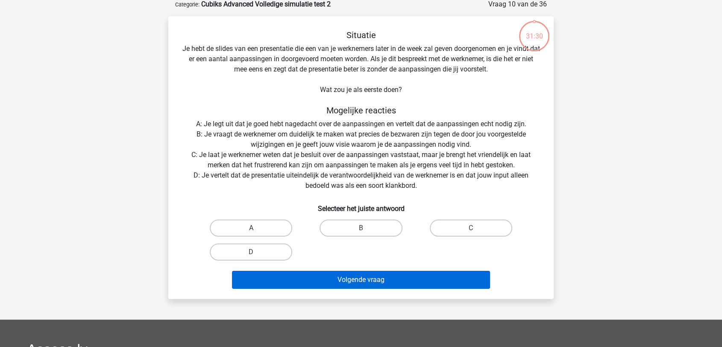
scroll to position [43, 0]
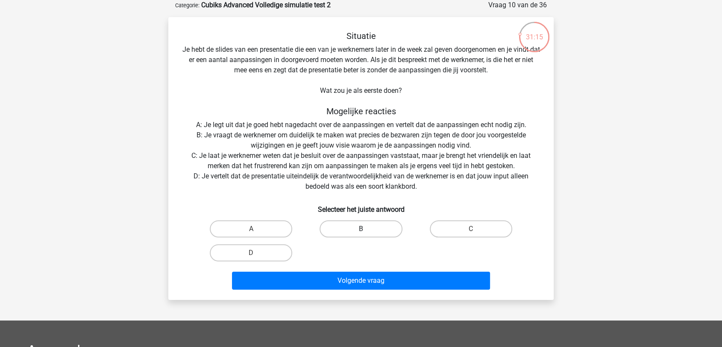
click at [359, 230] on label "B" at bounding box center [361, 228] width 82 height 17
click at [361, 230] on input "B" at bounding box center [364, 232] width 6 height 6
radio input "true"
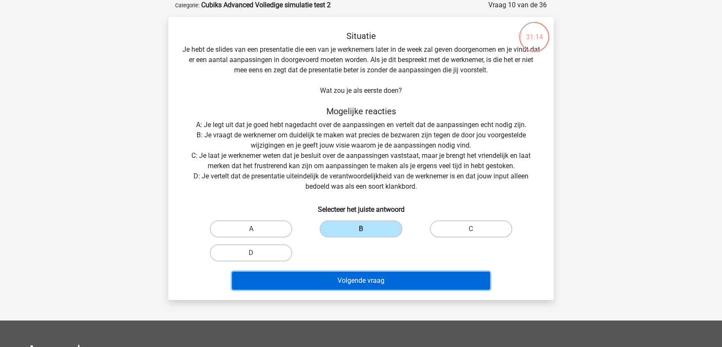
click at [380, 283] on button "Volgende vraag" at bounding box center [361, 280] width 259 height 18
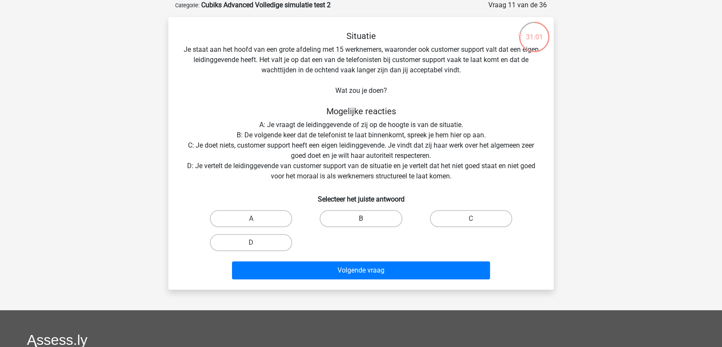
click at [349, 220] on label "B" at bounding box center [361, 218] width 82 height 17
click at [361, 220] on input "B" at bounding box center [364, 221] width 6 height 6
radio input "true"
click at [273, 212] on label "A" at bounding box center [251, 218] width 82 height 17
click at [257, 218] on input "A" at bounding box center [254, 221] width 6 height 6
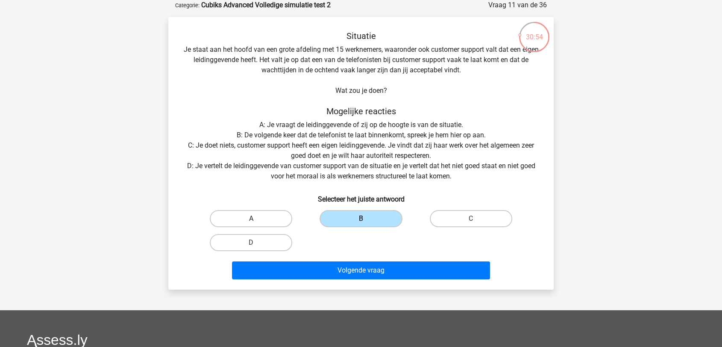
radio input "true"
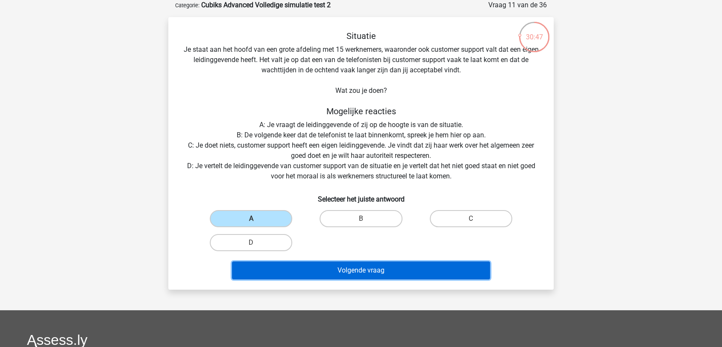
click at [364, 266] on button "Volgende vraag" at bounding box center [361, 270] width 259 height 18
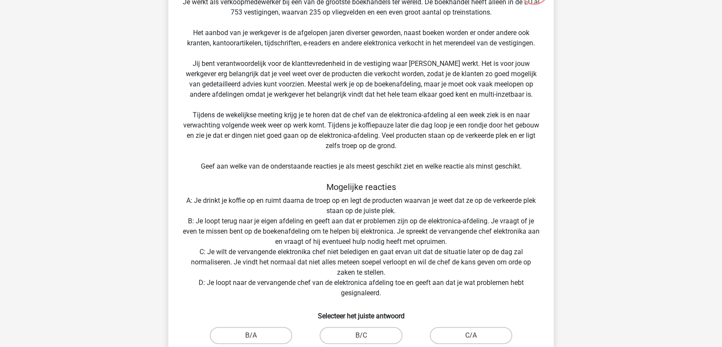
scroll to position [138, 0]
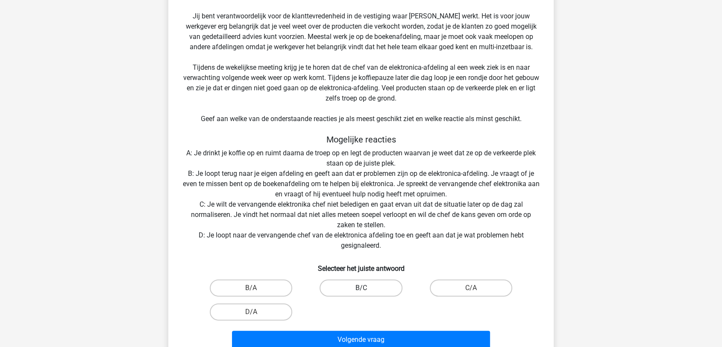
click at [358, 285] on label "B/C" at bounding box center [361, 287] width 82 height 17
click at [361, 288] on input "B/C" at bounding box center [364, 291] width 6 height 6
radio input "true"
click at [267, 292] on label "B/A" at bounding box center [251, 287] width 82 height 17
click at [257, 292] on input "B/A" at bounding box center [254, 291] width 6 height 6
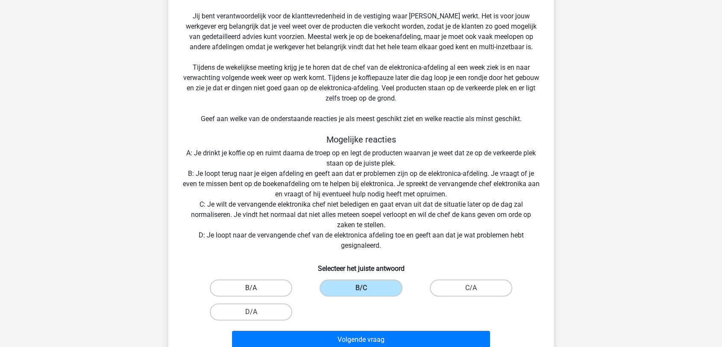
radio input "true"
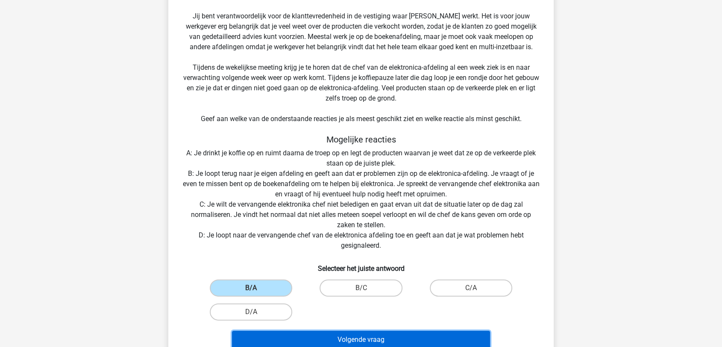
click at [328, 336] on button "Volgende vraag" at bounding box center [361, 339] width 259 height 18
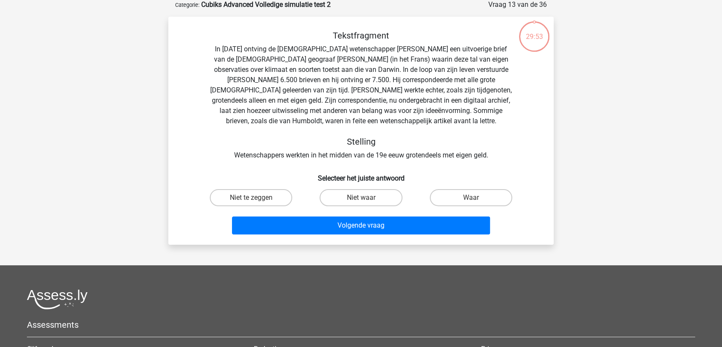
scroll to position [43, 0]
click at [473, 201] on input "Waar" at bounding box center [474, 201] width 6 height 6
radio input "true"
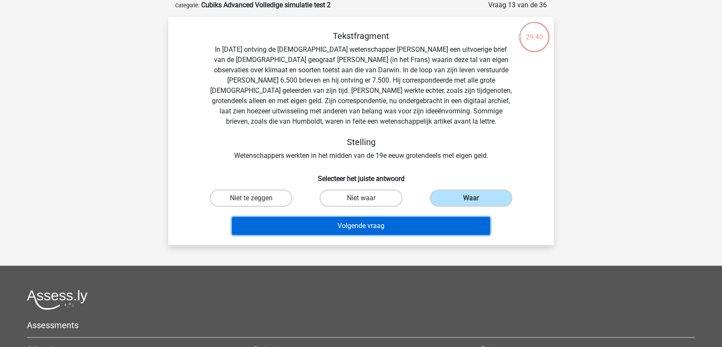
click at [386, 230] on button "Volgende vraag" at bounding box center [361, 226] width 259 height 18
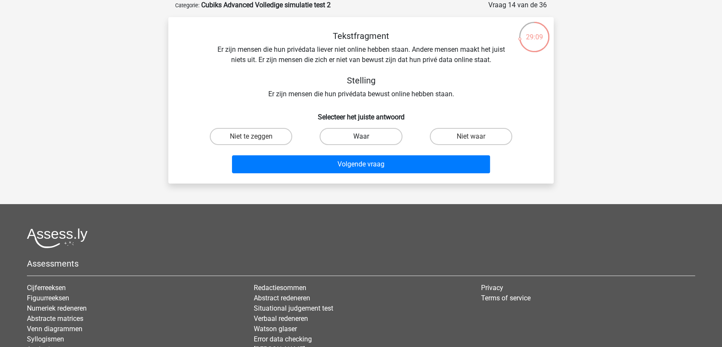
click at [349, 133] on label "Waar" at bounding box center [361, 136] width 82 height 17
click at [361, 136] on input "Waar" at bounding box center [364, 139] width 6 height 6
radio input "true"
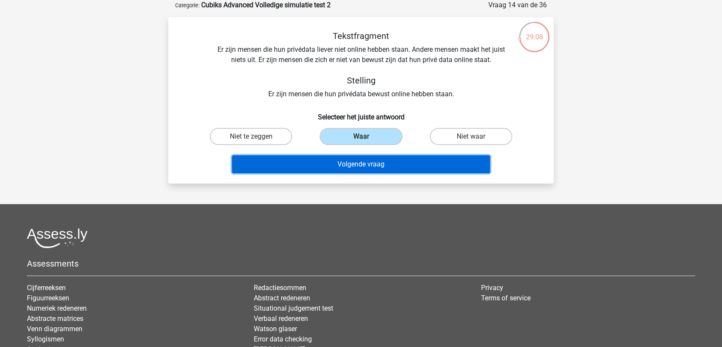
click at [362, 164] on button "Volgende vraag" at bounding box center [361, 164] width 259 height 18
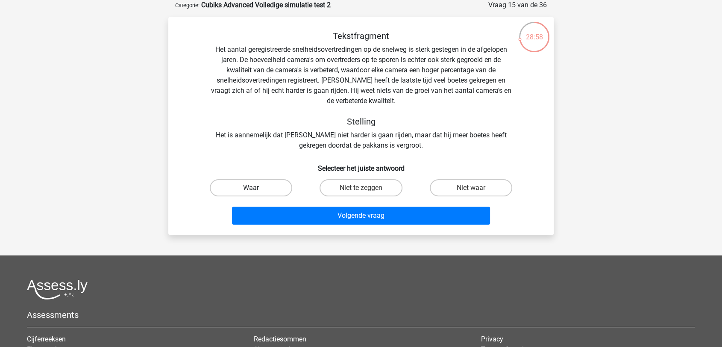
click at [251, 185] on label "Waar" at bounding box center [251, 187] width 82 height 17
click at [251, 188] on input "Waar" at bounding box center [254, 191] width 6 height 6
radio input "true"
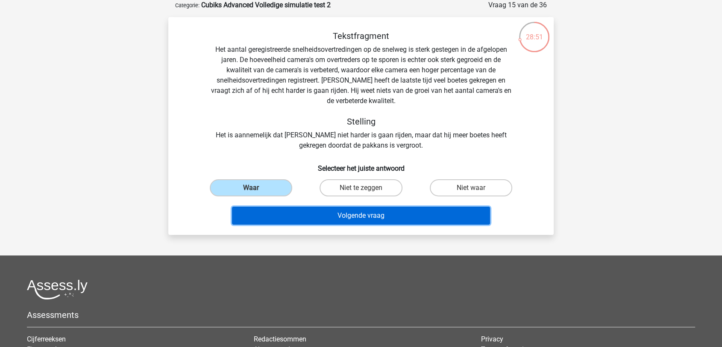
click at [391, 220] on button "Volgende vraag" at bounding box center [361, 215] width 259 height 18
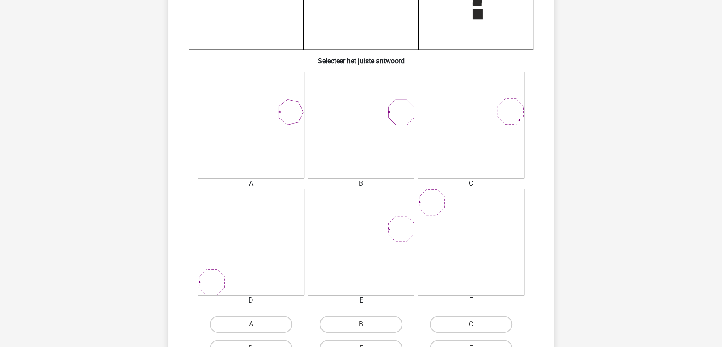
scroll to position [280, 0]
click at [381, 322] on label "B" at bounding box center [361, 322] width 82 height 17
click at [367, 323] on input "B" at bounding box center [364, 326] width 6 height 6
radio input "true"
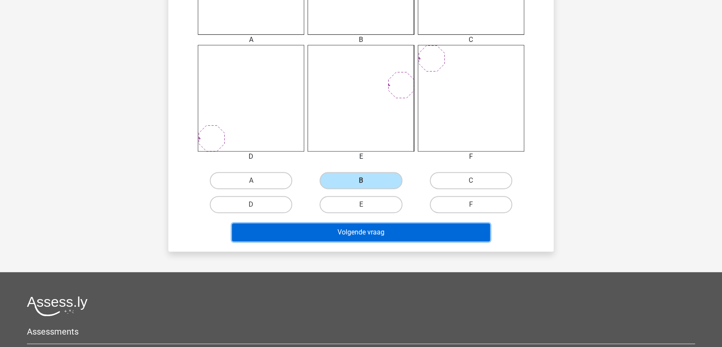
click at [431, 233] on button "Volgende vraag" at bounding box center [361, 232] width 259 height 18
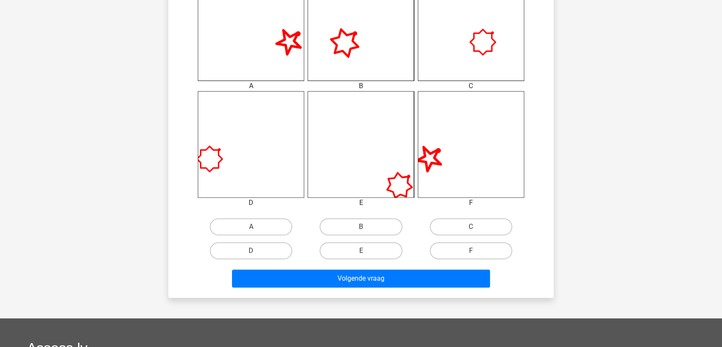
scroll to position [380, 0]
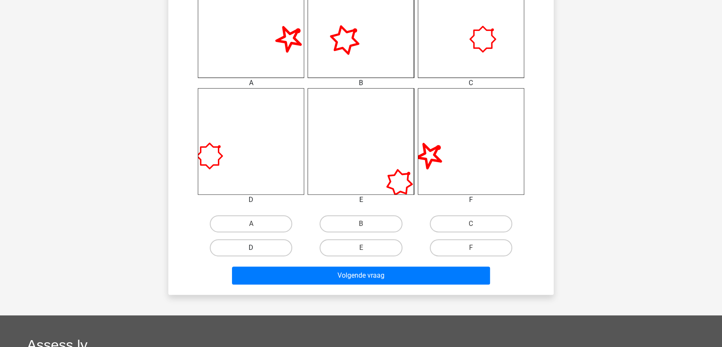
click at [277, 250] on label "D" at bounding box center [251, 247] width 82 height 17
click at [257, 250] on input "D" at bounding box center [254, 250] width 6 height 6
radio input "true"
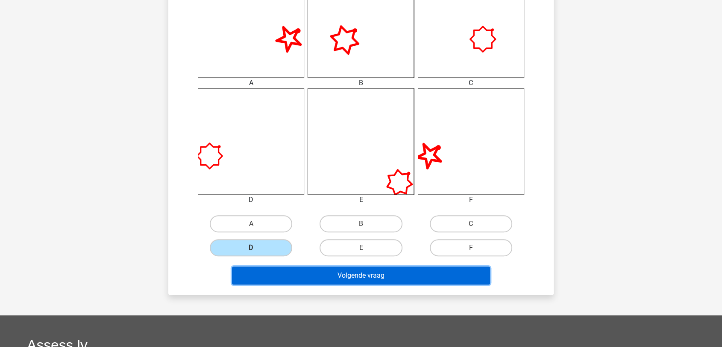
click at [315, 279] on button "Volgende vraag" at bounding box center [361, 275] width 259 height 18
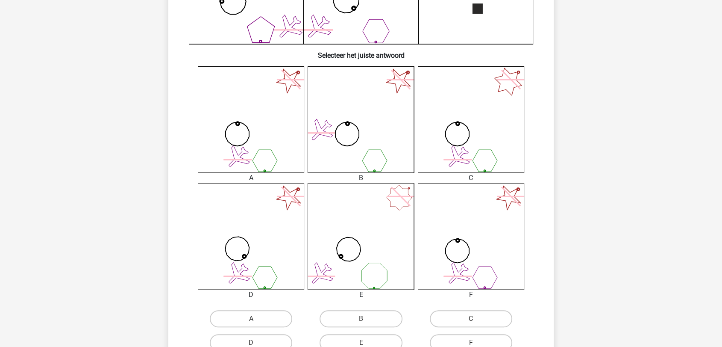
scroll to position [427, 0]
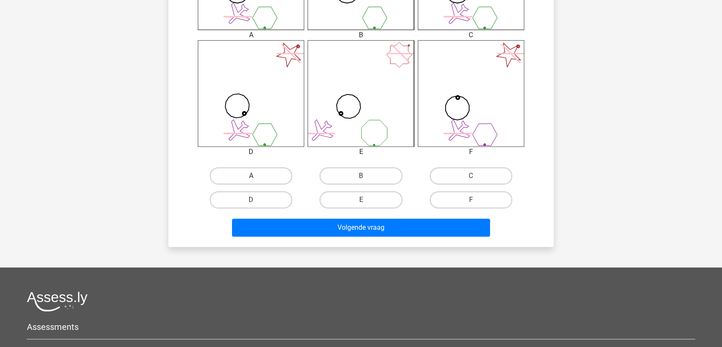
click at [276, 179] on label "A" at bounding box center [251, 175] width 82 height 17
click at [257, 179] on input "A" at bounding box center [254, 179] width 6 height 6
radio input "true"
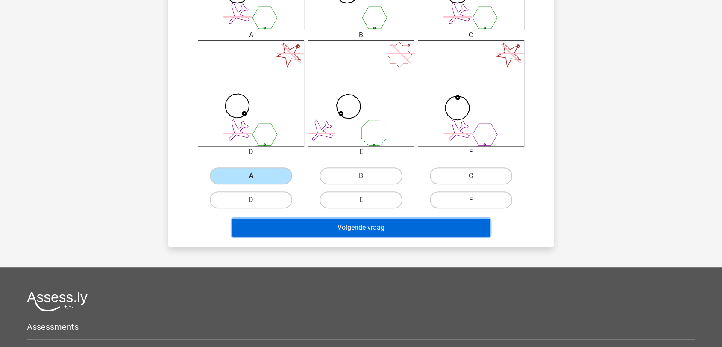
click at [386, 225] on button "Volgende vraag" at bounding box center [361, 227] width 259 height 18
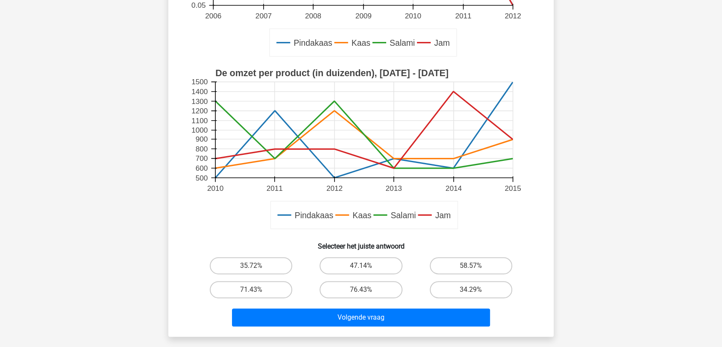
scroll to position [233, 0]
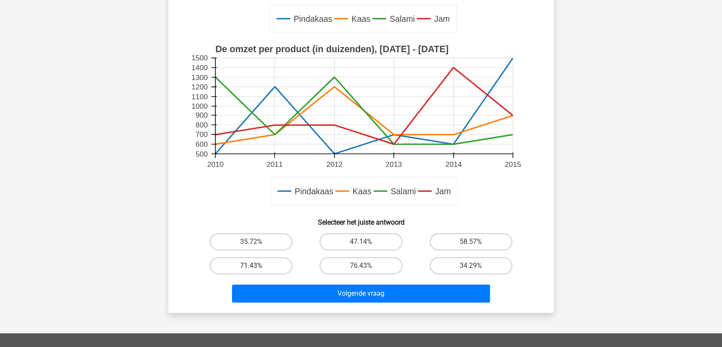
click at [253, 263] on label "71.43%" at bounding box center [251, 265] width 82 height 17
click at [253, 265] on input "71.43%" at bounding box center [254, 268] width 6 height 6
radio input "true"
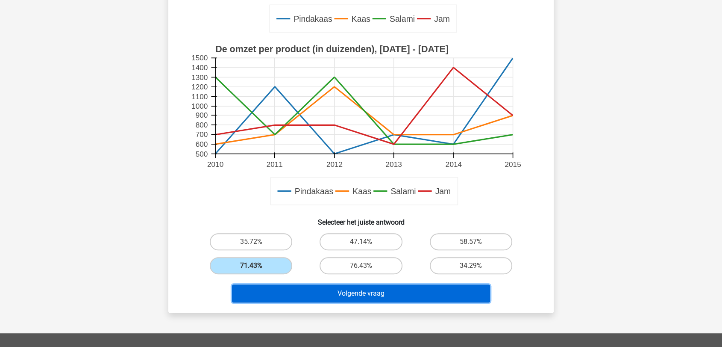
click at [354, 294] on button "Volgende vraag" at bounding box center [361, 293] width 259 height 18
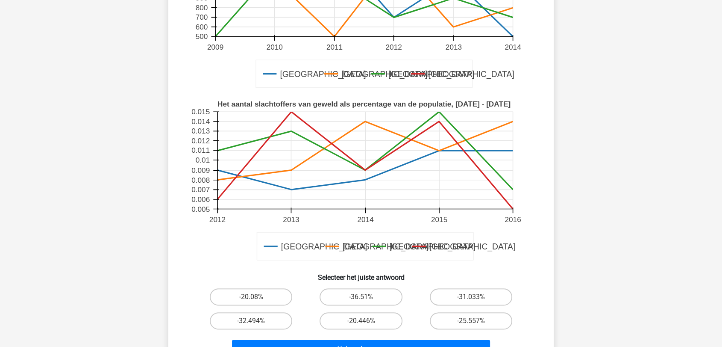
scroll to position [190, 0]
drag, startPoint x: 361, startPoint y: 293, endPoint x: 373, endPoint y: 310, distance: 20.9
click at [362, 293] on label "-36.51%" at bounding box center [361, 296] width 82 height 17
click at [362, 297] on input "-36.51%" at bounding box center [364, 300] width 6 height 6
radio input "true"
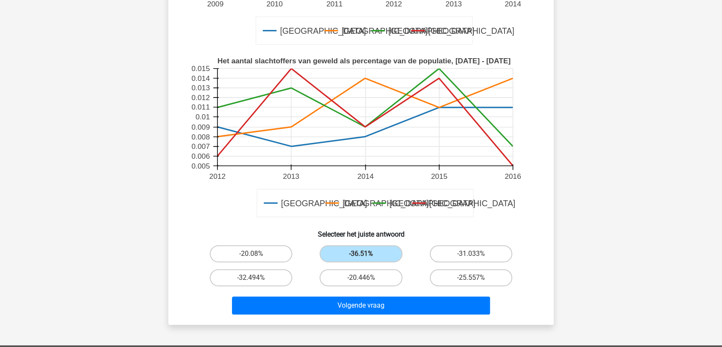
scroll to position [285, 0]
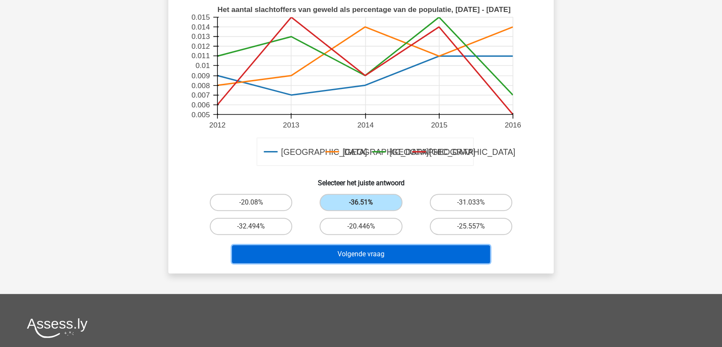
click at [393, 252] on button "Volgende vraag" at bounding box center [361, 254] width 259 height 18
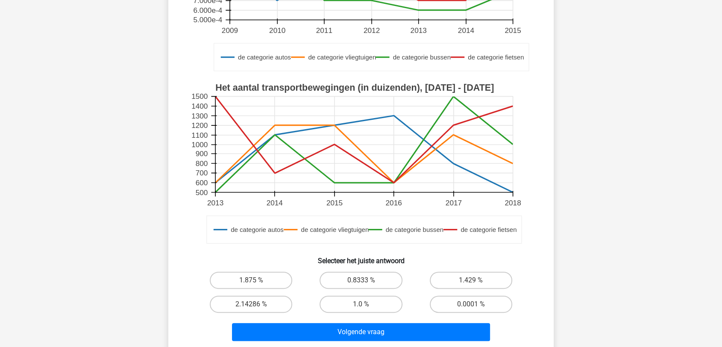
scroll to position [233, 0]
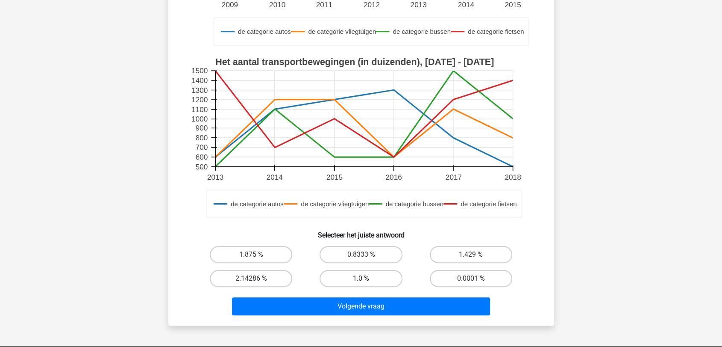
click at [358, 277] on label "1.0 %" at bounding box center [361, 278] width 82 height 17
click at [361, 278] on input "1.0 %" at bounding box center [364, 281] width 6 height 6
radio input "true"
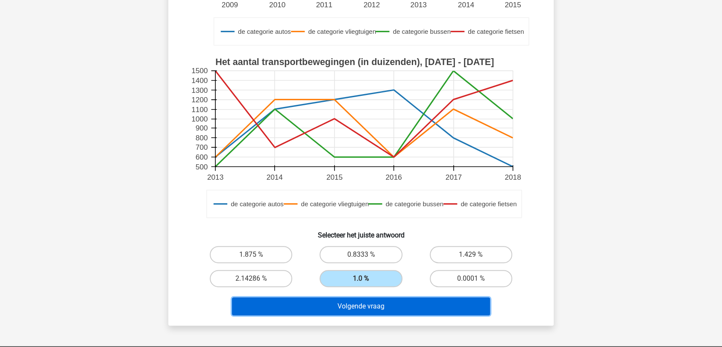
click at [383, 305] on button "Volgende vraag" at bounding box center [361, 306] width 259 height 18
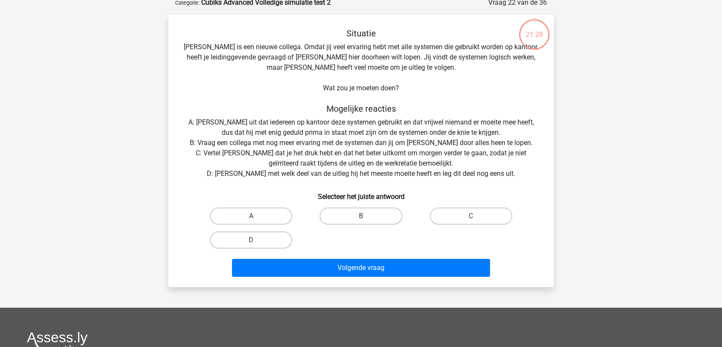
scroll to position [43, 0]
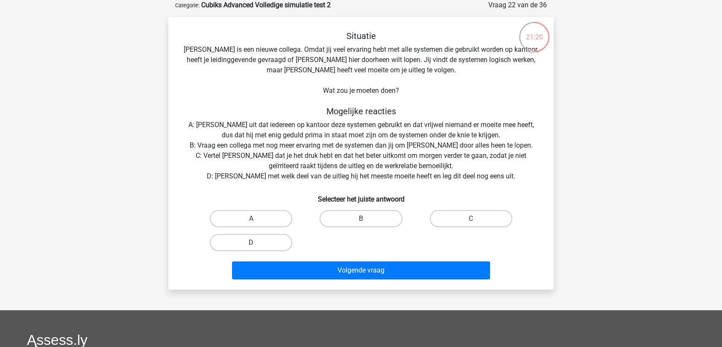
click at [250, 246] on label "D" at bounding box center [251, 242] width 82 height 17
click at [251, 246] on input "D" at bounding box center [254, 245] width 6 height 6
radio input "true"
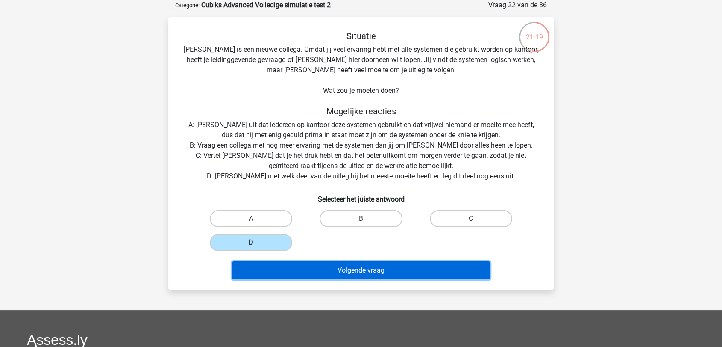
click at [345, 264] on button "Volgende vraag" at bounding box center [361, 270] width 259 height 18
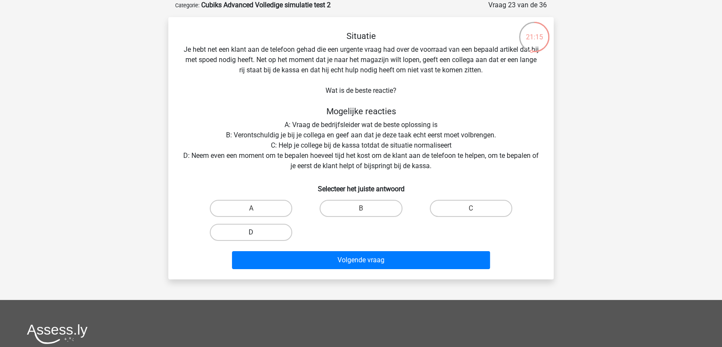
click at [272, 231] on label "D" at bounding box center [251, 232] width 82 height 17
click at [257, 232] on input "D" at bounding box center [254, 235] width 6 height 6
radio input "true"
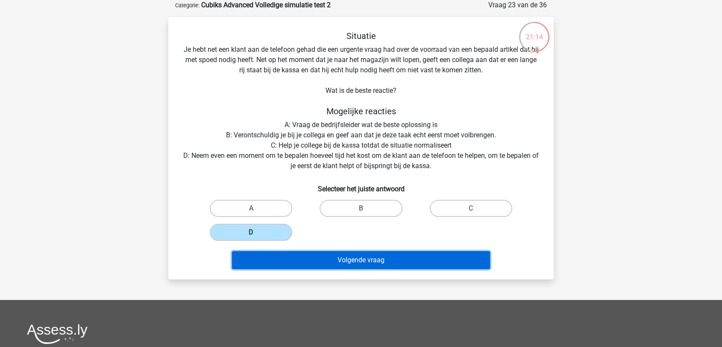
click at [365, 258] on button "Volgende vraag" at bounding box center [361, 260] width 259 height 18
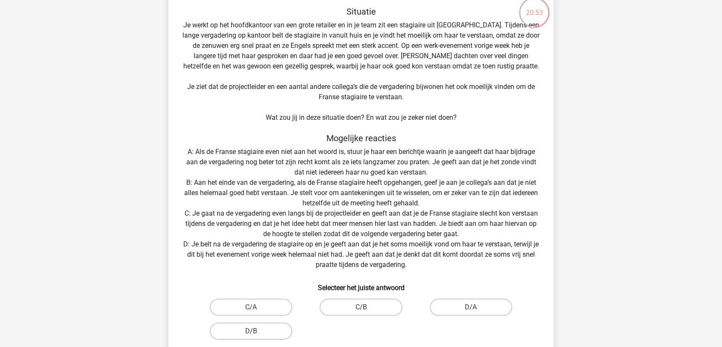
scroll to position [90, 0]
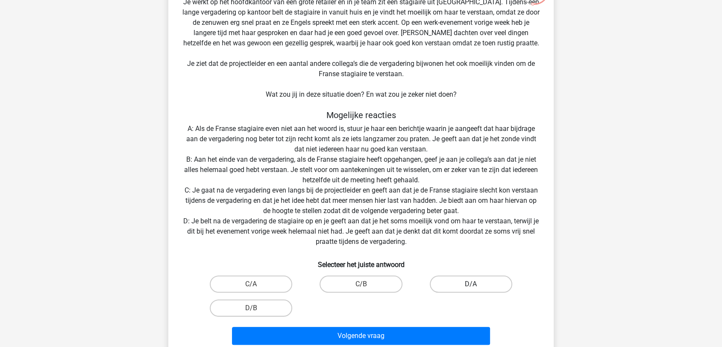
click at [477, 287] on label "D/A" at bounding box center [471, 283] width 82 height 17
click at [477, 287] on input "D/A" at bounding box center [474, 287] width 6 height 6
radio input "true"
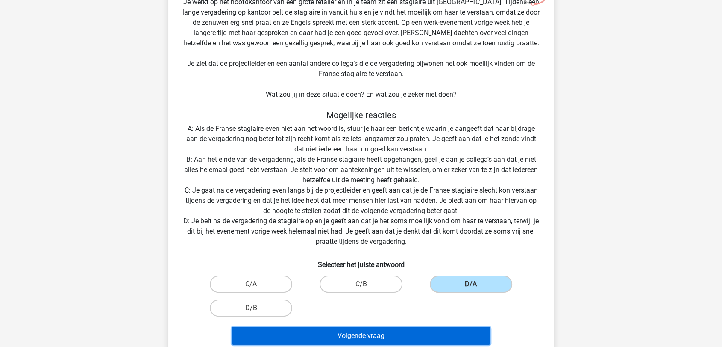
click at [439, 335] on button "Volgende vraag" at bounding box center [361, 336] width 259 height 18
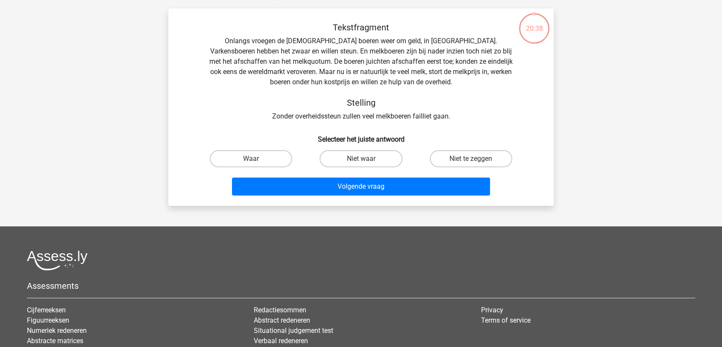
scroll to position [43, 0]
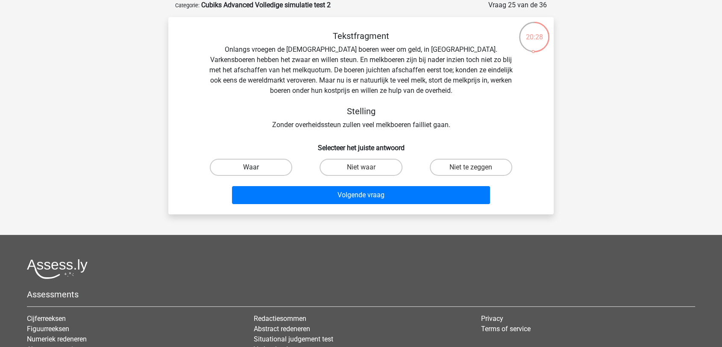
click at [264, 167] on label "Waar" at bounding box center [251, 167] width 82 height 17
click at [257, 167] on input "Waar" at bounding box center [254, 170] width 6 height 6
radio input "true"
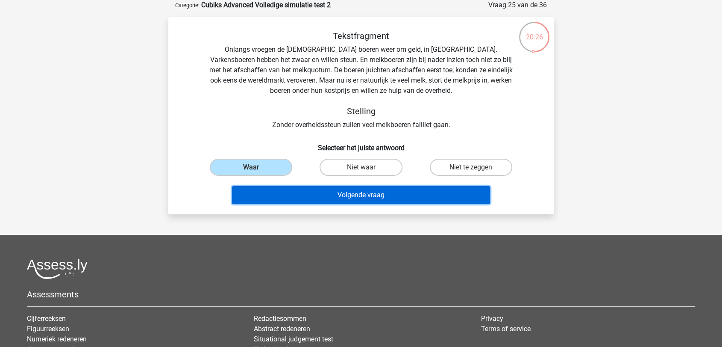
click at [376, 193] on button "Volgende vraag" at bounding box center [361, 195] width 259 height 18
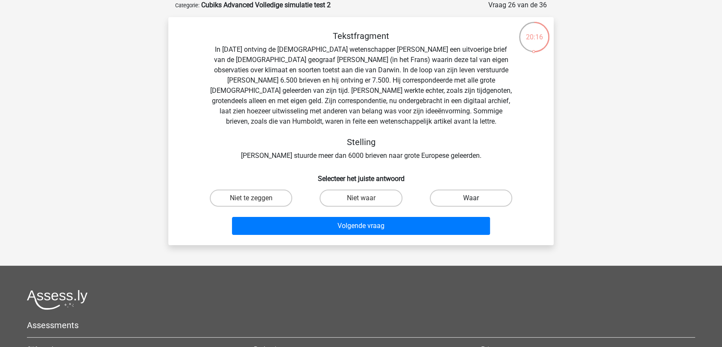
click at [480, 197] on label "Waar" at bounding box center [471, 197] width 82 height 17
click at [477, 198] on input "Waar" at bounding box center [474, 201] width 6 height 6
radio input "true"
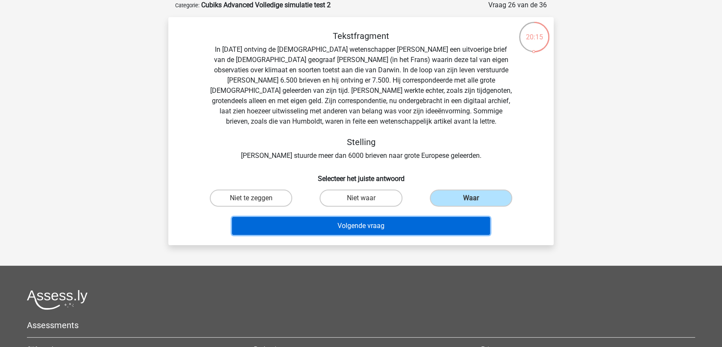
click at [430, 224] on button "Volgende vraag" at bounding box center [361, 226] width 259 height 18
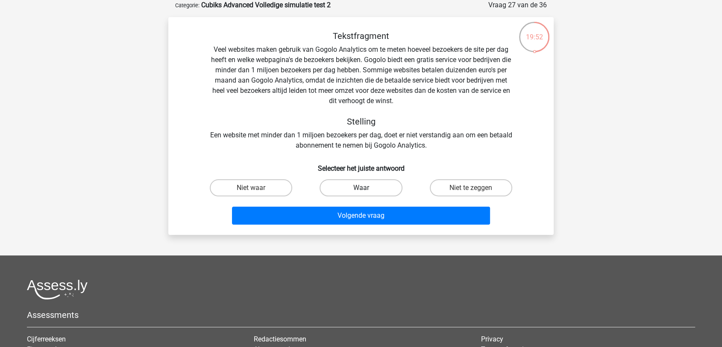
click at [375, 189] on label "Waar" at bounding box center [361, 187] width 82 height 17
click at [367, 189] on input "Waar" at bounding box center [364, 191] width 6 height 6
radio input "true"
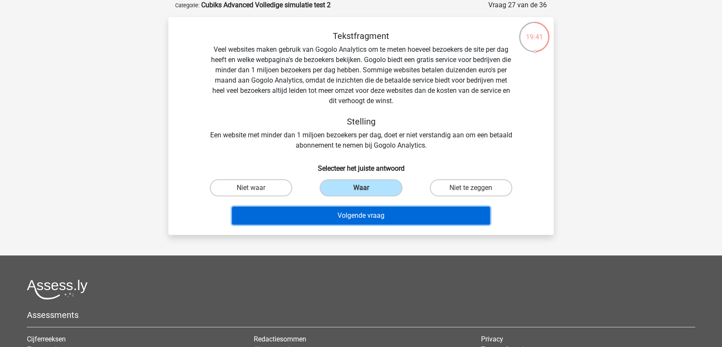
click at [391, 213] on button "Volgende vraag" at bounding box center [361, 215] width 259 height 18
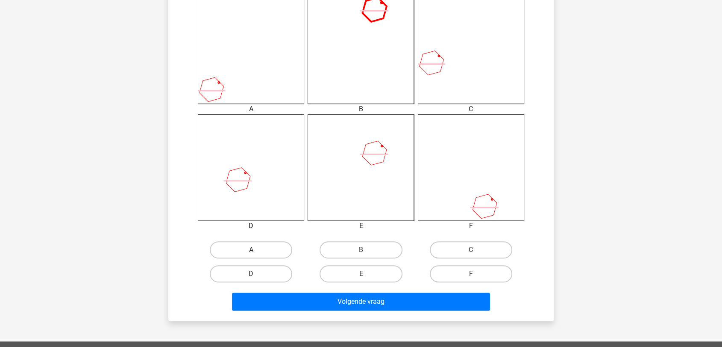
scroll to position [375, 0]
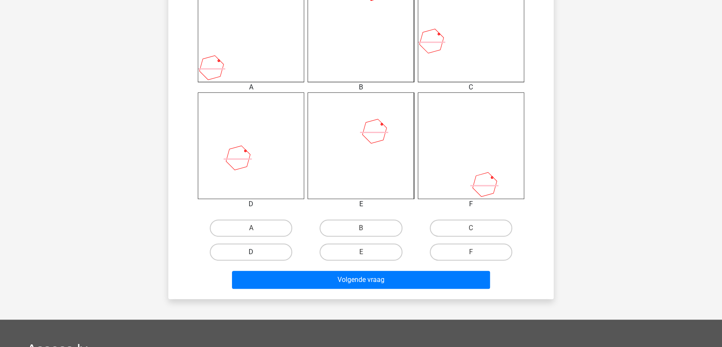
click at [263, 253] on label "D" at bounding box center [251, 251] width 82 height 17
click at [257, 253] on input "D" at bounding box center [254, 255] width 6 height 6
radio input "true"
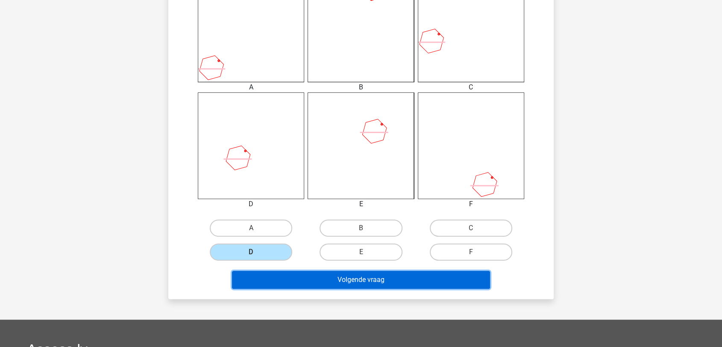
click at [347, 288] on button "Volgende vraag" at bounding box center [361, 280] width 259 height 18
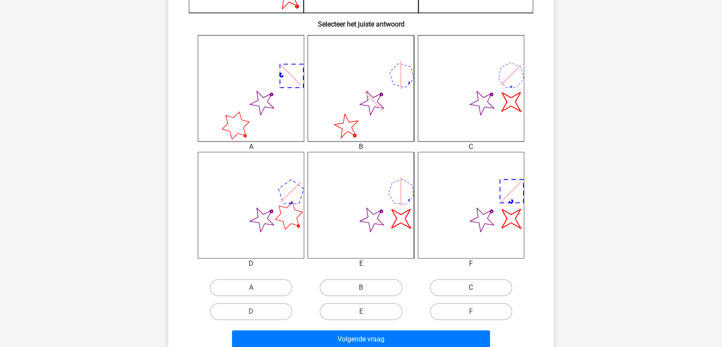
scroll to position [332, 0]
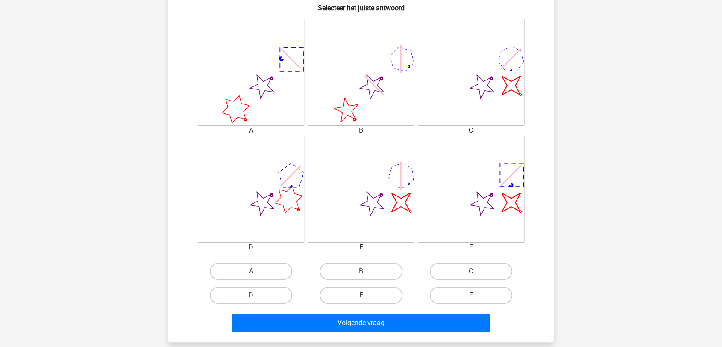
click at [455, 293] on label "F" at bounding box center [471, 294] width 82 height 17
click at [471, 295] on input "F" at bounding box center [474, 298] width 6 height 6
radio input "true"
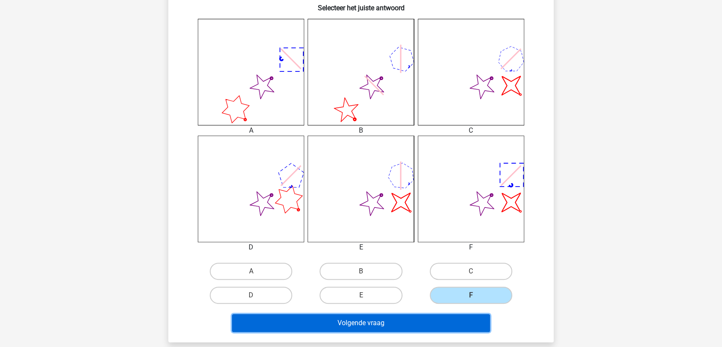
click at [447, 322] on button "Volgende vraag" at bounding box center [361, 323] width 259 height 18
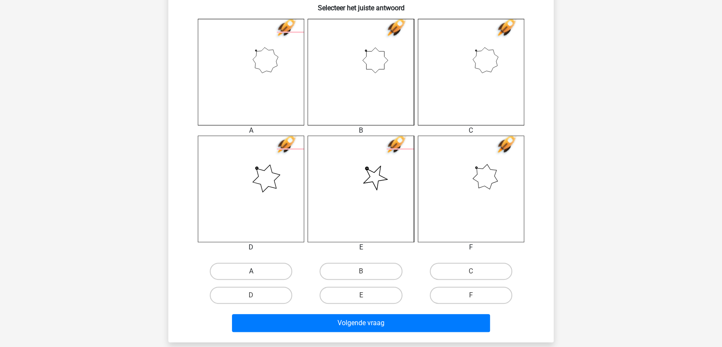
click at [270, 275] on label "A" at bounding box center [251, 270] width 82 height 17
click at [257, 275] on input "A" at bounding box center [254, 274] width 6 height 6
radio input "true"
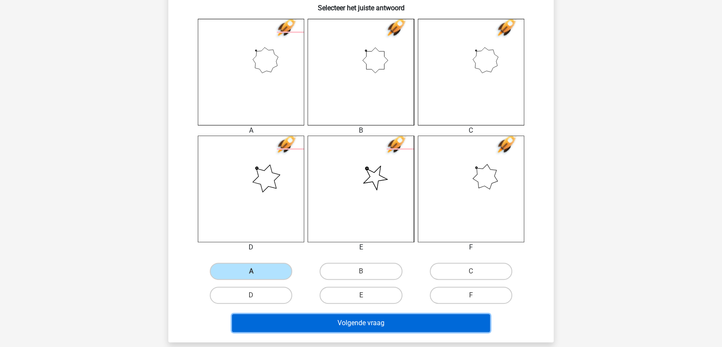
click at [391, 321] on button "Volgende vraag" at bounding box center [361, 323] width 259 height 18
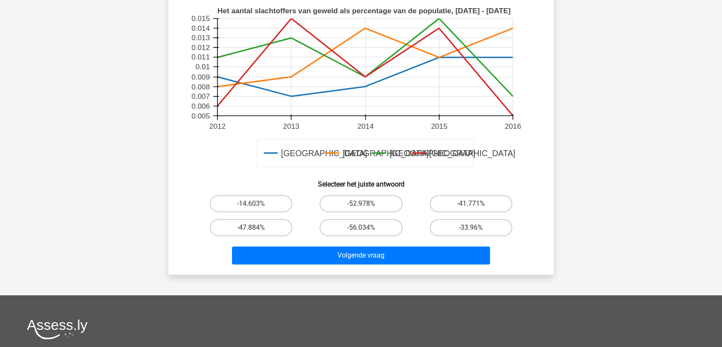
scroll to position [285, 0]
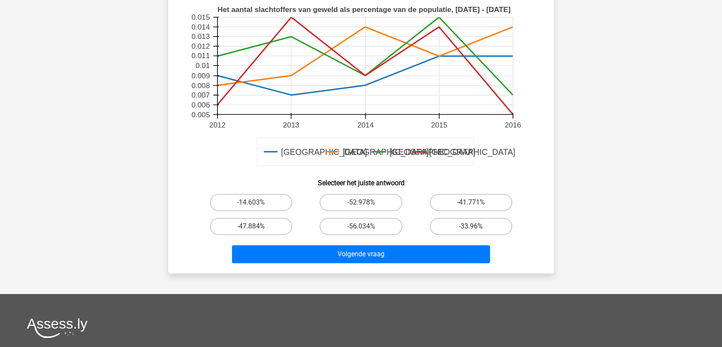
click at [459, 224] on label "-33.96%" at bounding box center [471, 226] width 82 height 17
click at [471, 226] on input "-33.96%" at bounding box center [474, 229] width 6 height 6
radio input "true"
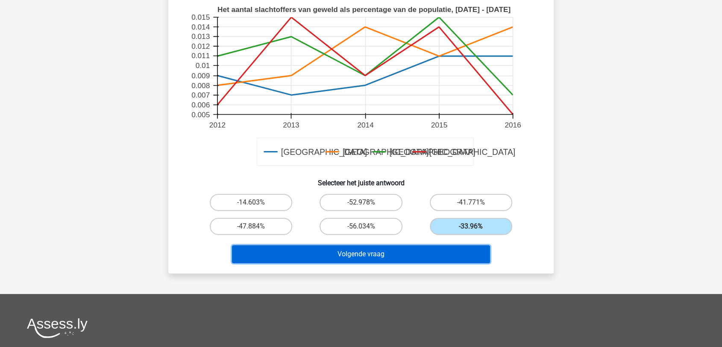
click at [429, 256] on button "Volgende vraag" at bounding box center [361, 254] width 259 height 18
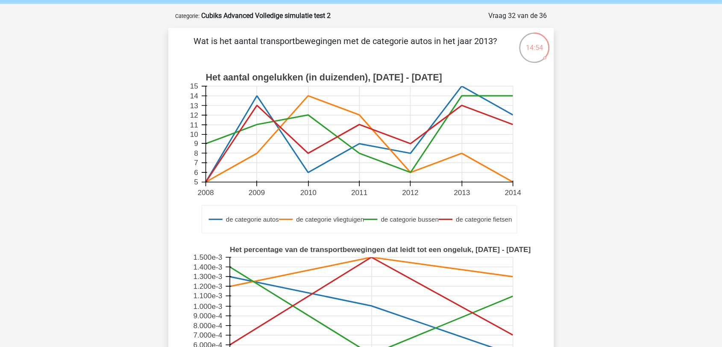
scroll to position [190, 0]
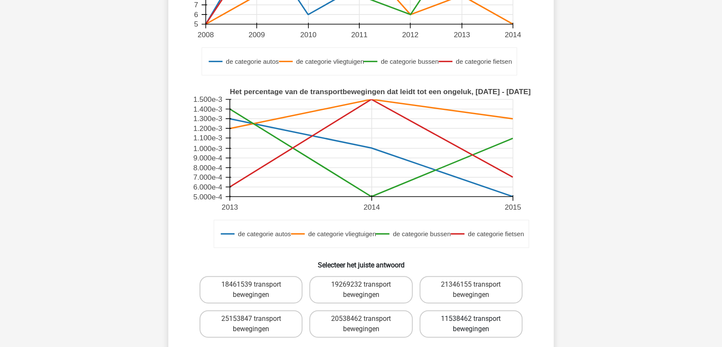
click at [477, 324] on label "11538462 transport bewegingen" at bounding box center [471, 323] width 103 height 27
click at [477, 324] on input "11538462 transport bewegingen" at bounding box center [474, 321] width 6 height 6
radio input "true"
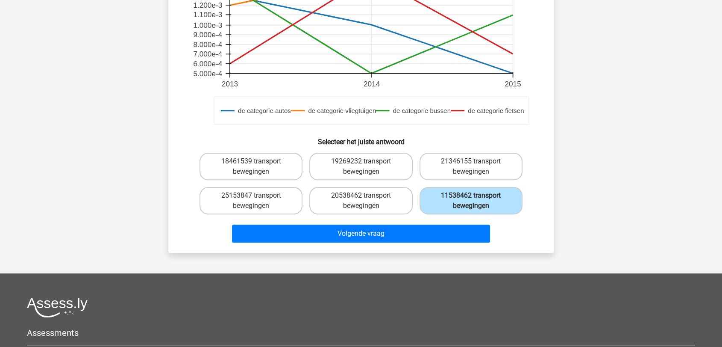
scroll to position [332, 0]
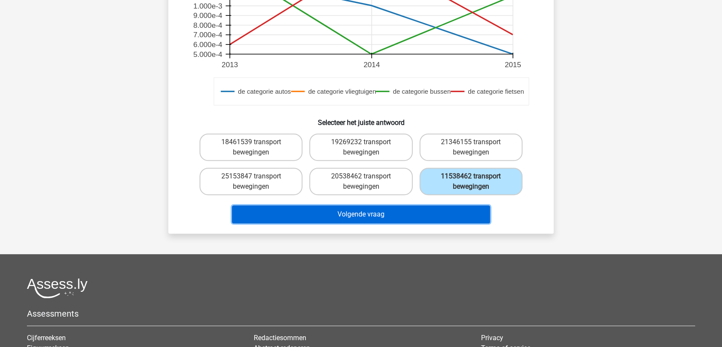
click at [373, 212] on button "Volgende vraag" at bounding box center [361, 214] width 259 height 18
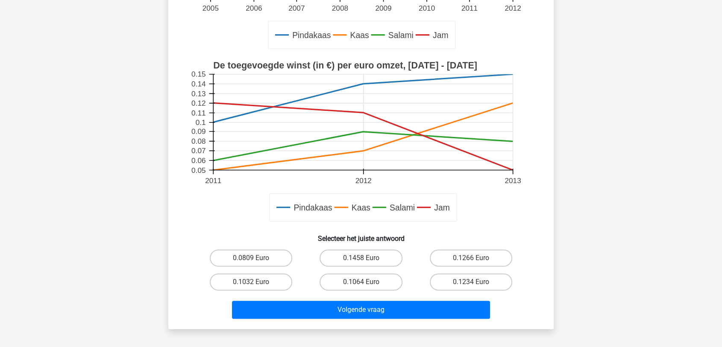
scroll to position [0, 0]
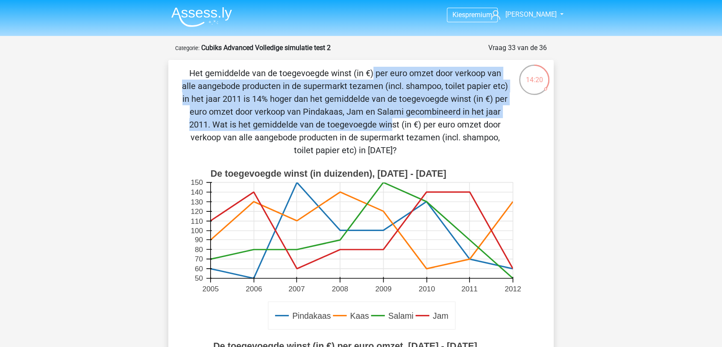
drag, startPoint x: 180, startPoint y: 70, endPoint x: 210, endPoint y: 127, distance: 64.0
click at [210, 127] on div "Het gemiddelde van de toegevoegde winst (in €) per euro omzet door verkoop van …" at bounding box center [361, 335] width 379 height 536
click at [251, 115] on p "Het gemiddelde van de toegevoegde winst (in €) per euro omzet door verkoop van …" at bounding box center [345, 112] width 326 height 90
click at [209, 121] on p "Het gemiddelde van de toegevoegde winst (in €) per euro omzet door verkoop van …" at bounding box center [345, 112] width 326 height 90
click at [207, 121] on p "Het gemiddelde van de toegevoegde winst (in €) per euro omzet door verkoop van …" at bounding box center [345, 112] width 326 height 90
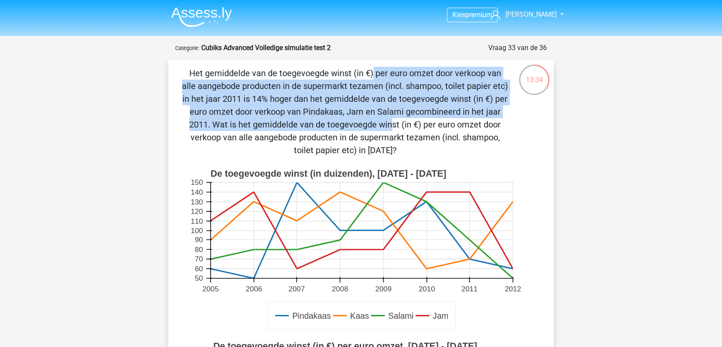
click at [202, 101] on p "Het gemiddelde van de toegevoegde winst (in €) per euro omzet door verkoop van …" at bounding box center [345, 112] width 326 height 90
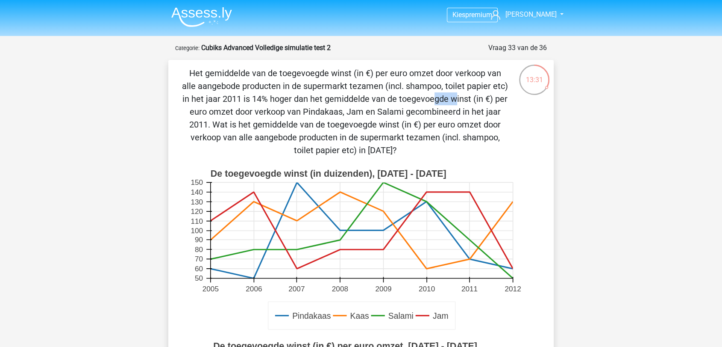
drag, startPoint x: 263, startPoint y: 97, endPoint x: 241, endPoint y: 97, distance: 21.8
click at [241, 97] on p "Het gemiddelde van de toegevoegde winst (in €) per euro omzet door verkoop van …" at bounding box center [345, 112] width 326 height 90
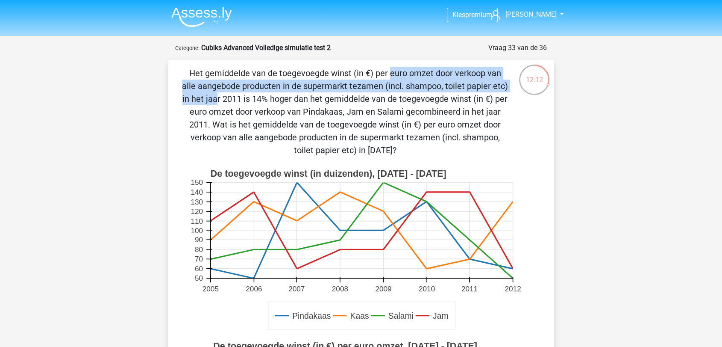
drag, startPoint x: 203, startPoint y: 69, endPoint x: 370, endPoint y: 83, distance: 167.2
click at [370, 83] on p "Het gemiddelde van de toegevoegde winst (in €) per euro omzet door verkoop van …" at bounding box center [345, 112] width 326 height 90
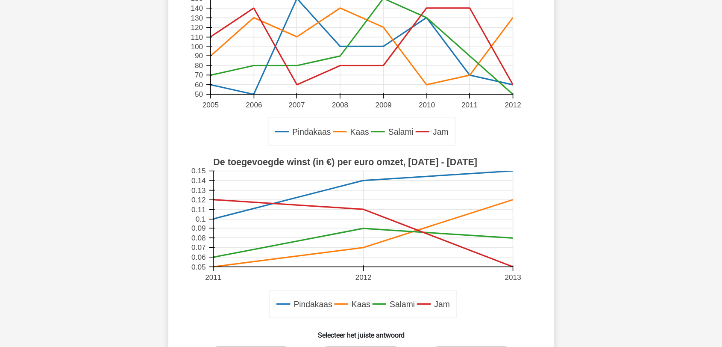
scroll to position [332, 0]
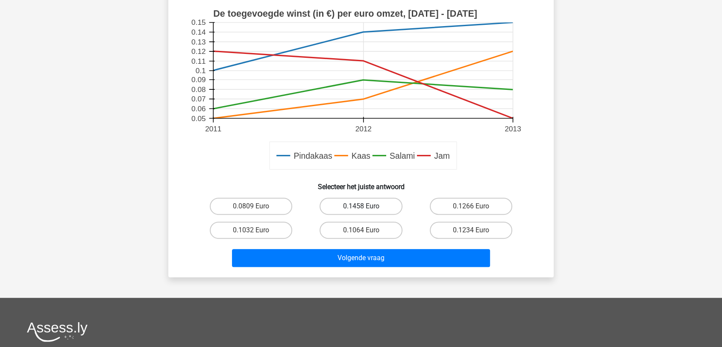
click at [371, 203] on label "0.1458 Euro" at bounding box center [361, 205] width 82 height 17
click at [367, 206] on input "0.1458 Euro" at bounding box center [364, 209] width 6 height 6
radio input "true"
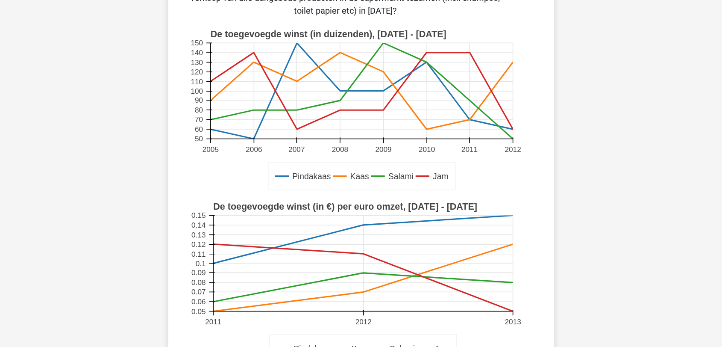
scroll to position [285, 0]
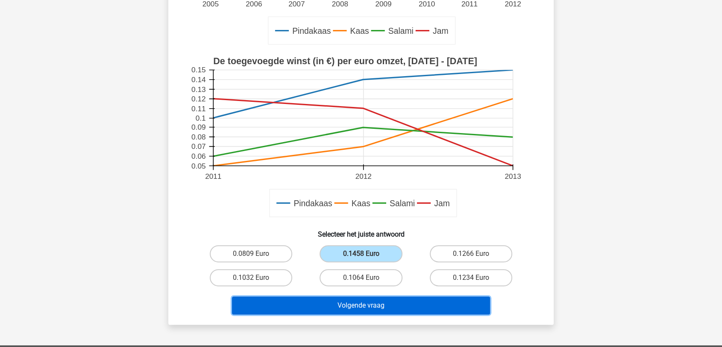
click at [366, 306] on button "Volgende vraag" at bounding box center [361, 305] width 259 height 18
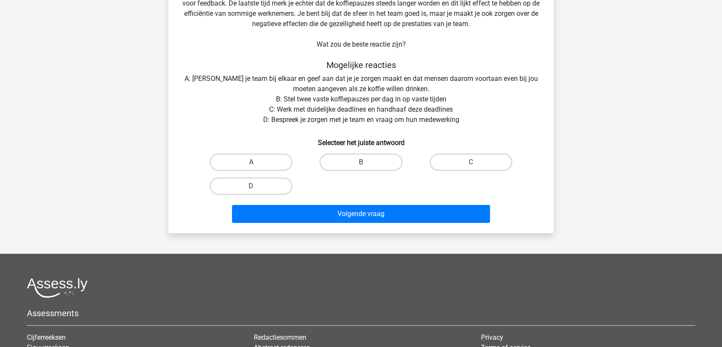
scroll to position [43, 0]
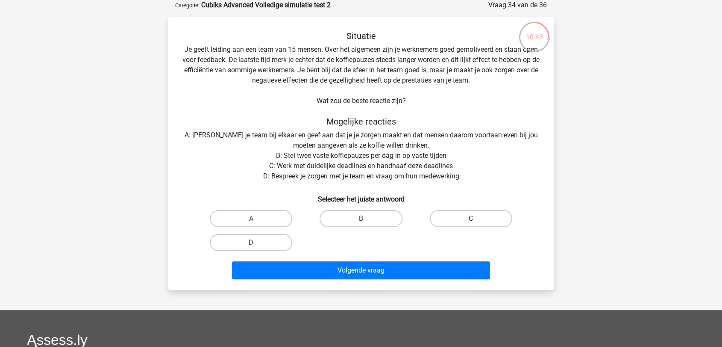
click at [350, 211] on label "B" at bounding box center [361, 218] width 82 height 17
click at [361, 218] on input "B" at bounding box center [364, 221] width 6 height 6
radio input "true"
click at [462, 220] on label "C" at bounding box center [471, 218] width 82 height 17
click at [471, 220] on input "C" at bounding box center [474, 221] width 6 height 6
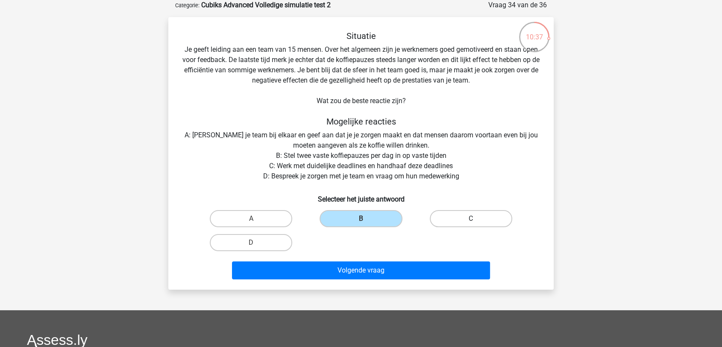
radio input "true"
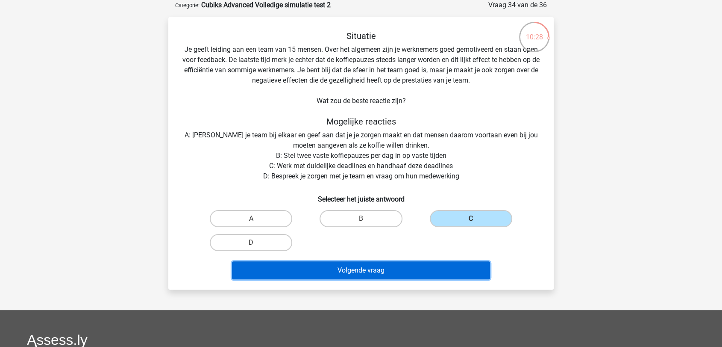
click at [344, 268] on button "Volgende vraag" at bounding box center [361, 270] width 259 height 18
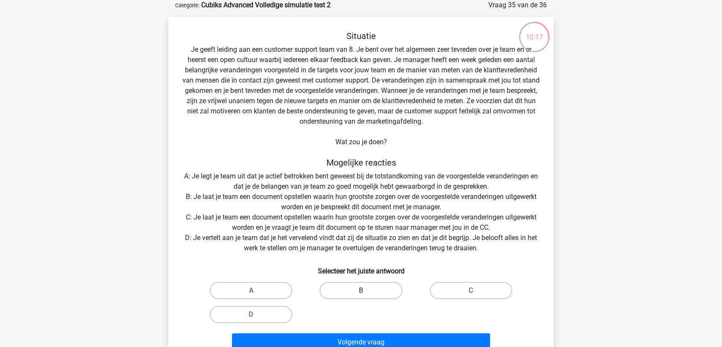
click at [371, 290] on label "B" at bounding box center [361, 290] width 82 height 17
click at [367, 290] on input "B" at bounding box center [364, 293] width 6 height 6
radio input "true"
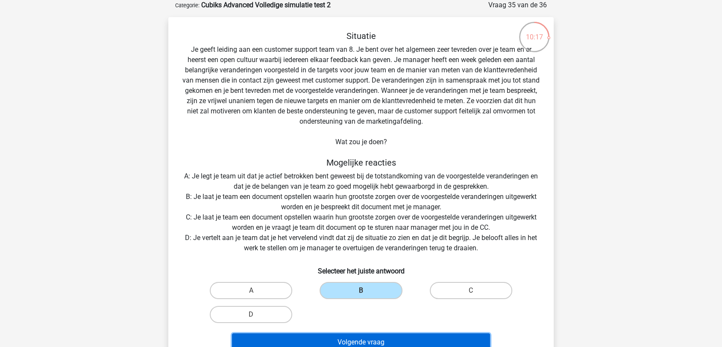
click at [374, 339] on button "Volgende vraag" at bounding box center [361, 342] width 259 height 18
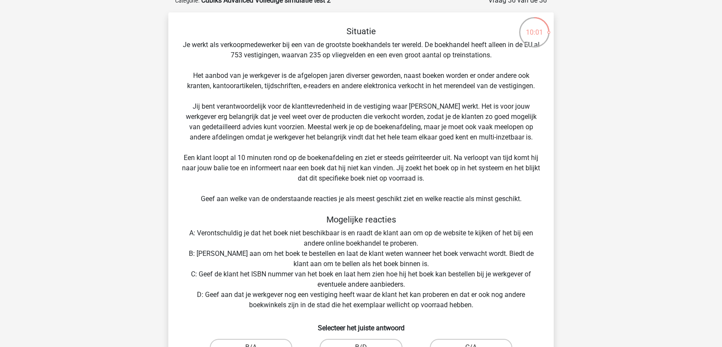
scroll to position [95, 0]
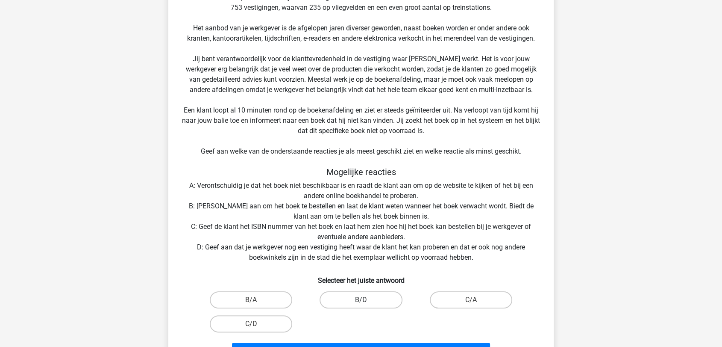
click at [345, 300] on label "B/D" at bounding box center [361, 299] width 82 height 17
click at [361, 300] on input "B/D" at bounding box center [364, 303] width 6 height 6
radio input "true"
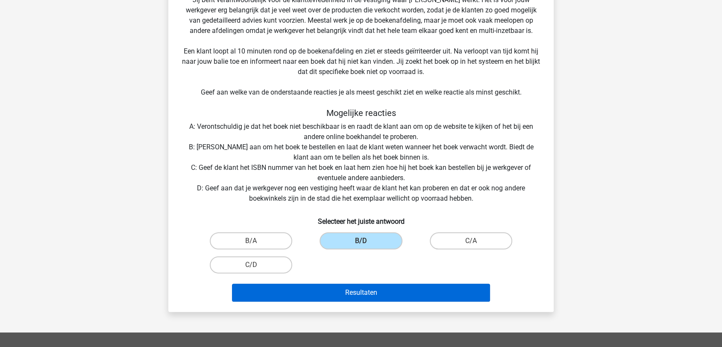
scroll to position [237, 0]
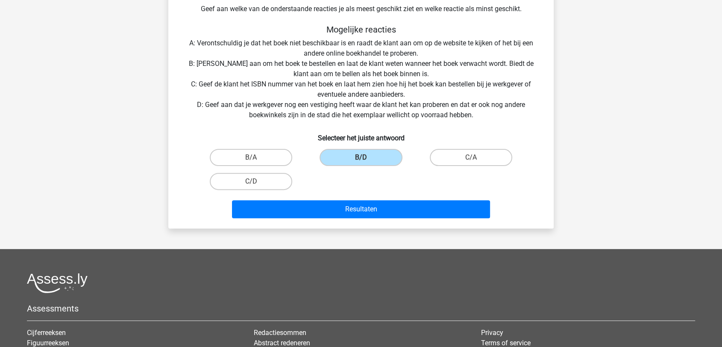
click at [366, 196] on div "Resultaten" at bounding box center [361, 207] width 358 height 28
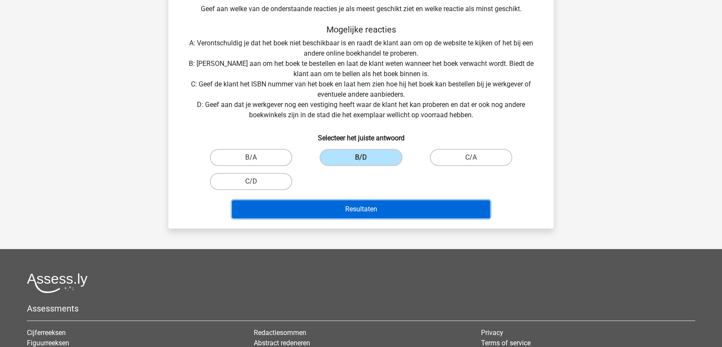
click at [366, 203] on button "Resultaten" at bounding box center [361, 209] width 259 height 18
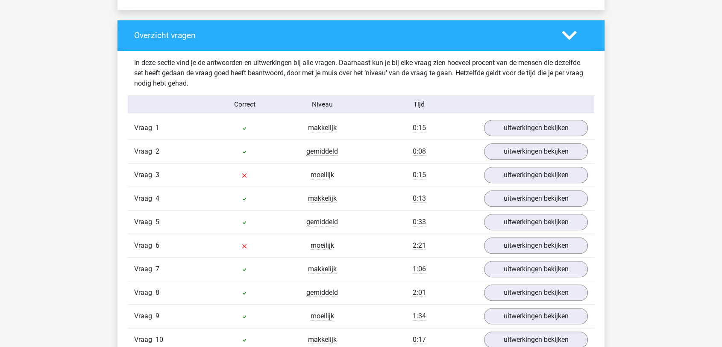
scroll to position [902, 0]
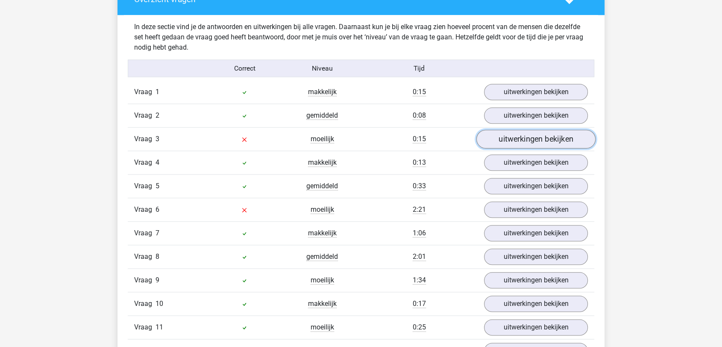
click at [518, 138] on link "uitwerkingen bekijken" at bounding box center [536, 139] width 119 height 19
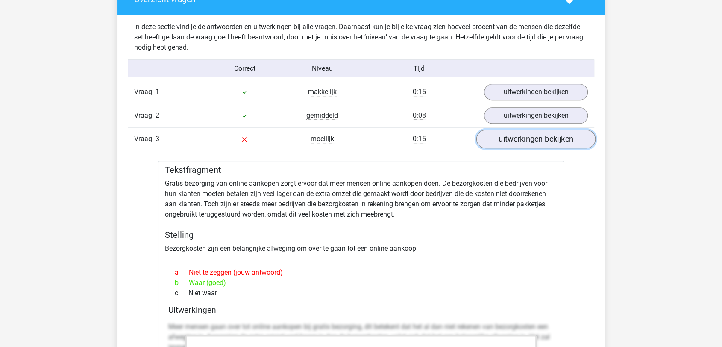
click at [529, 136] on link "uitwerkingen bekijken" at bounding box center [536, 139] width 119 height 19
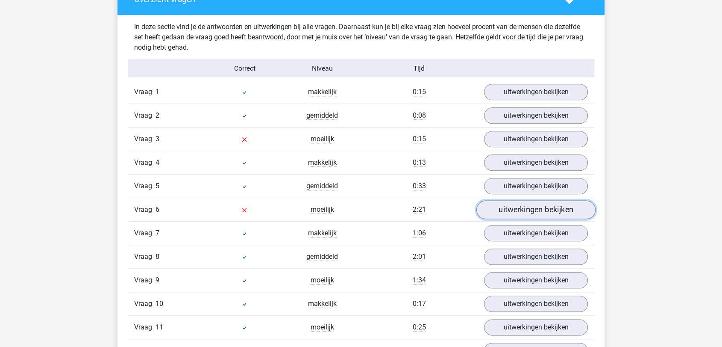
click at [526, 206] on link "uitwerkingen bekijken" at bounding box center [536, 209] width 119 height 19
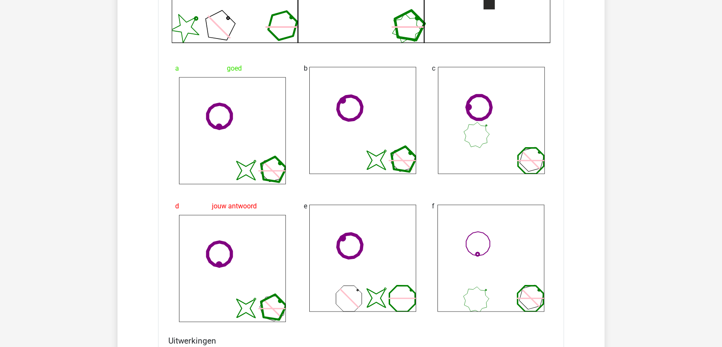
scroll to position [1377, 0]
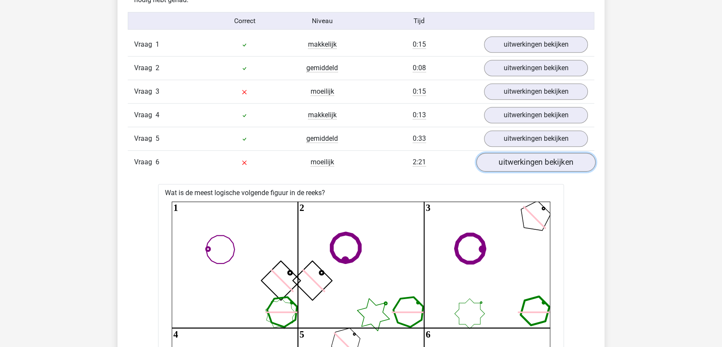
click at [515, 159] on link "uitwerkingen bekijken" at bounding box center [536, 162] width 119 height 19
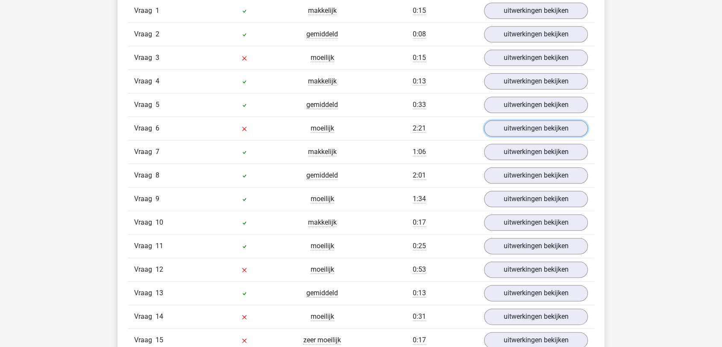
scroll to position [997, 0]
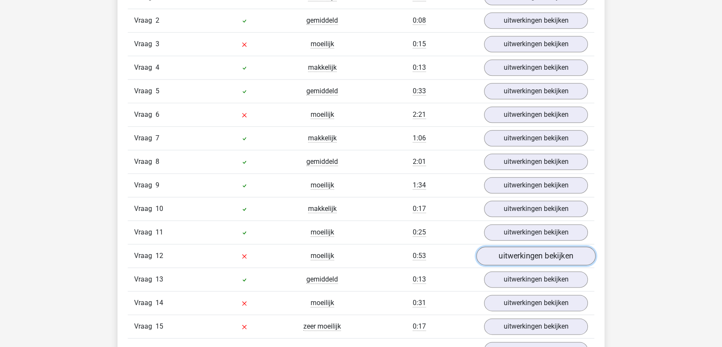
click at [553, 254] on link "uitwerkingen bekijken" at bounding box center [536, 256] width 119 height 19
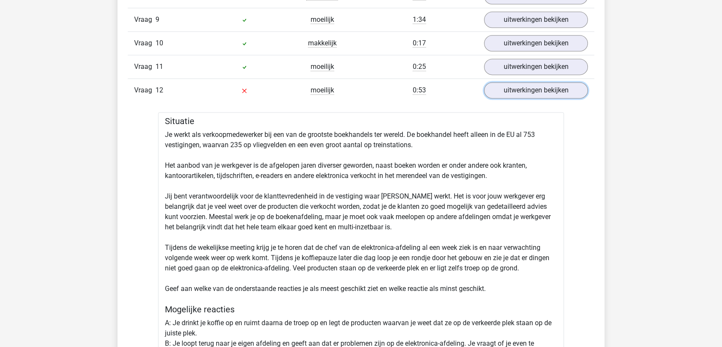
scroll to position [1139, 0]
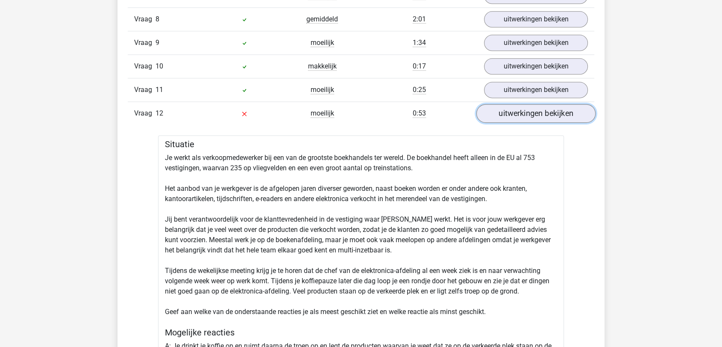
click at [530, 112] on link "uitwerkingen bekijken" at bounding box center [536, 113] width 119 height 19
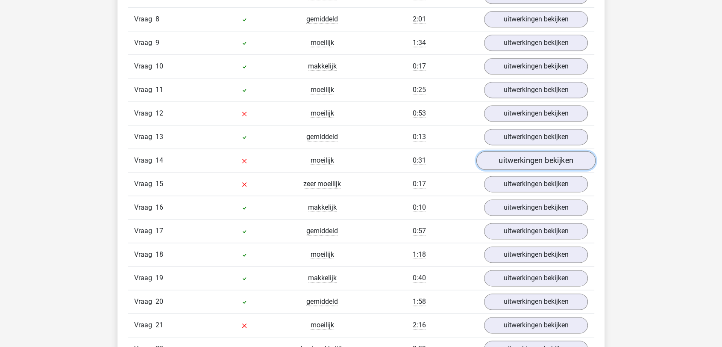
click at [527, 157] on link "uitwerkingen bekijken" at bounding box center [536, 160] width 119 height 19
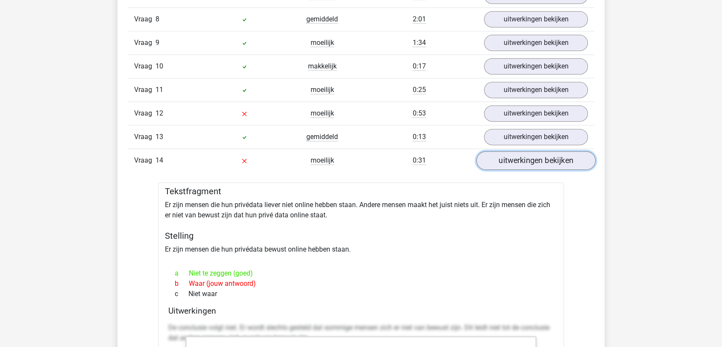
click at [514, 159] on link "uitwerkingen bekijken" at bounding box center [536, 160] width 119 height 19
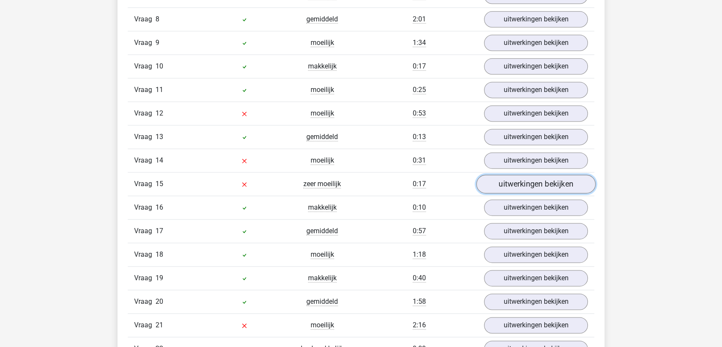
click at [509, 183] on link "uitwerkingen bekijken" at bounding box center [536, 184] width 119 height 19
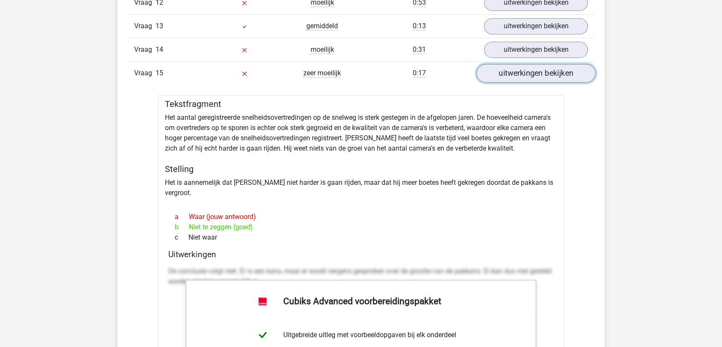
scroll to position [1282, 0]
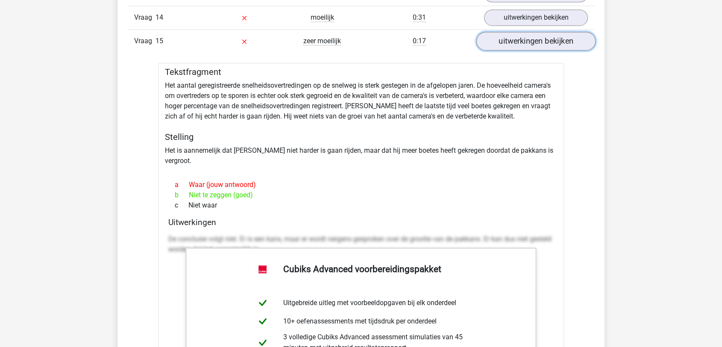
click at [524, 42] on link "uitwerkingen bekijken" at bounding box center [536, 41] width 119 height 19
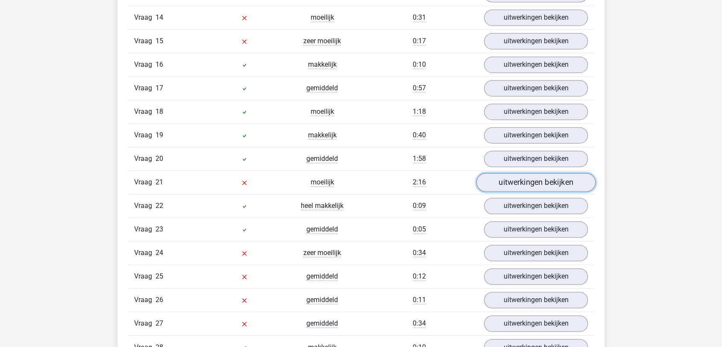
click at [529, 178] on link "uitwerkingen bekijken" at bounding box center [536, 182] width 119 height 19
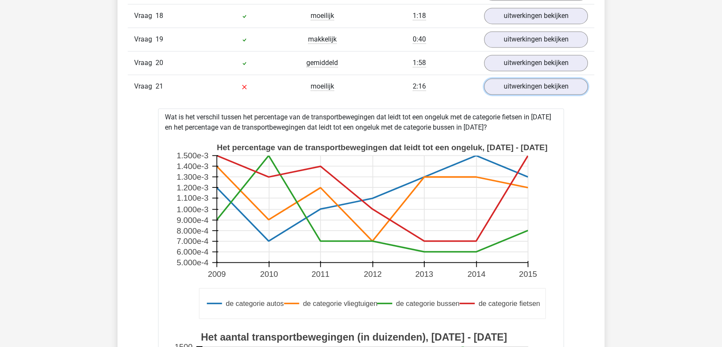
scroll to position [1377, 0]
click at [545, 78] on link "uitwerkingen bekijken" at bounding box center [536, 87] width 119 height 19
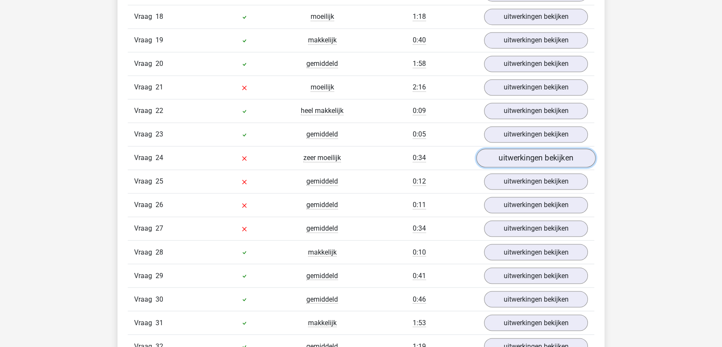
click at [533, 153] on link "uitwerkingen bekijken" at bounding box center [536, 158] width 119 height 19
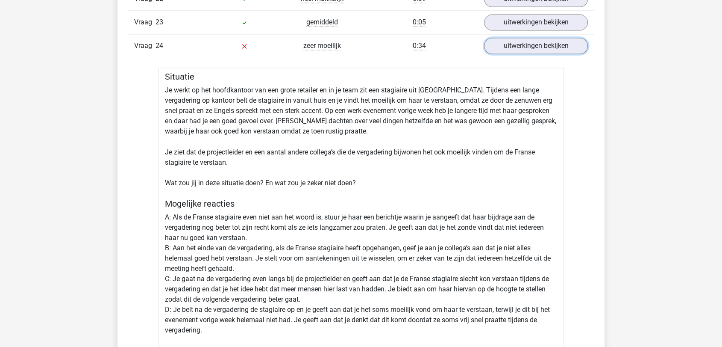
scroll to position [1472, 0]
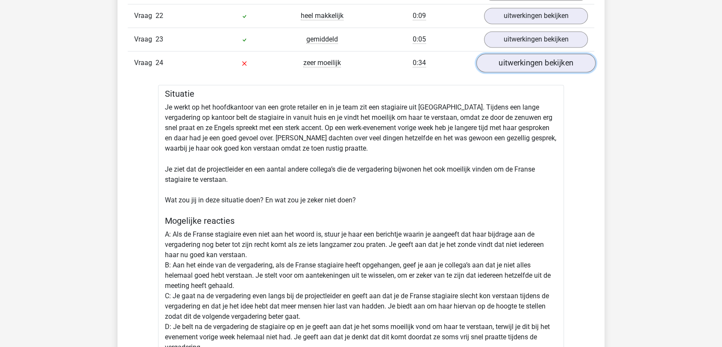
click at [552, 63] on link "uitwerkingen bekijken" at bounding box center [536, 63] width 119 height 19
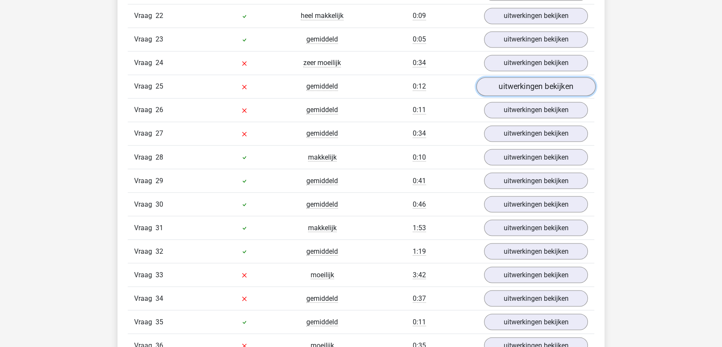
click at [540, 83] on link "uitwerkingen bekijken" at bounding box center [536, 86] width 119 height 19
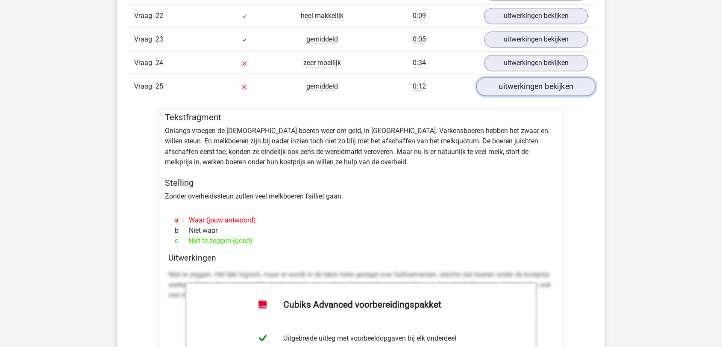
click at [540, 83] on link "uitwerkingen bekijken" at bounding box center [536, 86] width 119 height 19
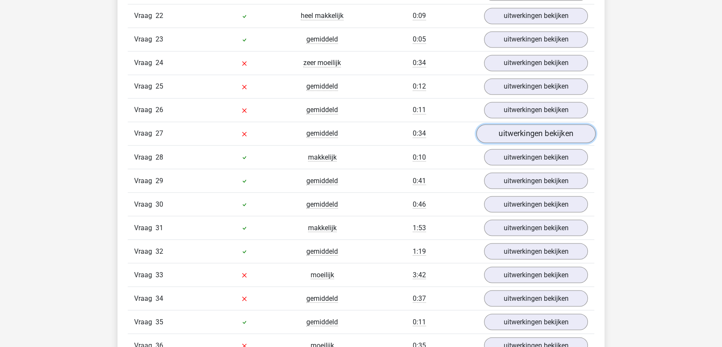
click at [537, 124] on link "uitwerkingen bekijken" at bounding box center [536, 133] width 119 height 19
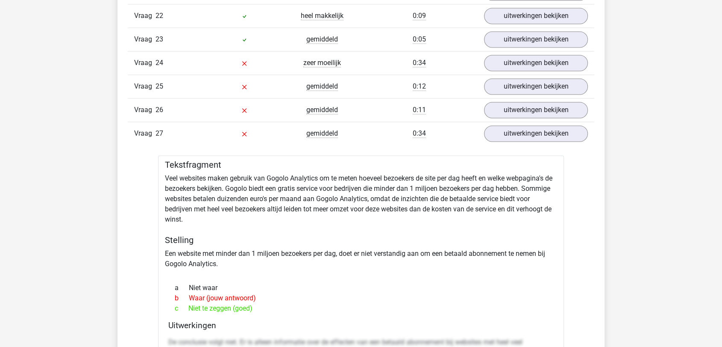
click at [537, 121] on div "Vraag 27 gemiddeld 0:34 uitwerkingen bekijken" at bounding box center [361, 133] width 467 height 24
click at [533, 126] on link "uitwerkingen bekijken" at bounding box center [536, 133] width 119 height 19
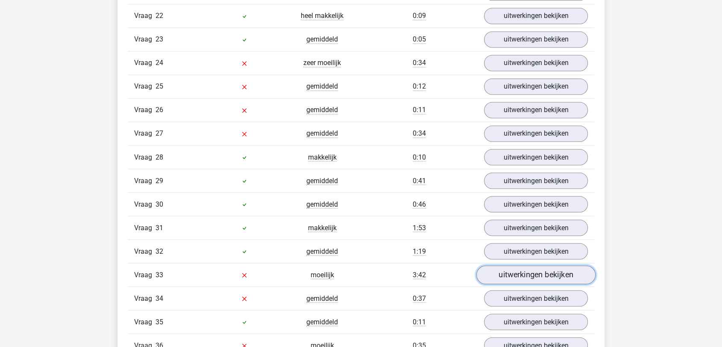
click at [539, 268] on link "uitwerkingen bekijken" at bounding box center [536, 274] width 119 height 19
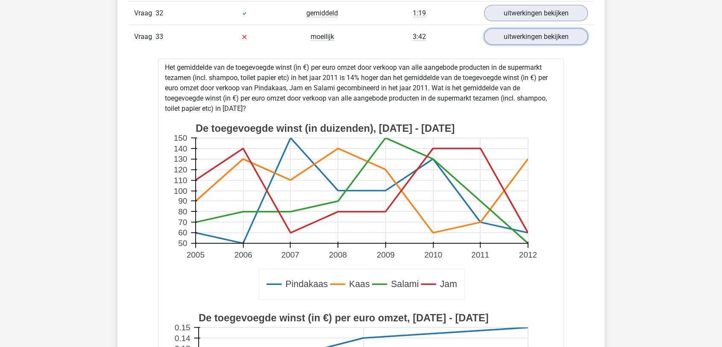
scroll to position [1710, 0]
drag, startPoint x: 247, startPoint y: 104, endPoint x: 167, endPoint y: 55, distance: 94.2
copy div "Het gemiddelde van de toegevoegde winst (in €) per euro omzet door verkoop van …"
click at [238, 142] on rect at bounding box center [362, 190] width 333 height 105
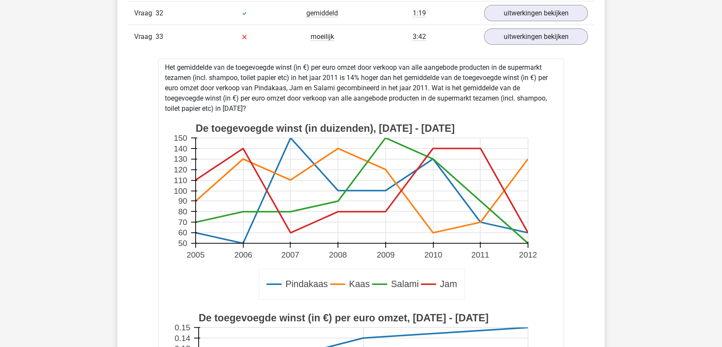
click at [235, 152] on rect at bounding box center [362, 190] width 333 height 105
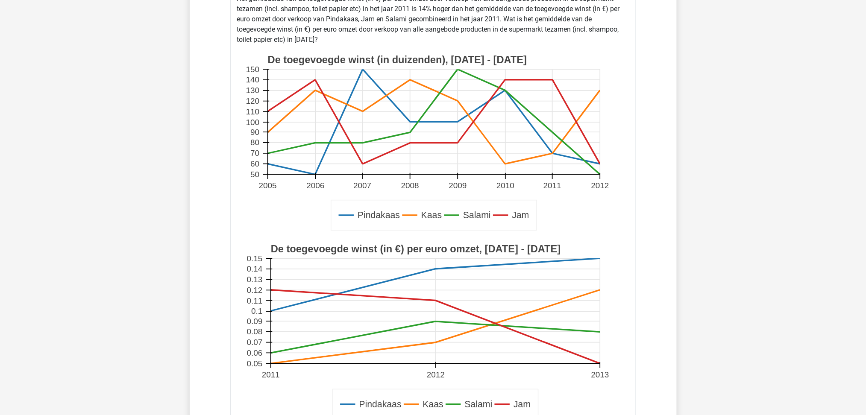
scroll to position [1747, 0]
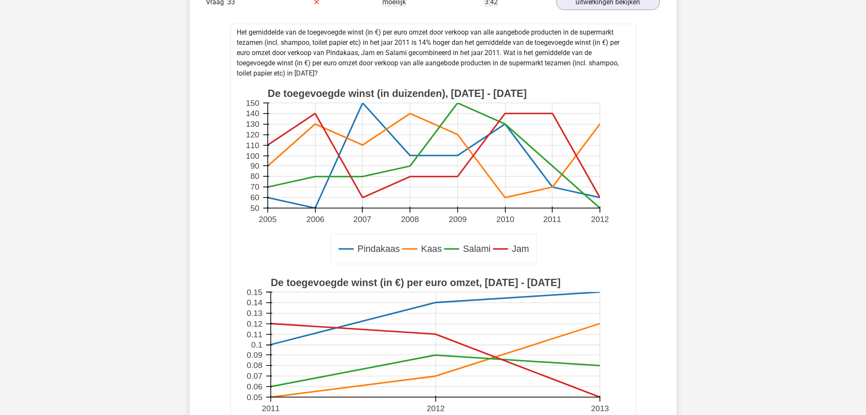
drag, startPoint x: 506, startPoint y: 56, endPoint x: 510, endPoint y: 76, distance: 20.0
copy div "Wat is het gemiddelde van de toegevoegde winst (in €) per euro omzet door verko…"
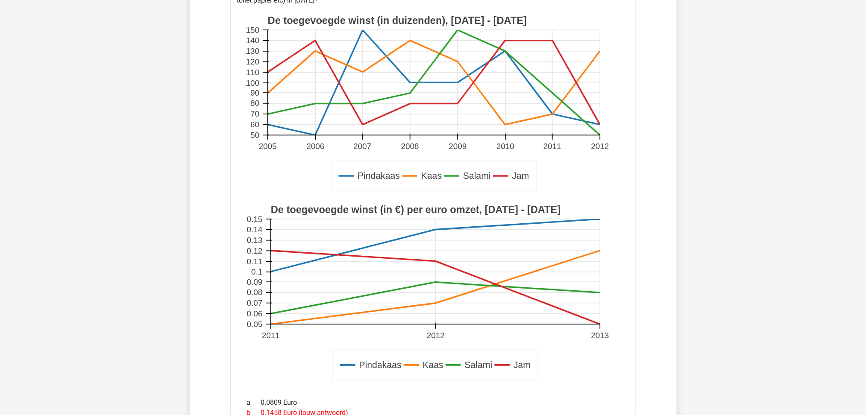
scroll to position [1975, 0]
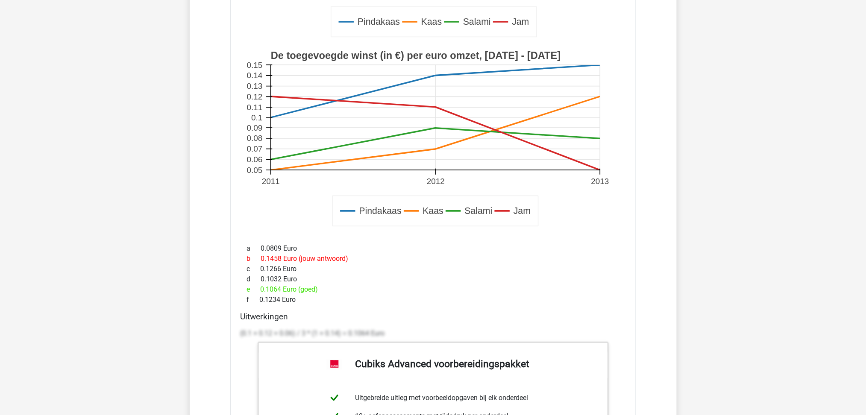
drag, startPoint x: 302, startPoint y: 290, endPoint x: 217, endPoint y: 295, distance: 84.8
copy div "0.1064 Euro (goed)"
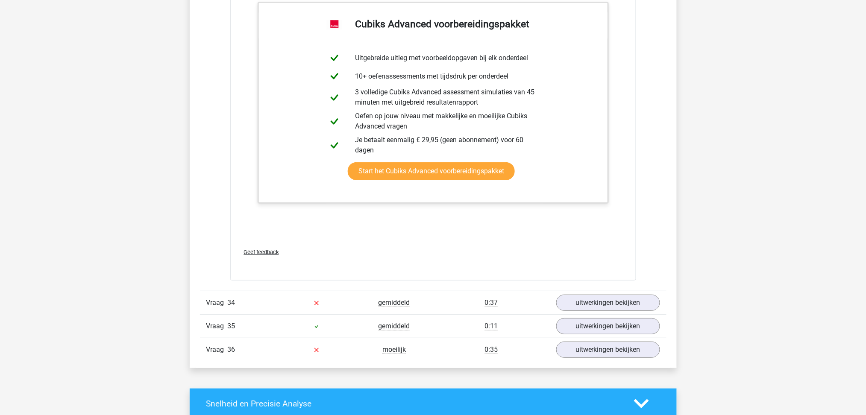
scroll to position [2374, 0]
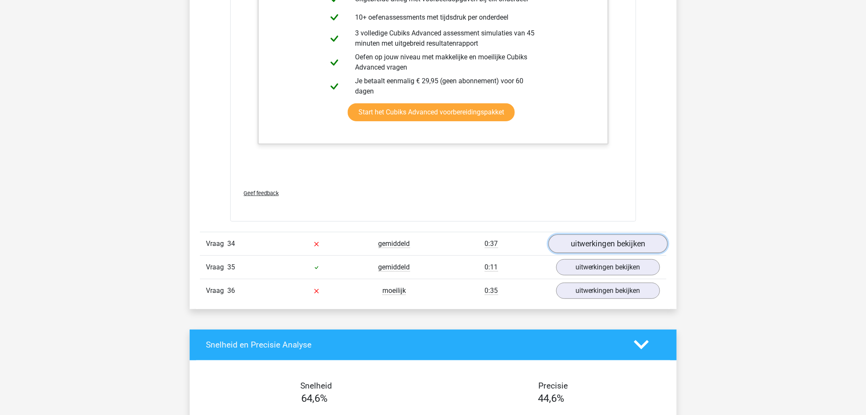
click at [589, 248] on link "uitwerkingen bekijken" at bounding box center [607, 244] width 119 height 19
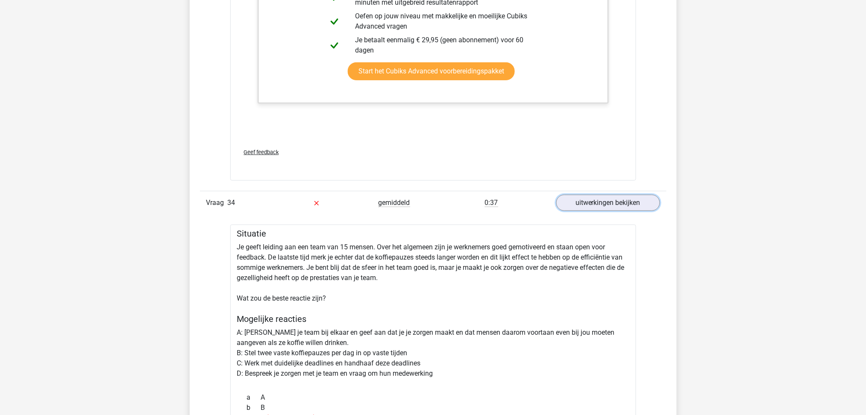
scroll to position [2488, 0]
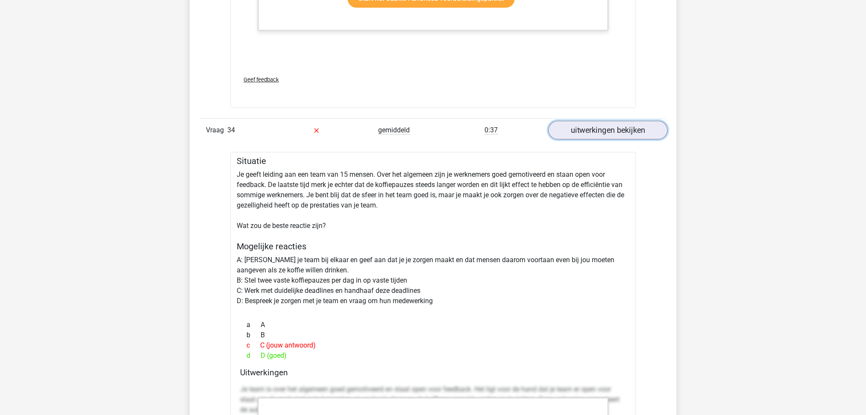
click at [597, 133] on link "uitwerkingen bekijken" at bounding box center [607, 130] width 119 height 19
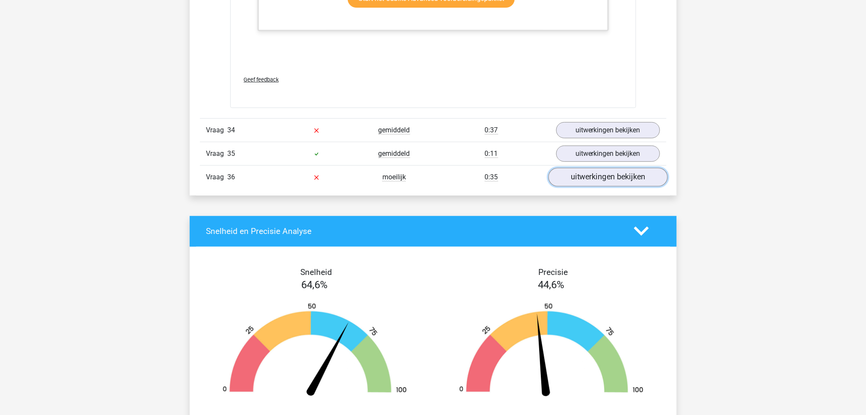
click at [600, 187] on link "uitwerkingen bekijken" at bounding box center [607, 177] width 119 height 19
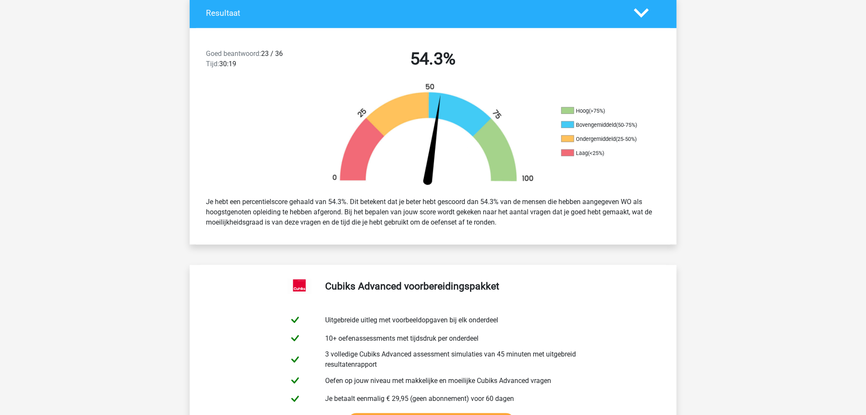
scroll to position [0, 0]
